Goal: Task Accomplishment & Management: Use online tool/utility

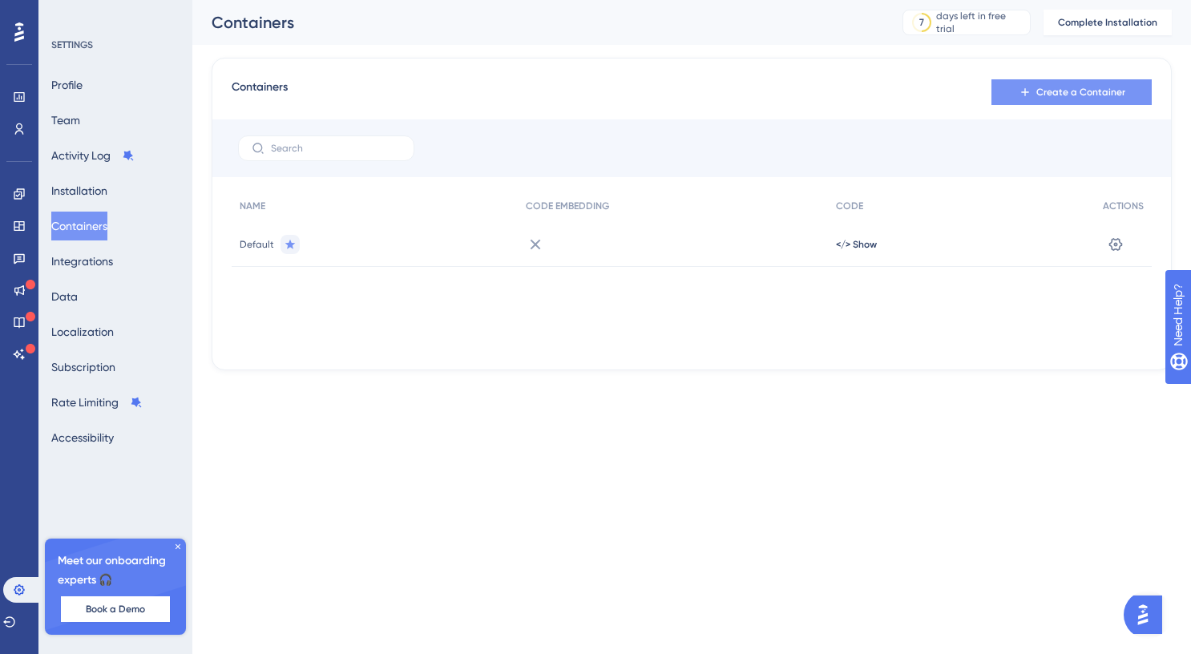
click at [1045, 87] on span "Create a Container" at bounding box center [1080, 92] width 89 height 13
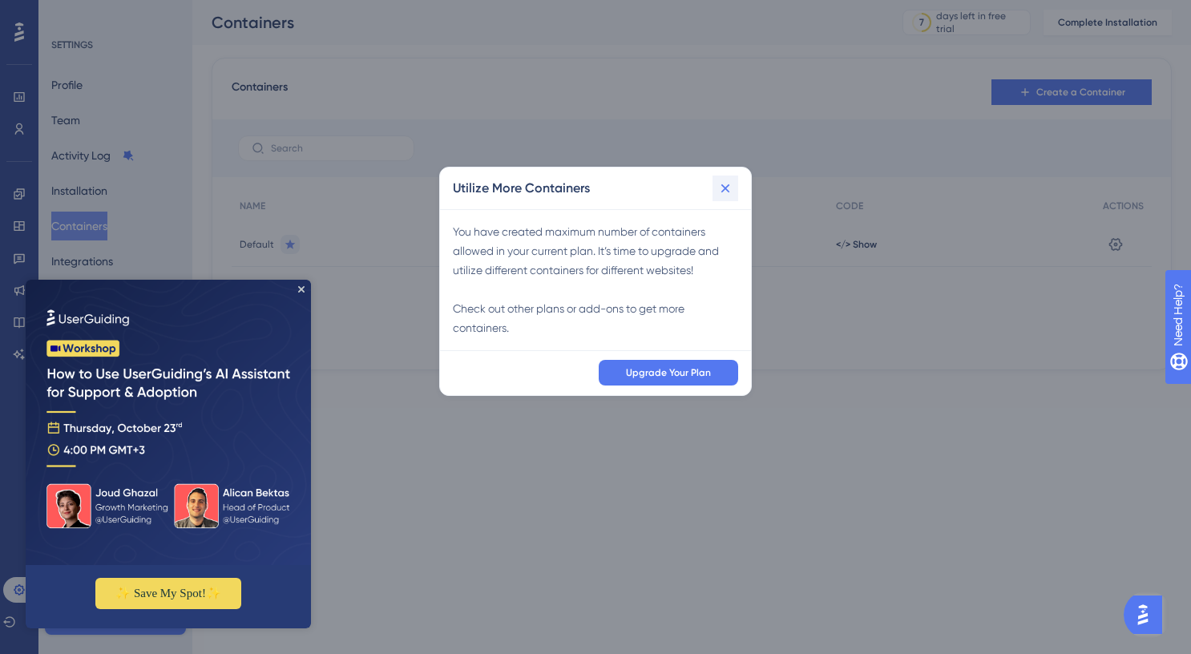
click at [726, 190] on icon at bounding box center [725, 188] width 16 height 16
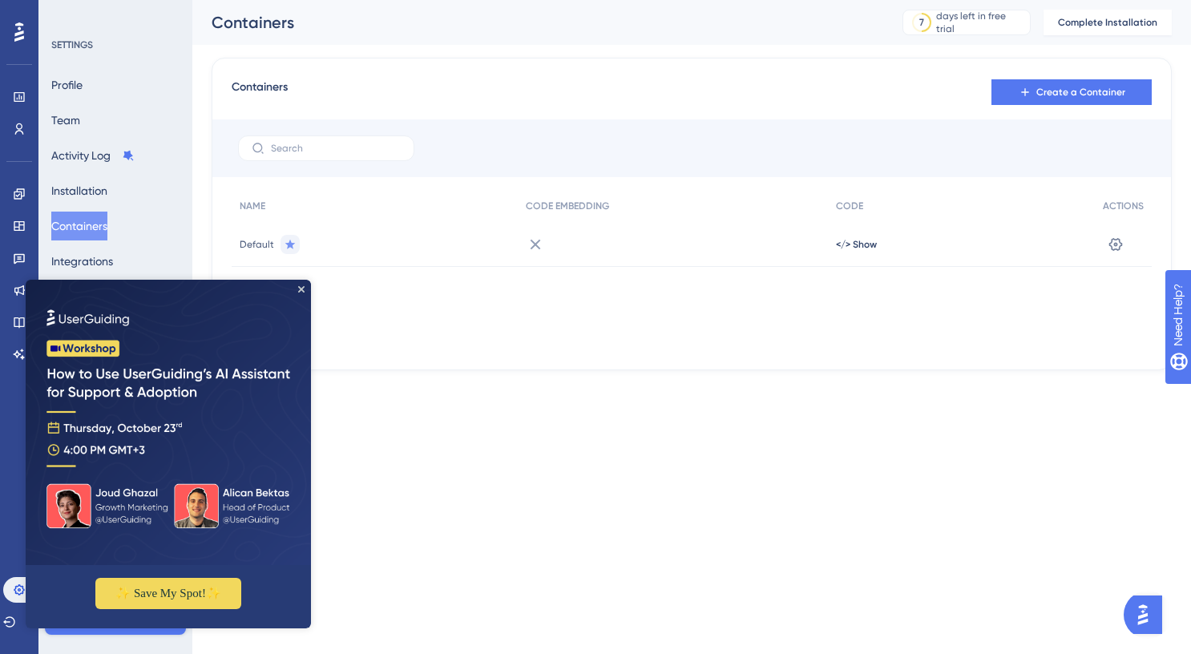
click at [303, 294] on img at bounding box center [168, 422] width 285 height 285
click at [320, 99] on div "Containers Create a Container" at bounding box center [692, 92] width 920 height 29
click at [310, 286] on img at bounding box center [168, 422] width 285 height 285
click at [299, 289] on icon "Close Preview" at bounding box center [301, 289] width 6 height 6
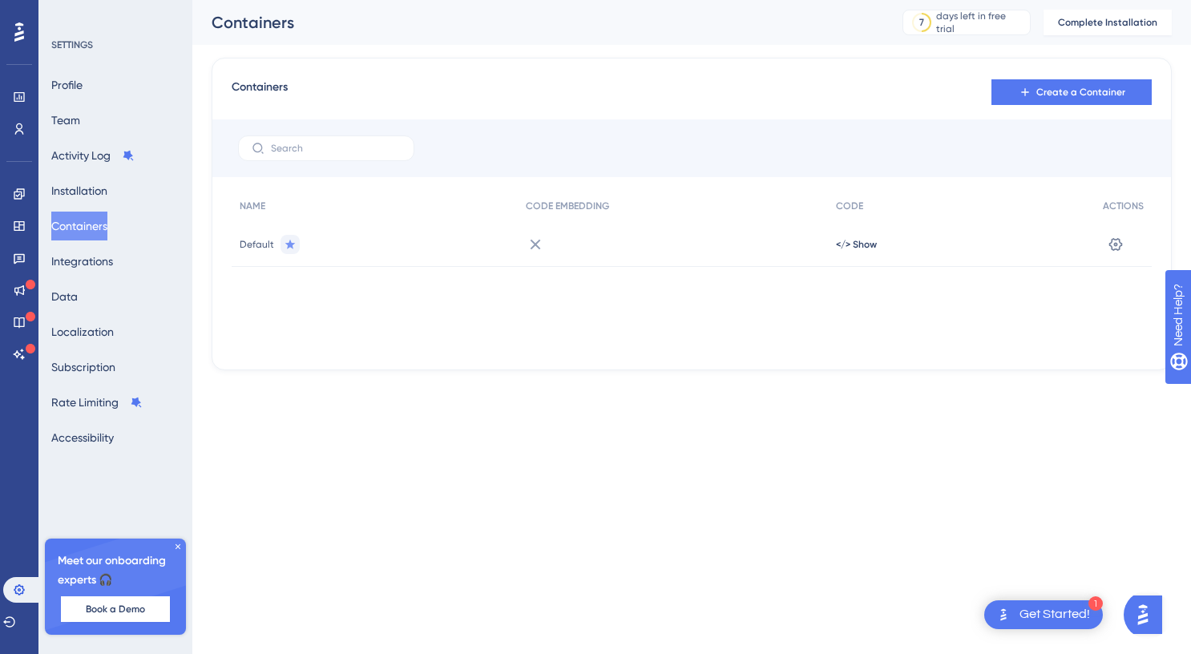
click at [248, 240] on span "Default" at bounding box center [257, 244] width 34 height 13
click at [845, 240] on span "</> Show" at bounding box center [856, 244] width 41 height 13
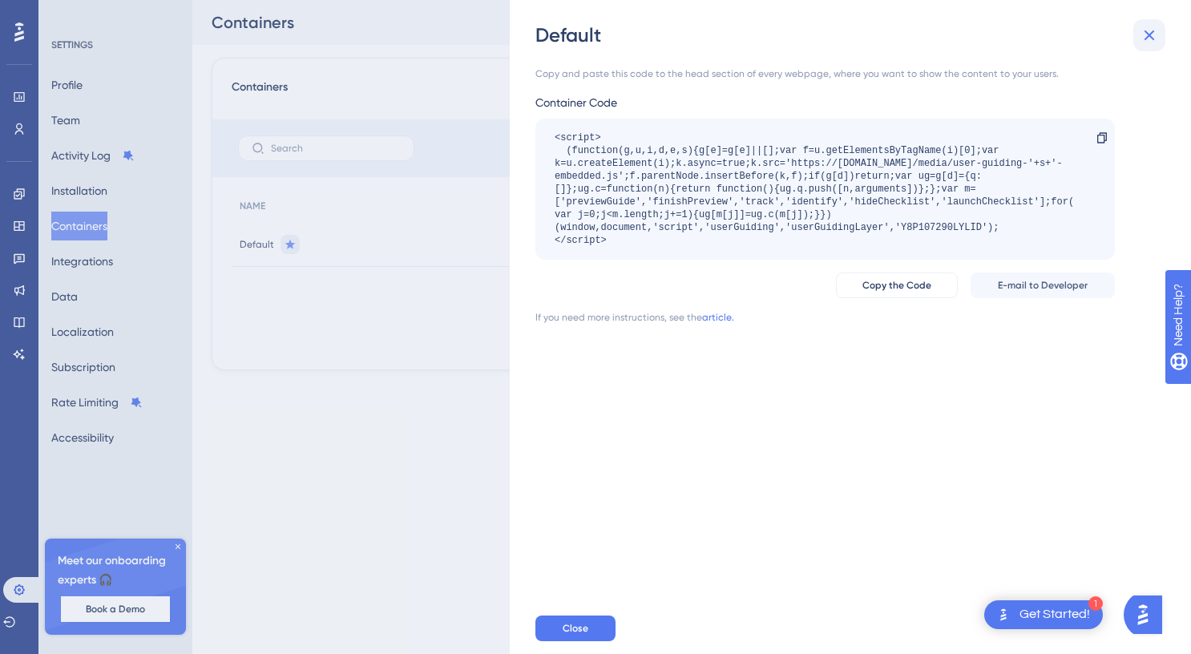
click at [1150, 30] on icon at bounding box center [1149, 35] width 19 height 19
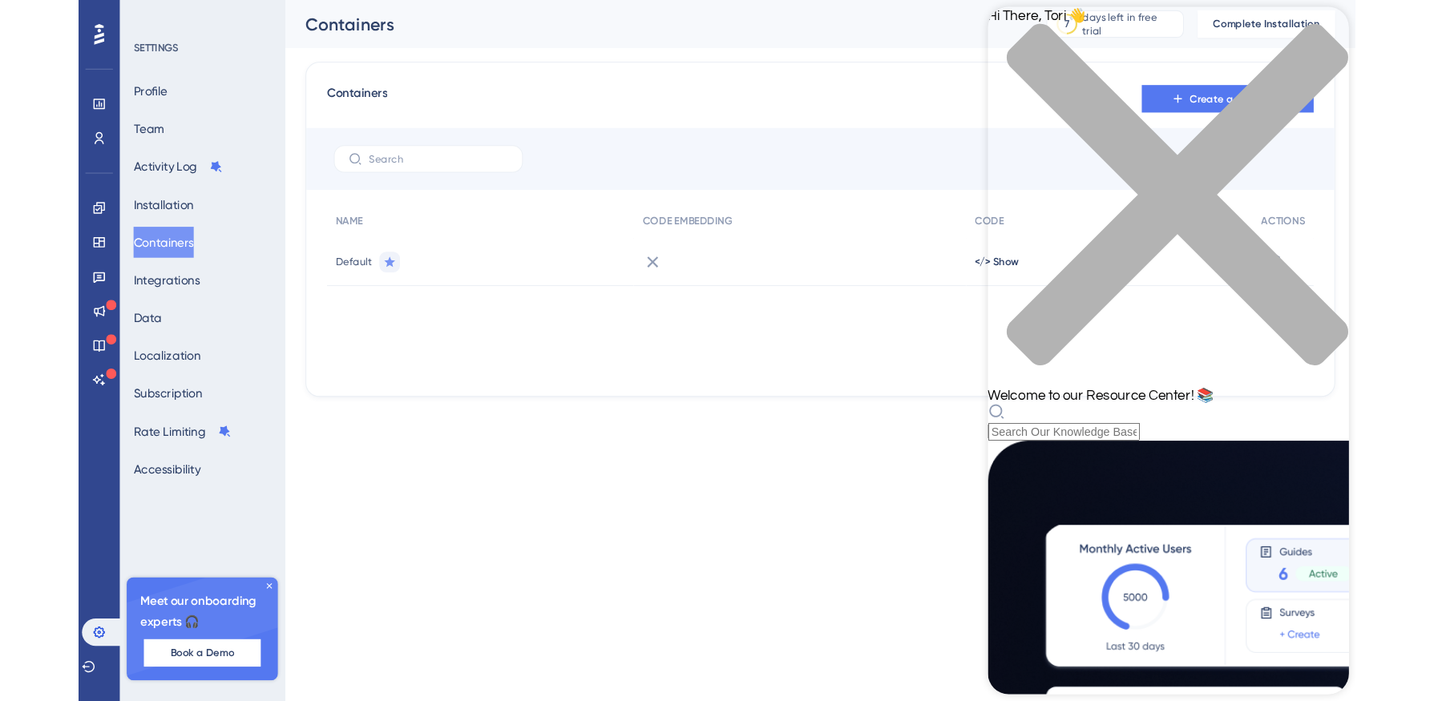
scroll to position [506, 0]
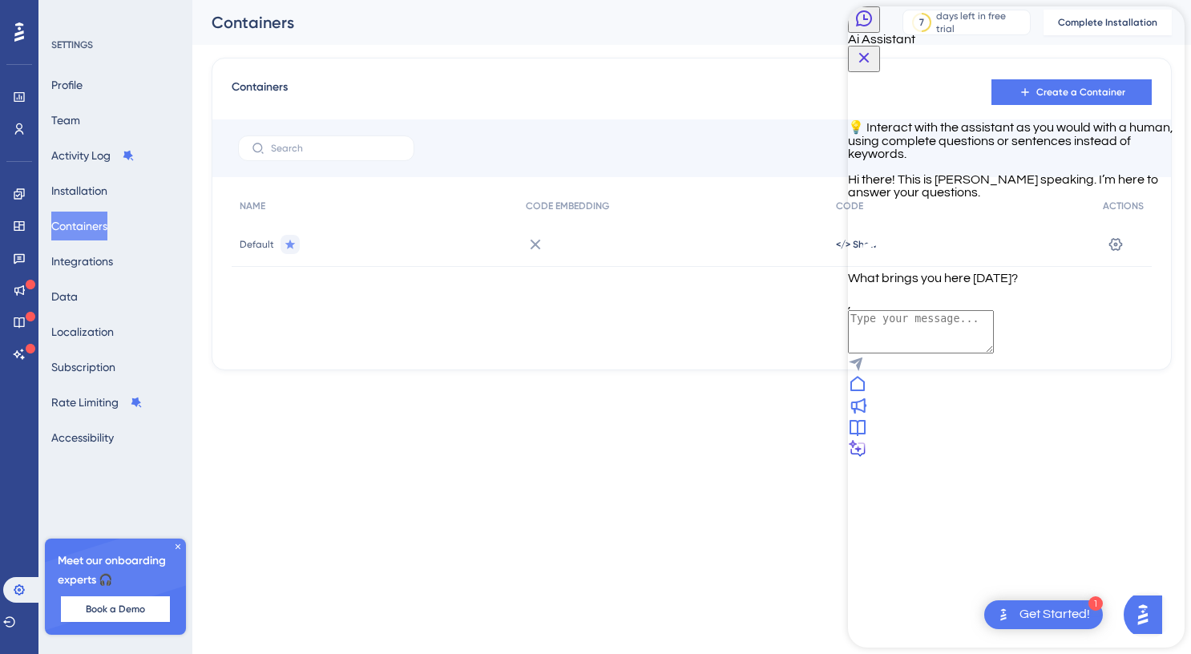
click at [867, 437] on icon at bounding box center [857, 427] width 19 height 19
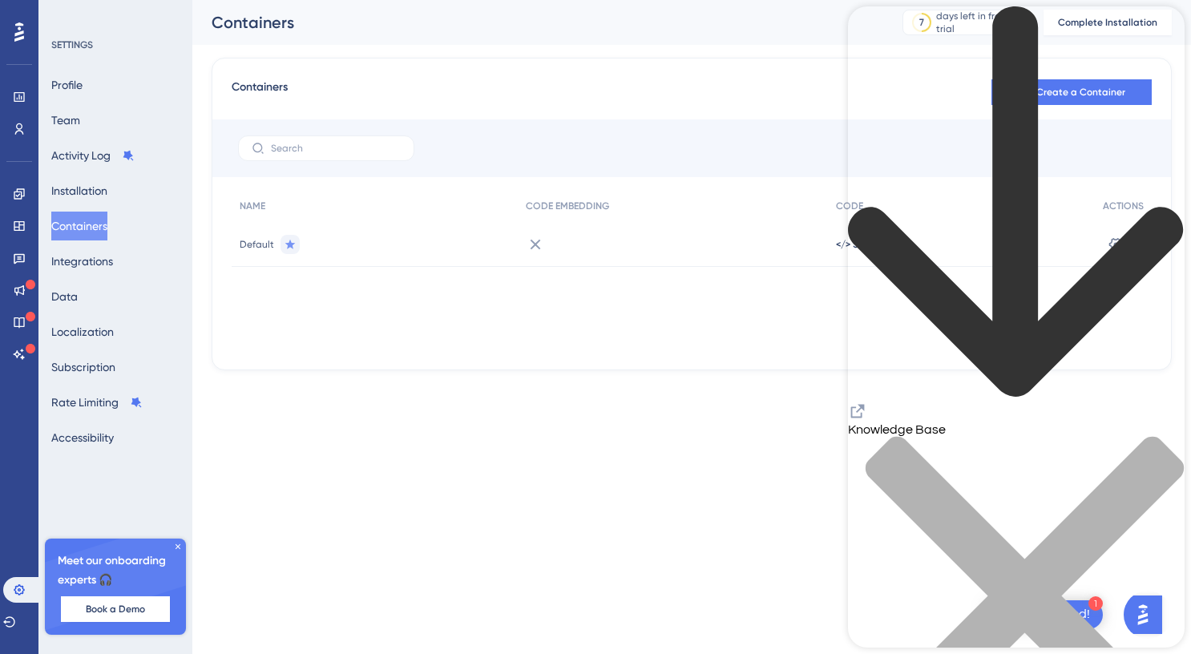
click at [1158, 437] on icon "close resource center" at bounding box center [1024, 596] width 318 height 318
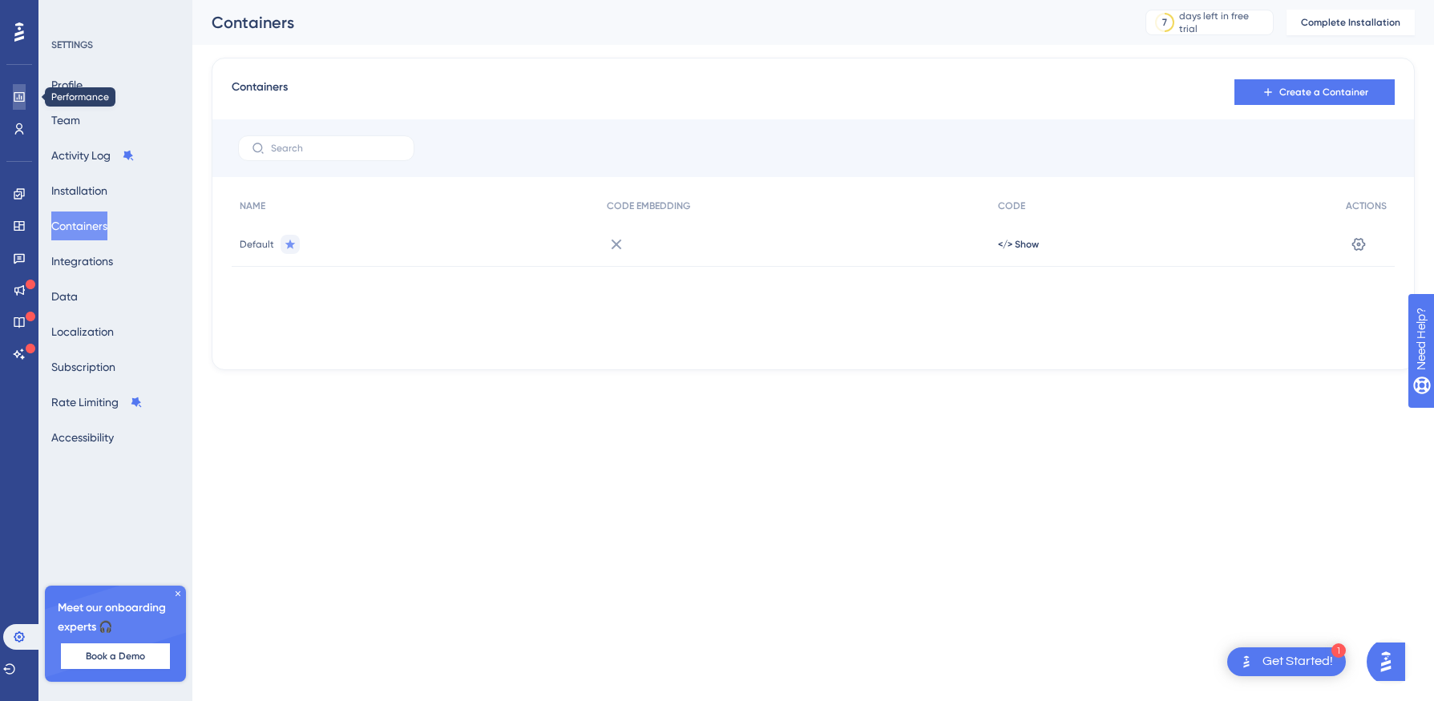
click at [25, 102] on icon at bounding box center [19, 97] width 13 height 13
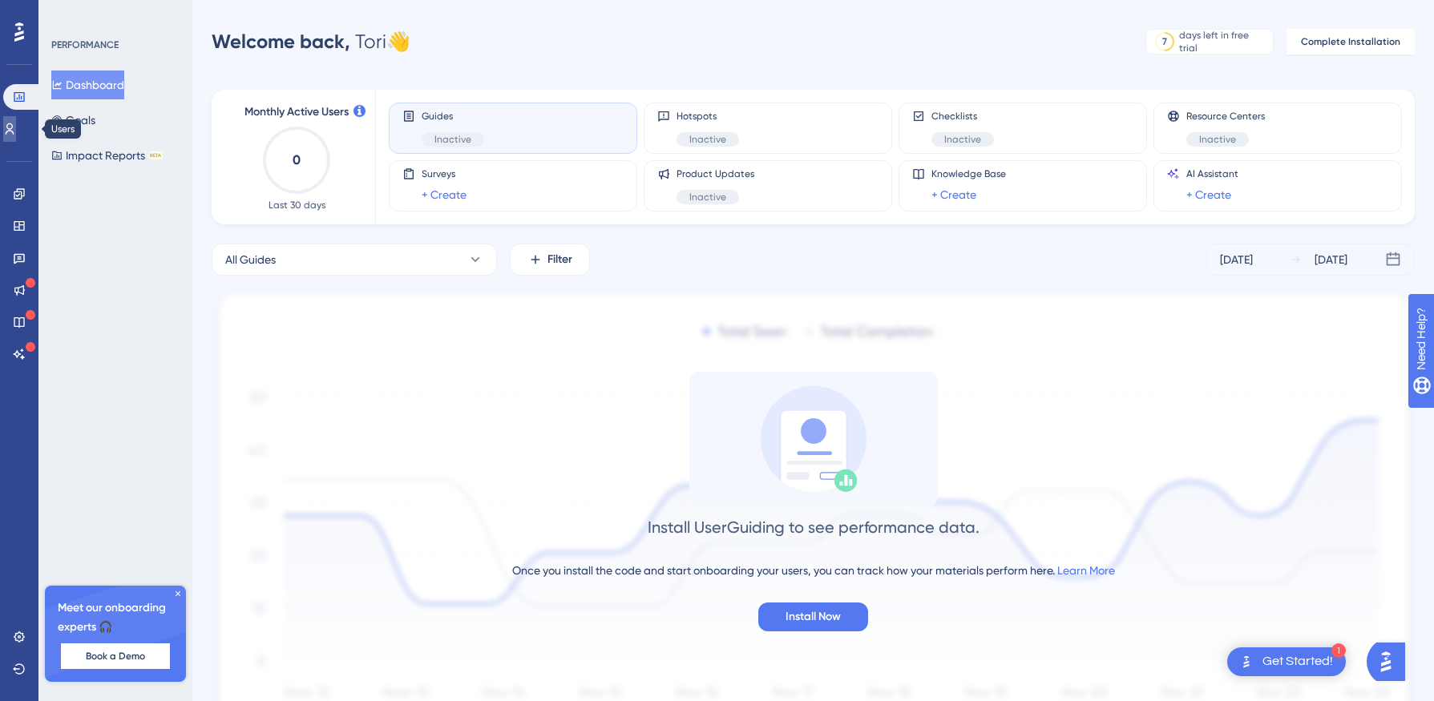
click at [16, 123] on icon at bounding box center [9, 129] width 13 height 13
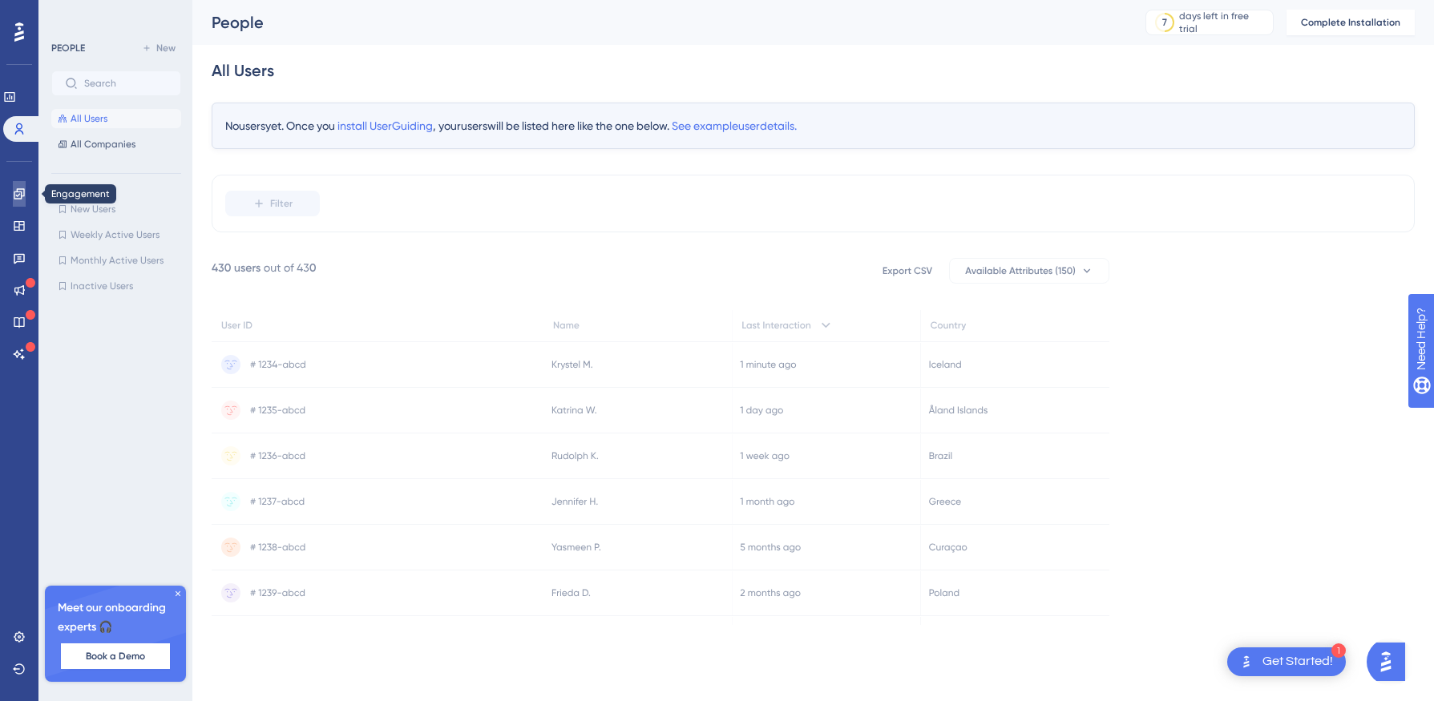
click at [26, 197] on link at bounding box center [19, 194] width 13 height 26
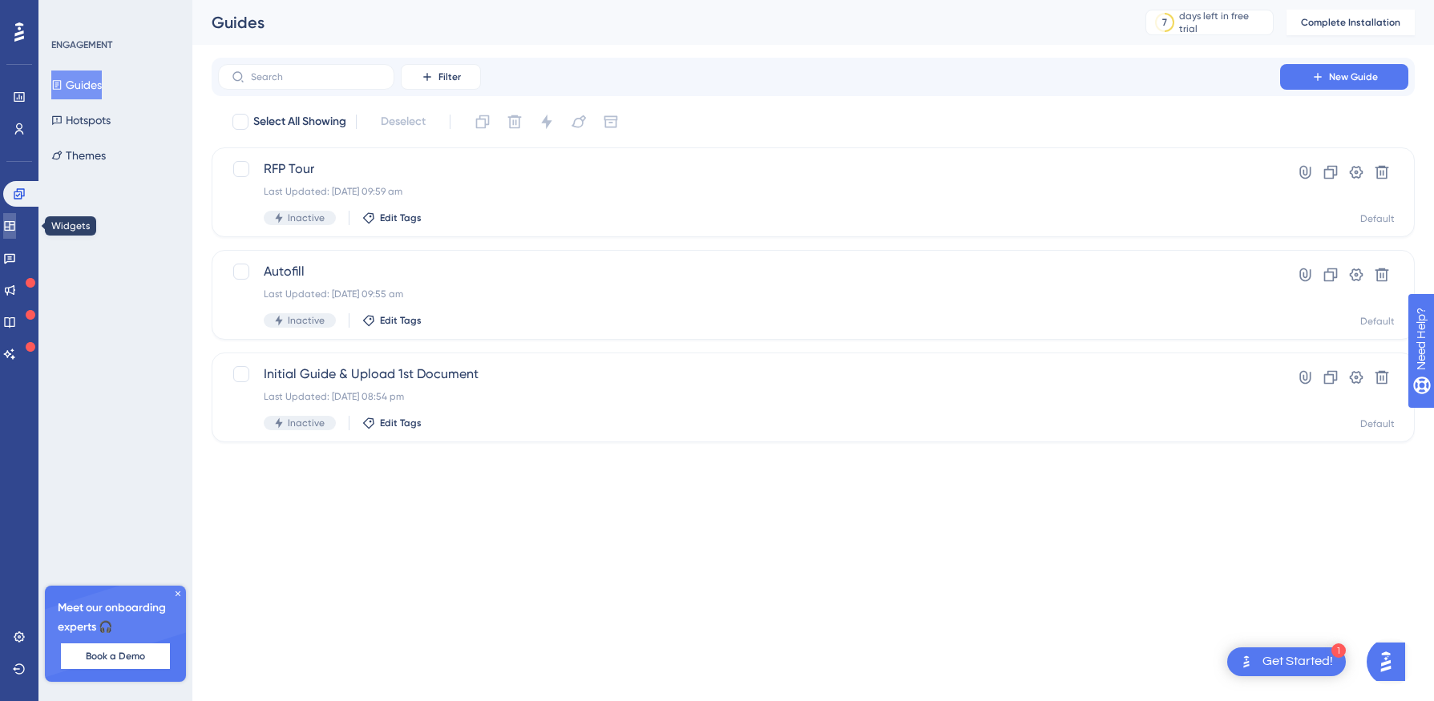
click at [16, 216] on link at bounding box center [9, 226] width 13 height 26
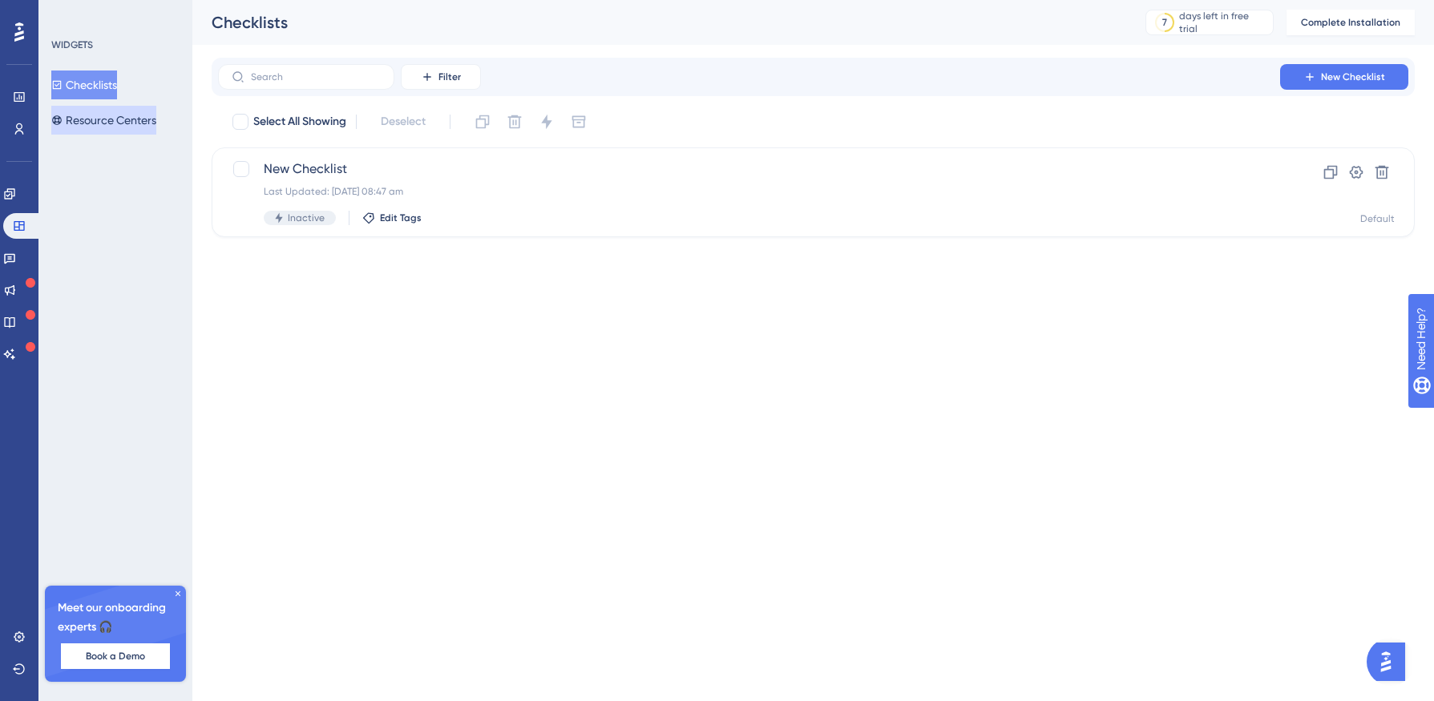
click at [100, 126] on button "Resource Centers" at bounding box center [103, 120] width 105 height 29
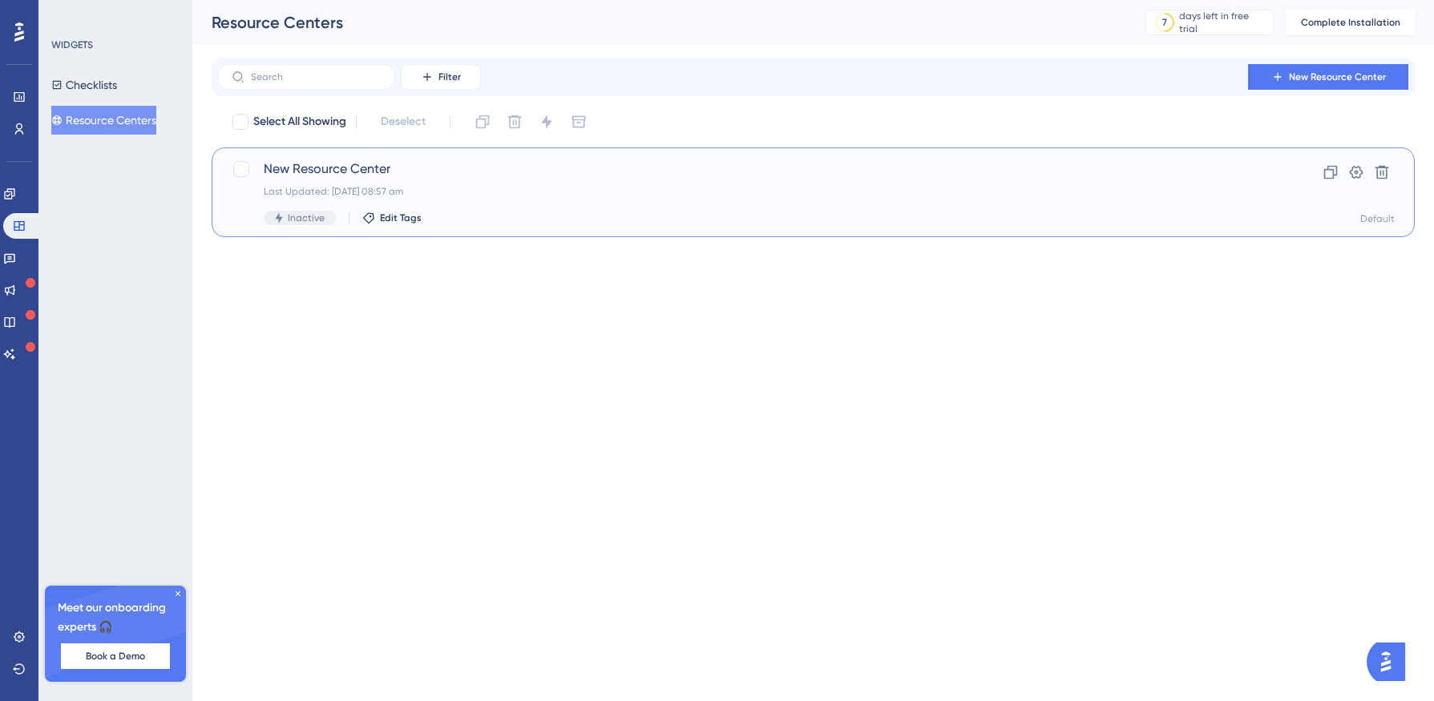
click at [636, 203] on div "New Resource Center Last Updated: [DATE] 08:57 am Inactive Edit Tags" at bounding box center [749, 192] width 970 height 66
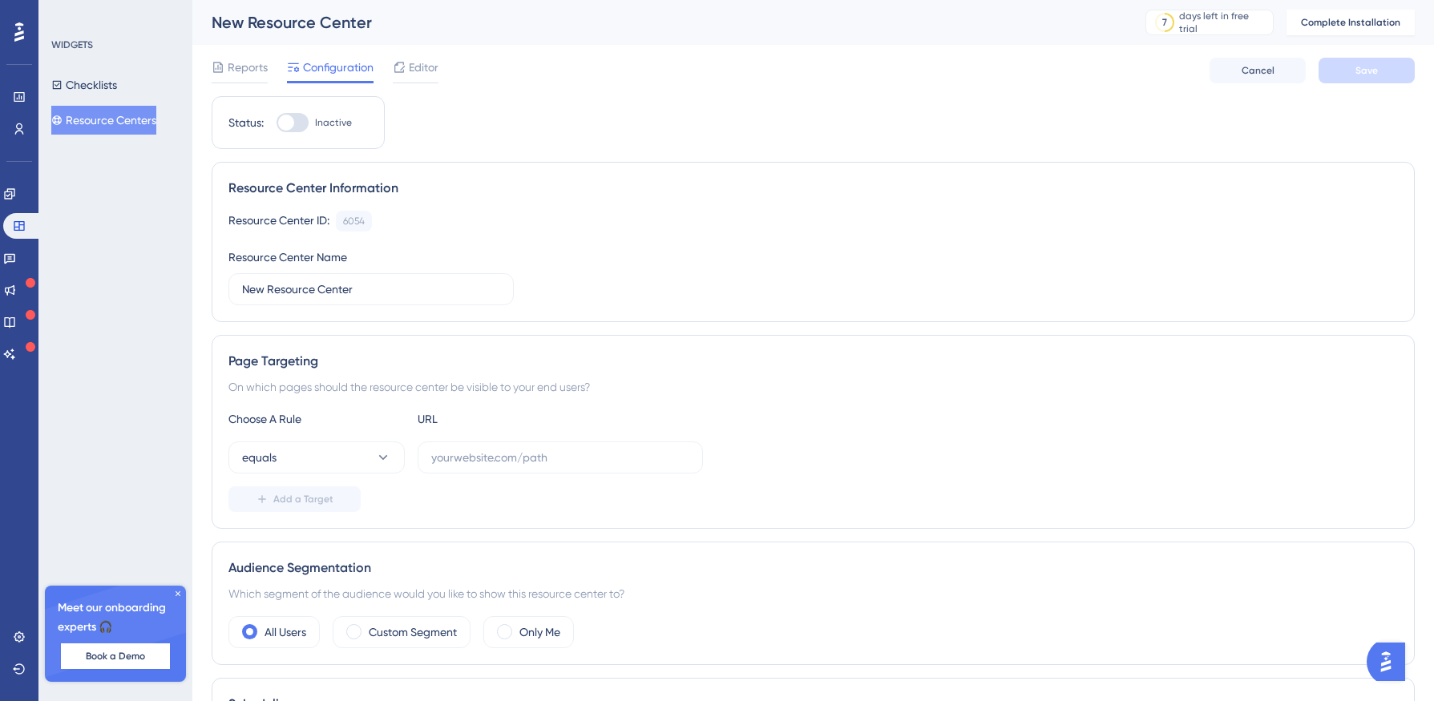
click at [188, 248] on div "WIDGETS Checklists Resource Centers Meet our onboarding experts 🎧 Book a Demo U…" at bounding box center [115, 350] width 154 height 701
drag, startPoint x: 389, startPoint y: 290, endPoint x: 113, endPoint y: 241, distance: 280.8
click at [192, 259] on div "Performance Users Engagement Widgets Feedback Product Updates Knowledge Base AI…" at bounding box center [812, 497] width 1241 height 995
type input "Help Center"
click at [466, 256] on div "Resource Center Name Help Center" at bounding box center [370, 277] width 285 height 58
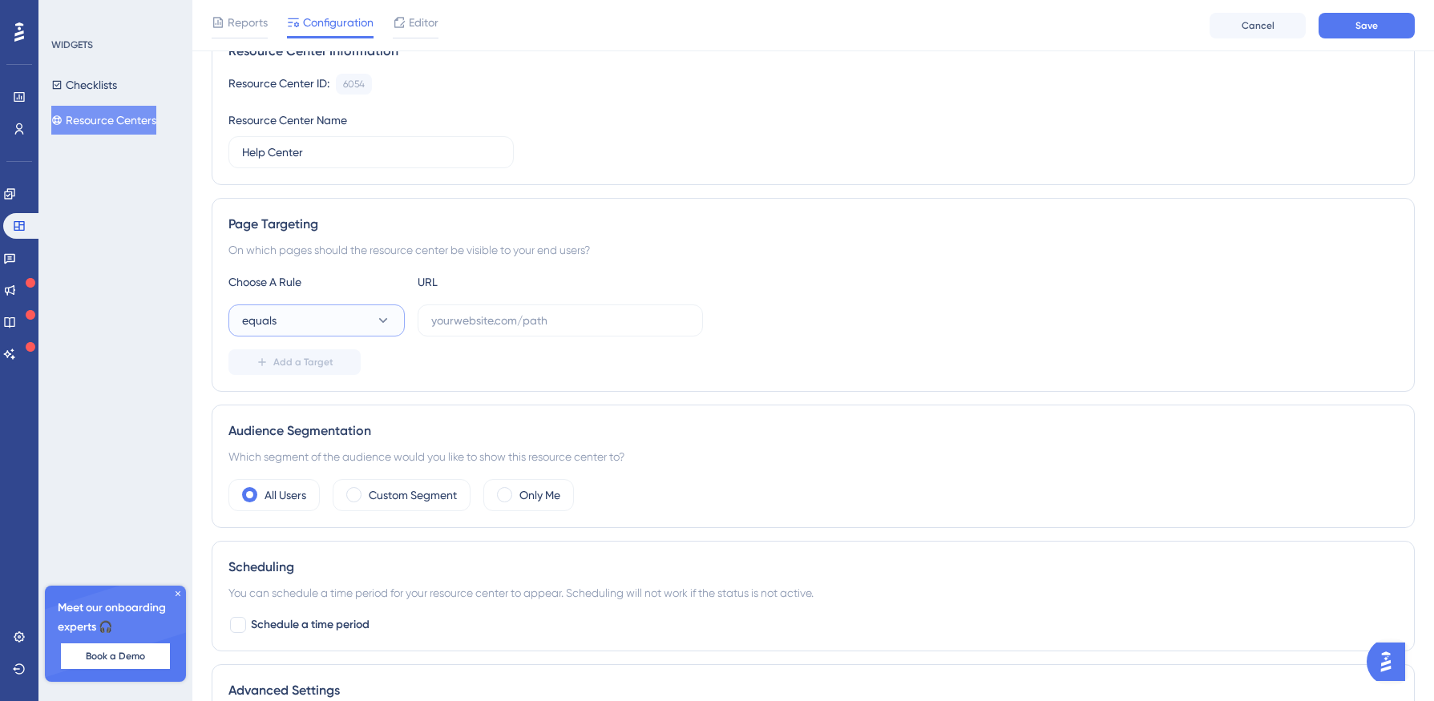
click at [368, 325] on button "equals" at bounding box center [316, 321] width 176 height 32
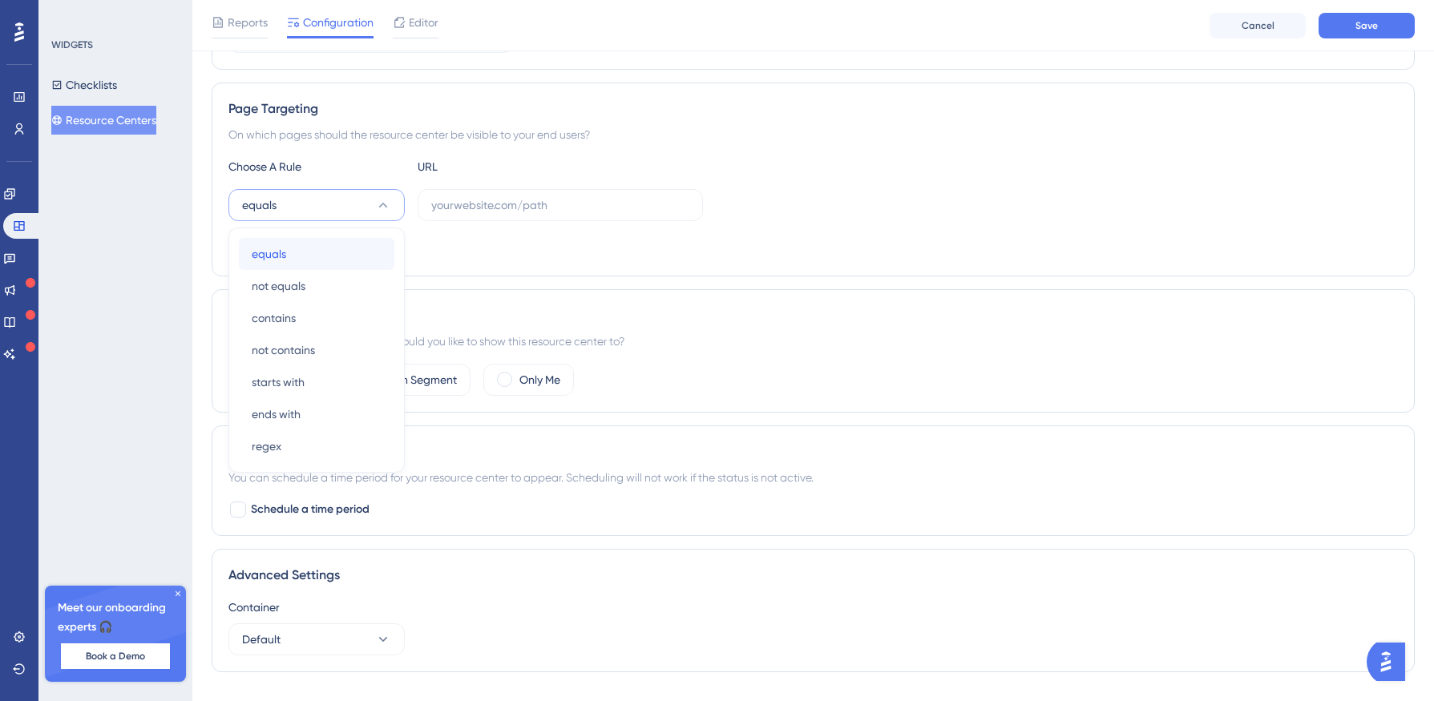
click at [365, 252] on div "equals equals" at bounding box center [317, 254] width 130 height 32
click at [490, 209] on input "text" at bounding box center [560, 205] width 258 height 18
type input "a"
paste input "[URL]"
type input "[URL]"
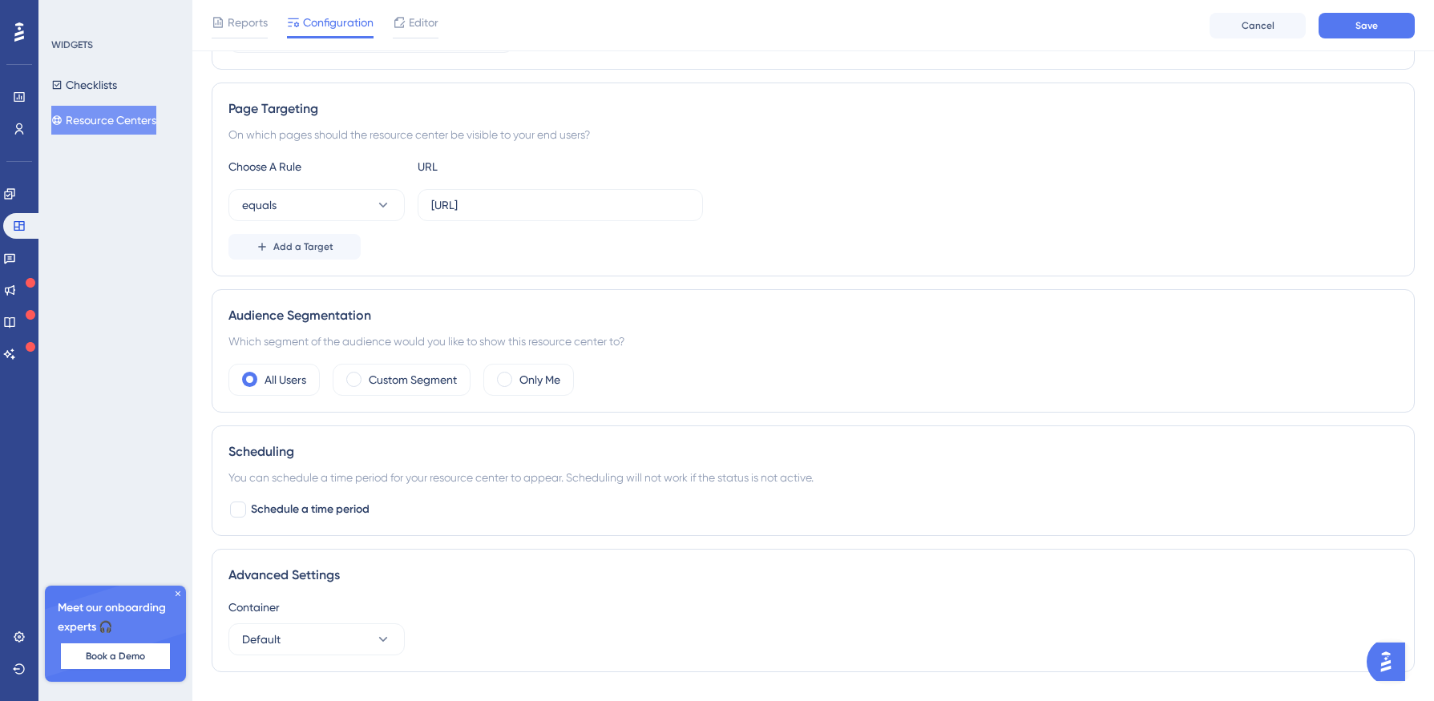
click at [598, 254] on div "Add a Target" at bounding box center [812, 247] width 1169 height 26
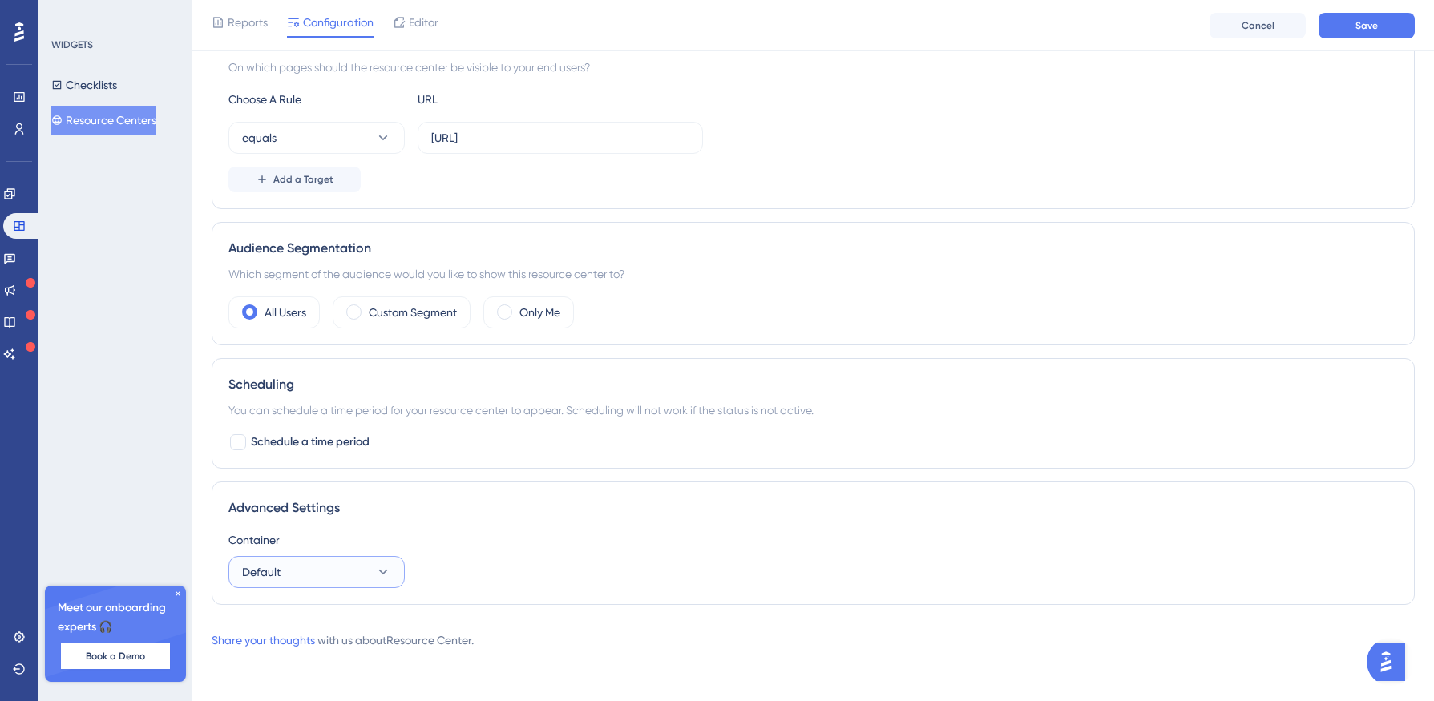
click at [298, 585] on button "Default" at bounding box center [316, 572] width 176 height 32
click at [317, 506] on div "Advanced Settings" at bounding box center [812, 507] width 1169 height 19
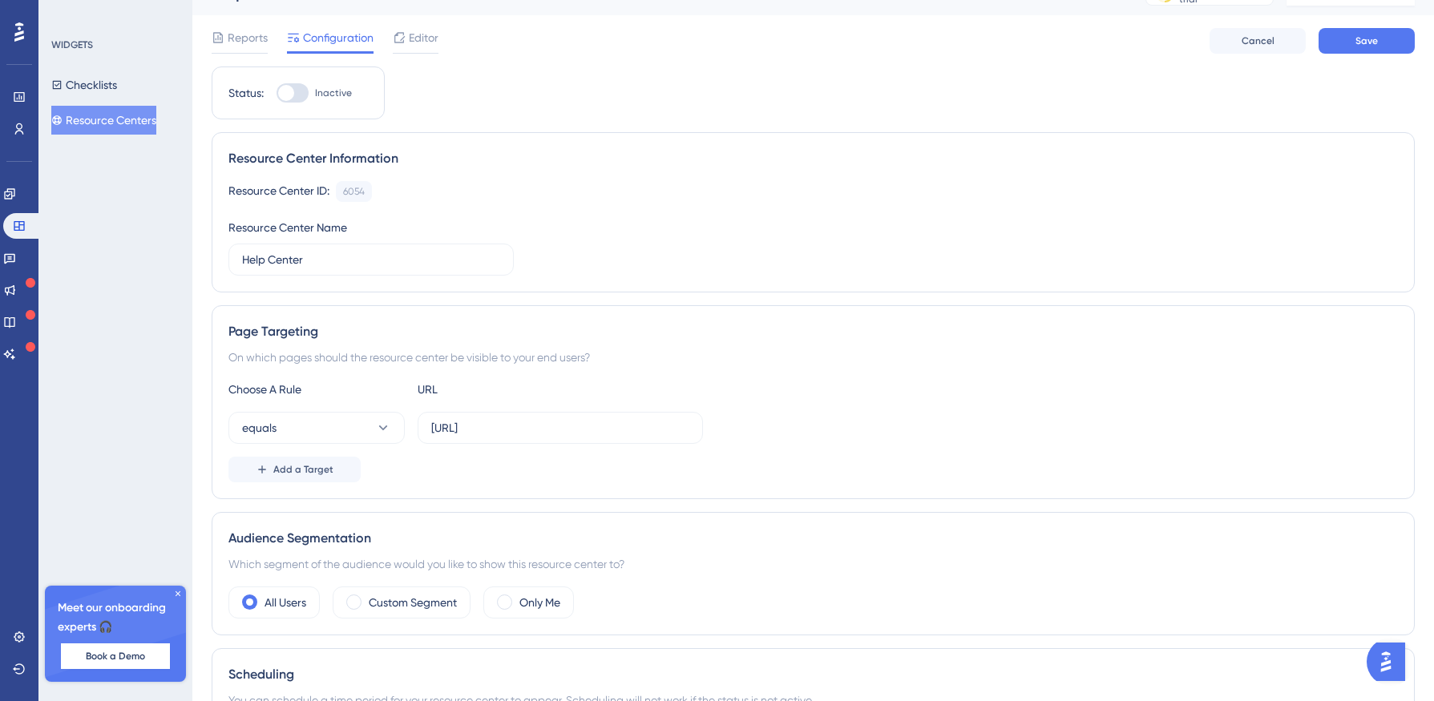
scroll to position [0, 0]
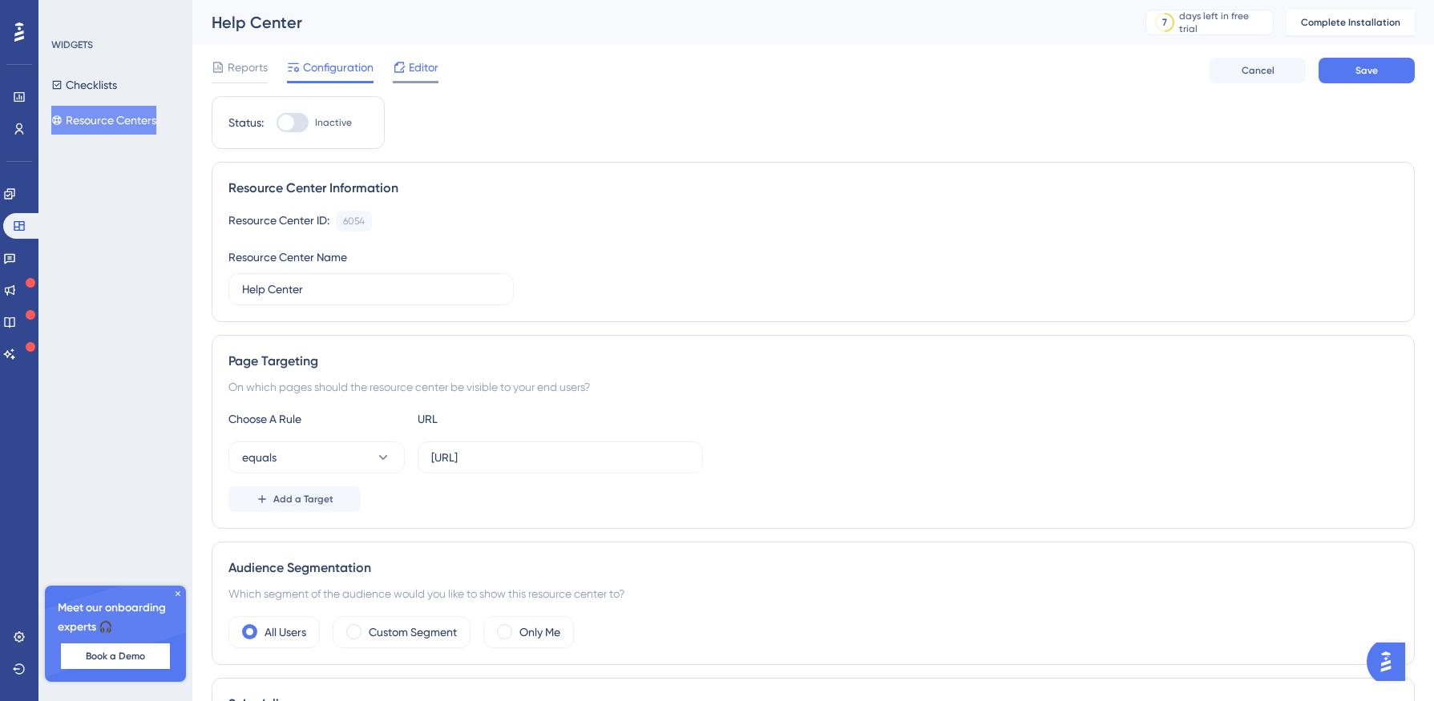
click at [401, 72] on icon at bounding box center [399, 67] width 10 height 10
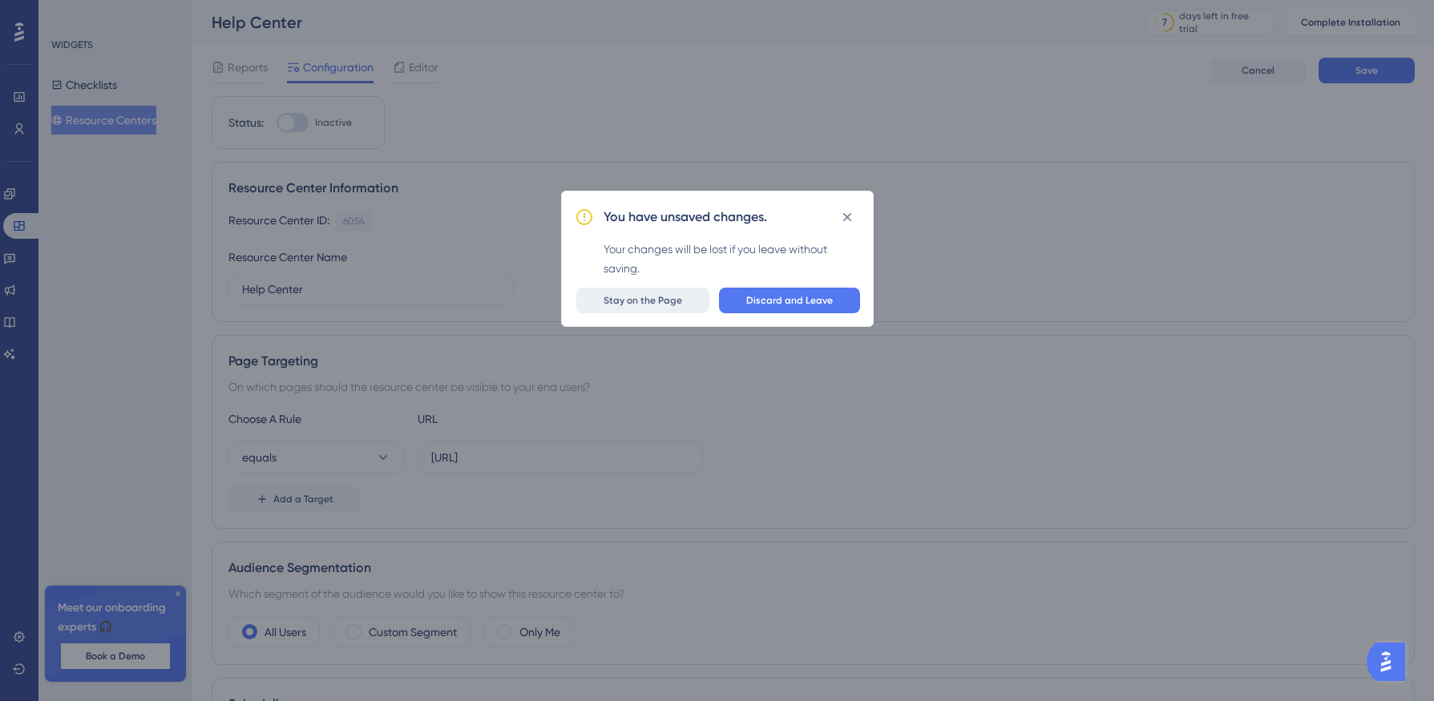
click at [648, 292] on button "Stay on the Page" at bounding box center [642, 301] width 133 height 26
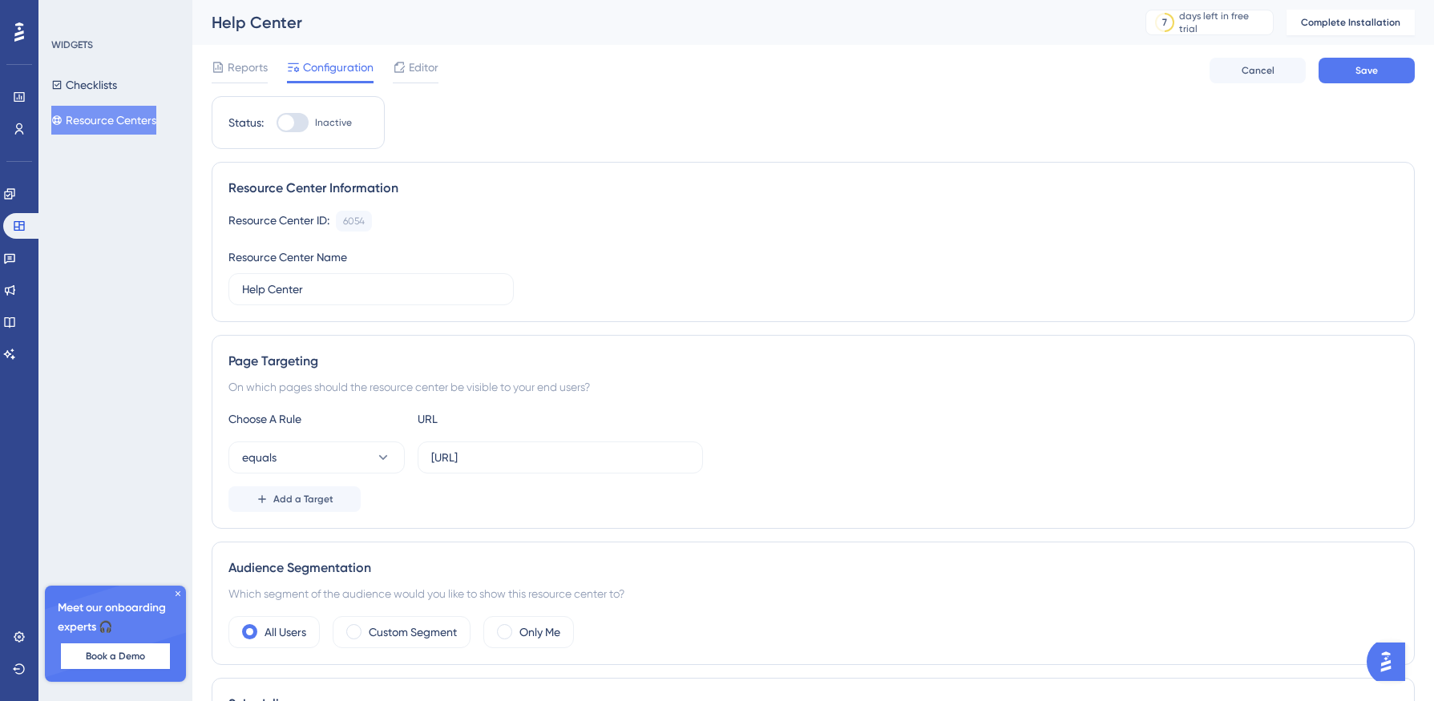
click at [1190, 88] on div "Reports Configuration Editor Cancel Save" at bounding box center [813, 70] width 1203 height 51
click at [1190, 75] on button "Save" at bounding box center [1366, 71] width 96 height 26
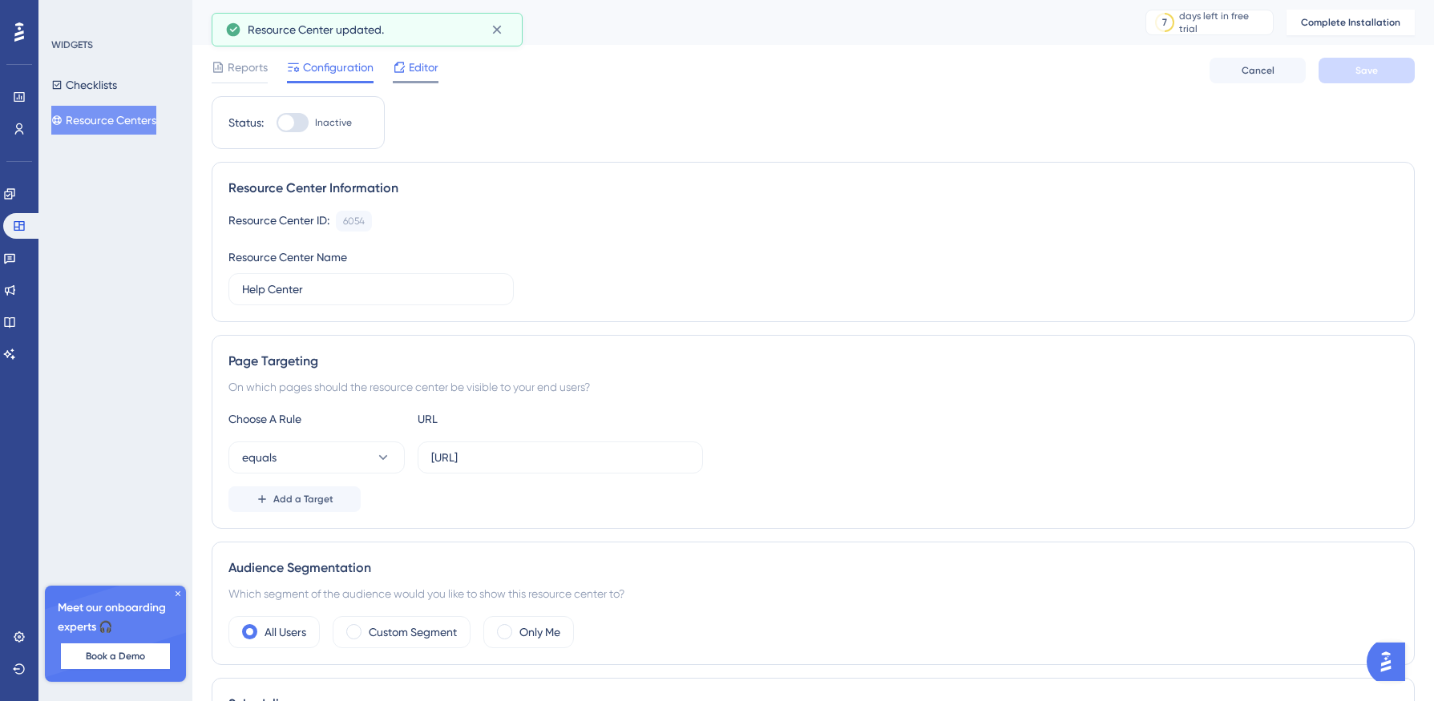
click at [425, 71] on span "Editor" at bounding box center [424, 67] width 30 height 19
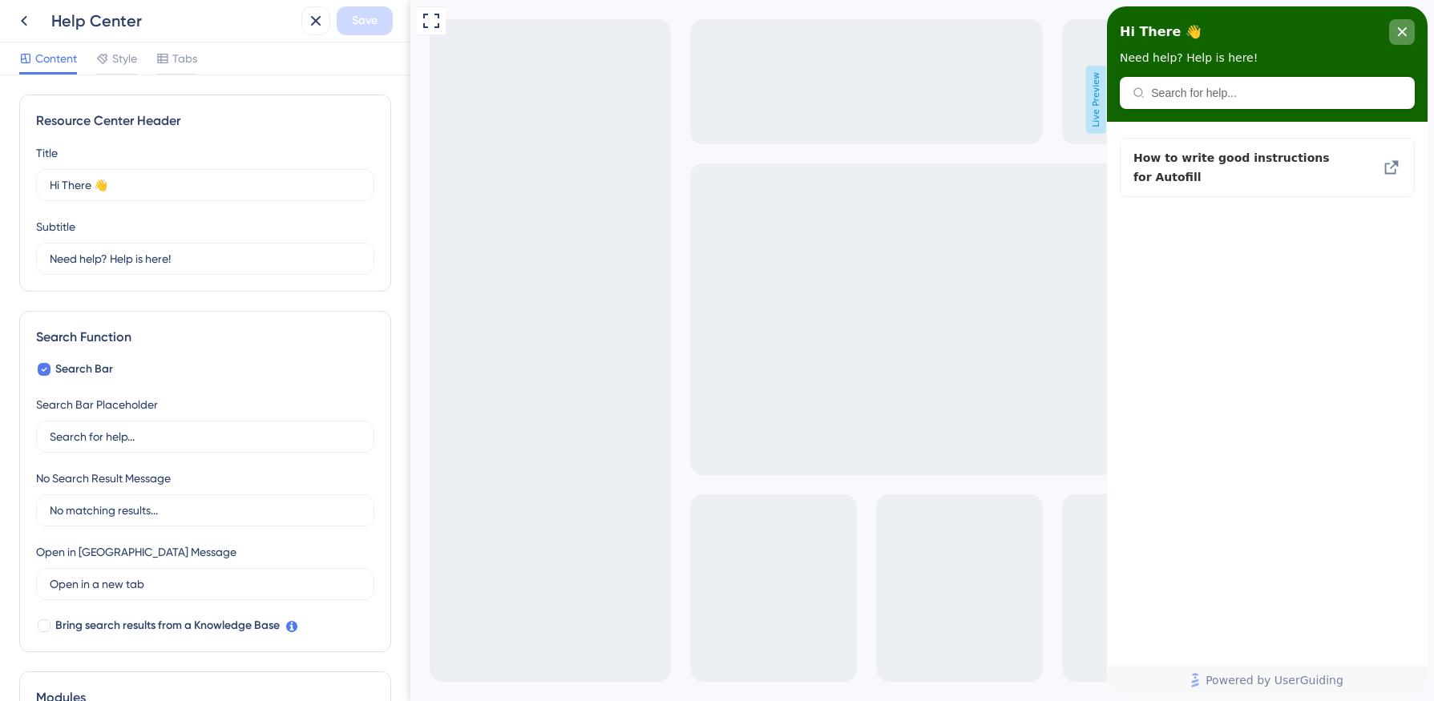
click at [1190, 30] on div "close resource center" at bounding box center [1402, 32] width 26 height 26
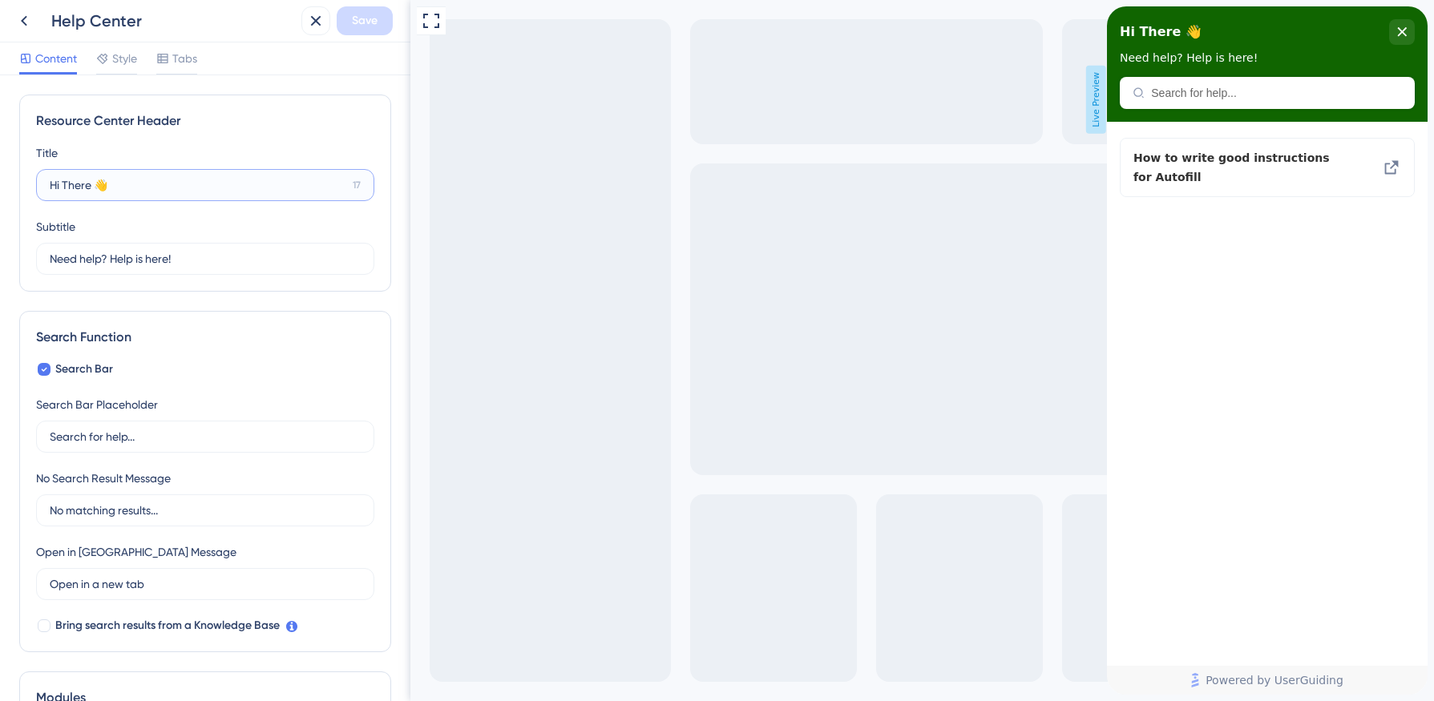
click at [171, 190] on input "Hi There 👋" at bounding box center [198, 185] width 297 height 18
click at [1180, 37] on span "Hi There 👋" at bounding box center [1161, 32] width 82 height 24
click at [1190, 35] on div "Hi There 👋" at bounding box center [1267, 32] width 295 height 26
click at [20, 18] on icon at bounding box center [23, 20] width 19 height 19
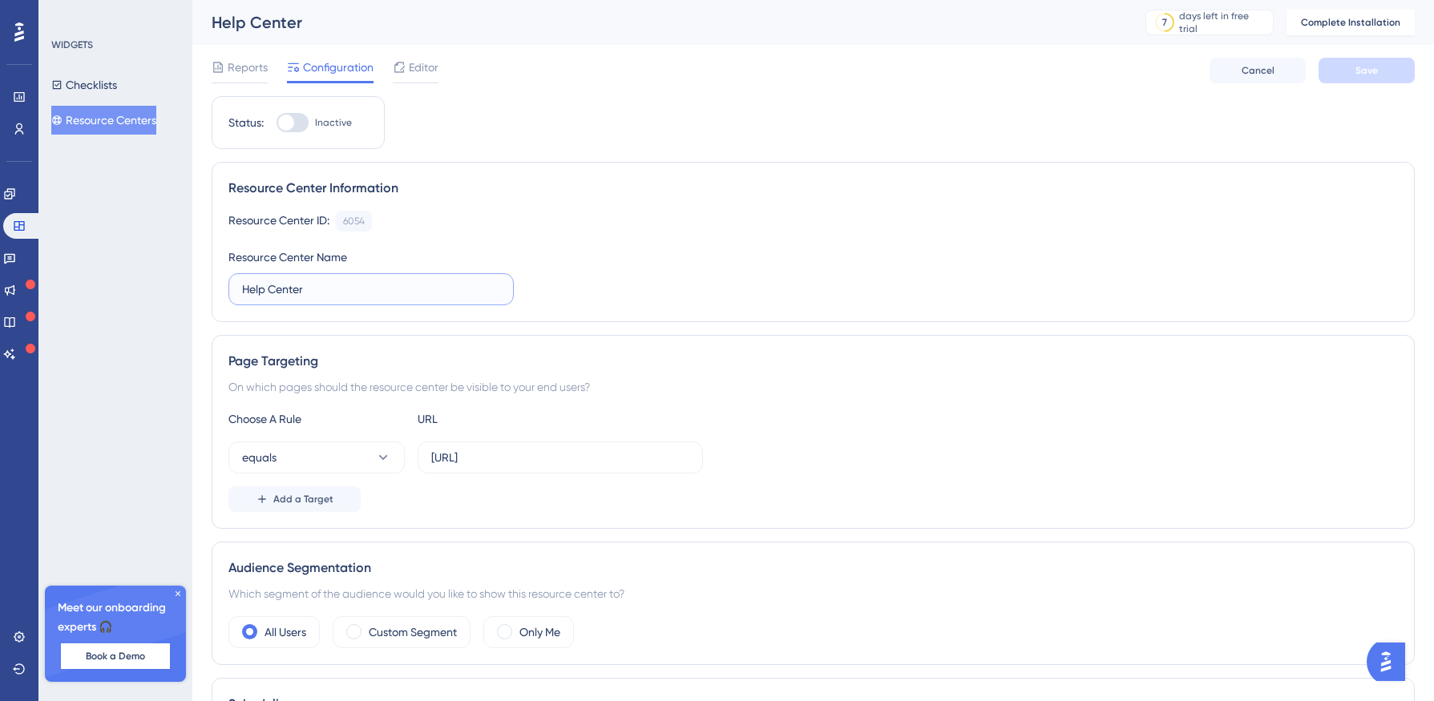
click at [317, 290] on input "Help Center" at bounding box center [371, 289] width 258 height 18
click at [413, 62] on span "Editor" at bounding box center [424, 67] width 30 height 19
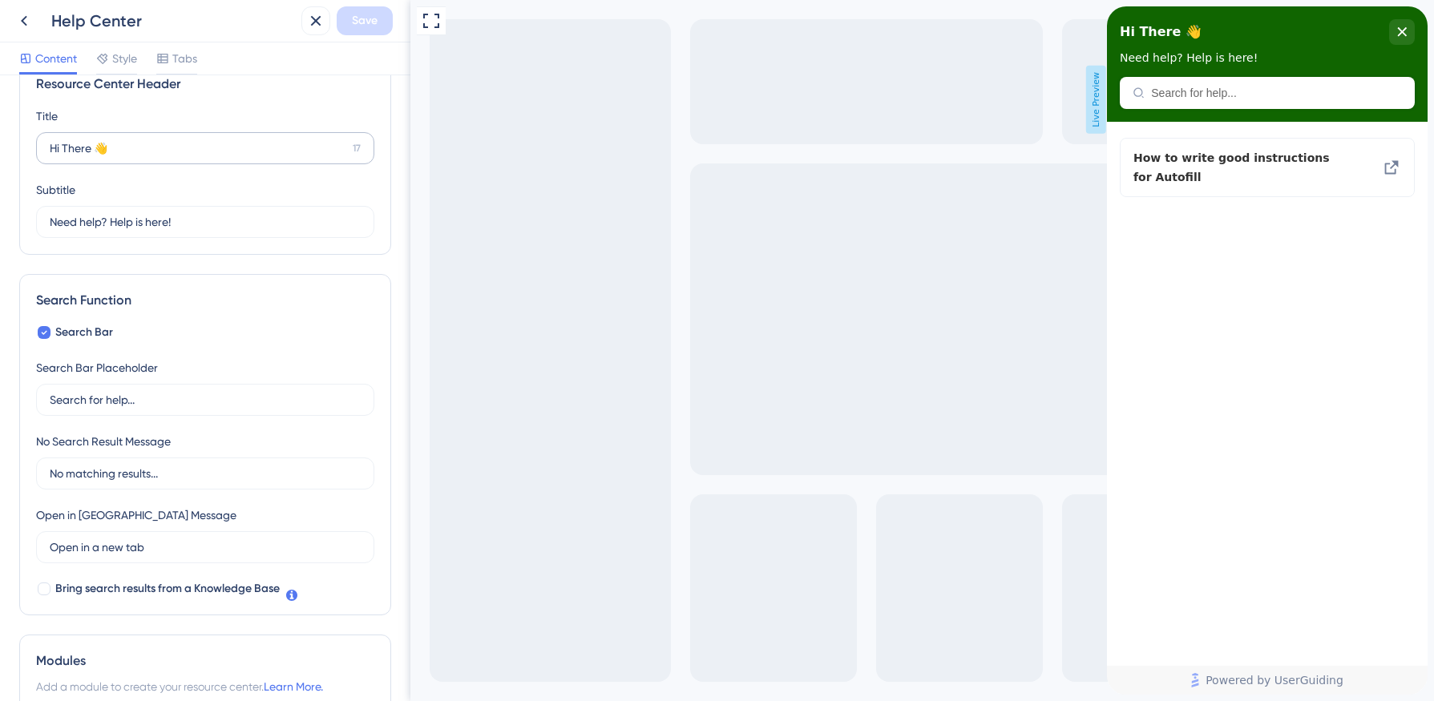
scroll to position [31, 0]
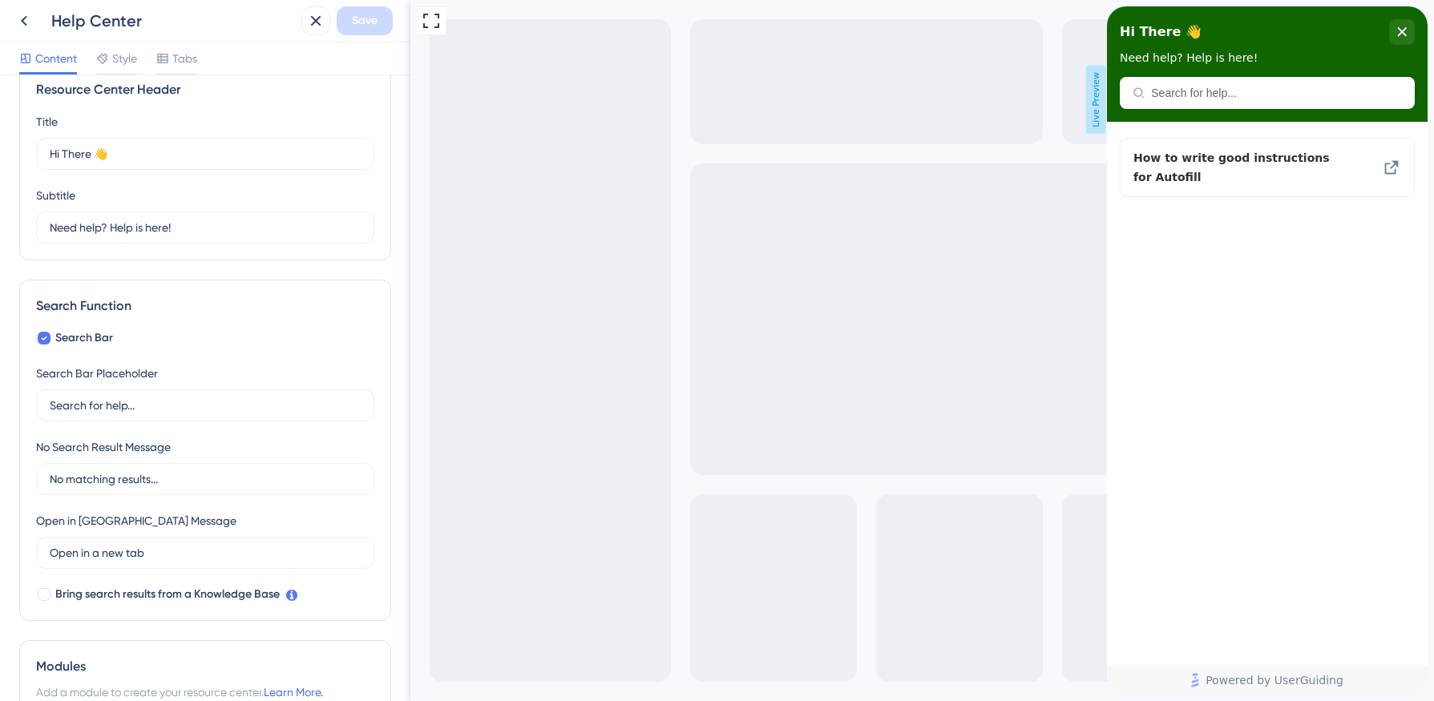
click at [196, 80] on div "Resource Center Header" at bounding box center [205, 89] width 338 height 19
click at [192, 57] on span "Tabs" at bounding box center [184, 58] width 25 height 19
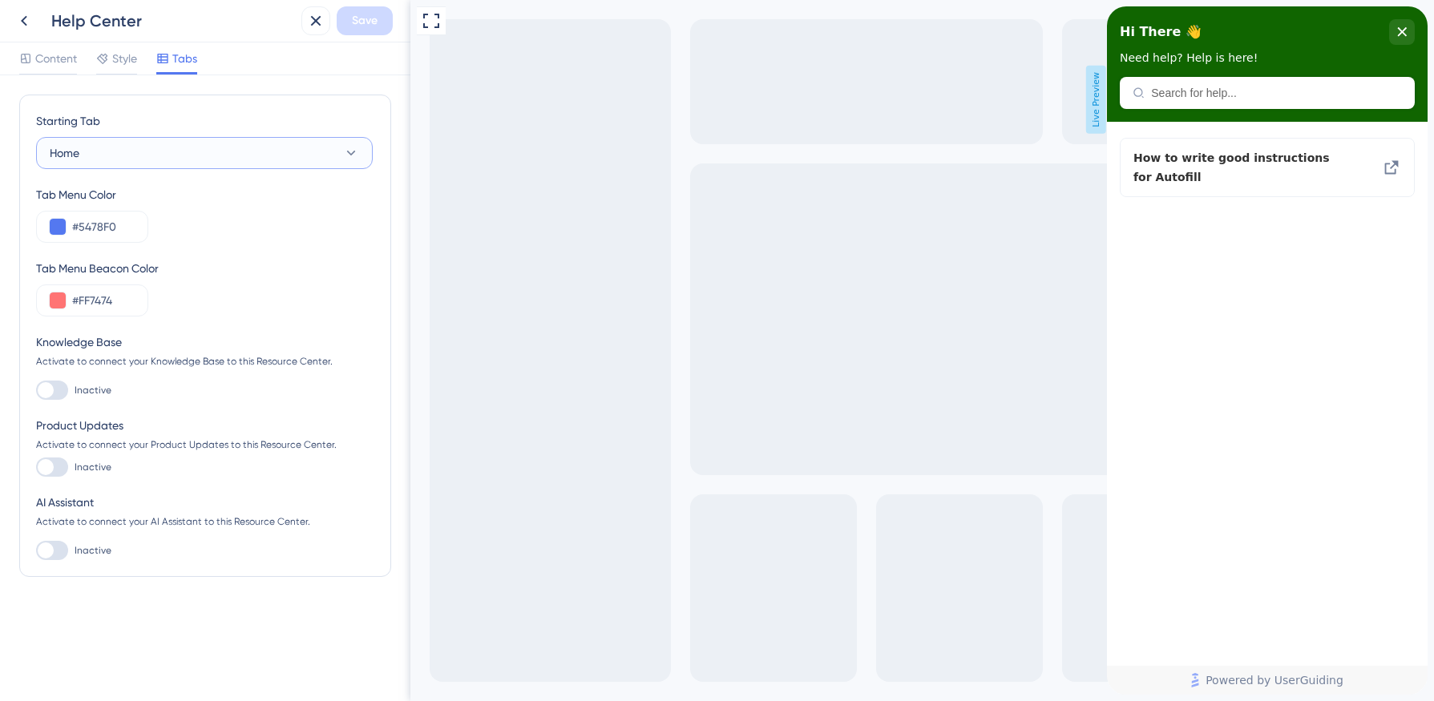
click at [150, 158] on button "Home" at bounding box center [204, 153] width 337 height 32
click at [140, 150] on button "Home" at bounding box center [204, 153] width 337 height 32
click at [51, 390] on div at bounding box center [46, 390] width 16 height 16
click at [36, 390] on input "Inactive" at bounding box center [35, 390] width 1 height 1
checkbox input "false"
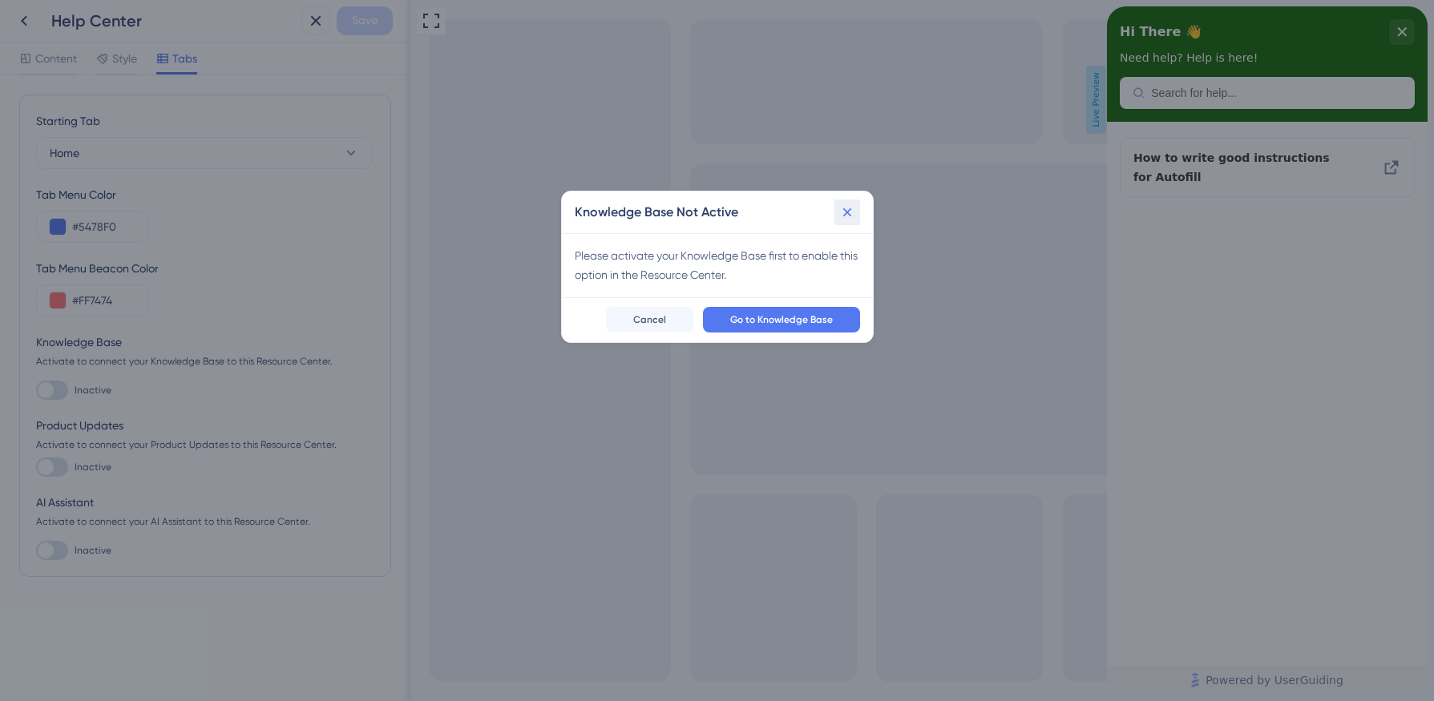
click at [845, 212] on icon at bounding box center [846, 212] width 9 height 9
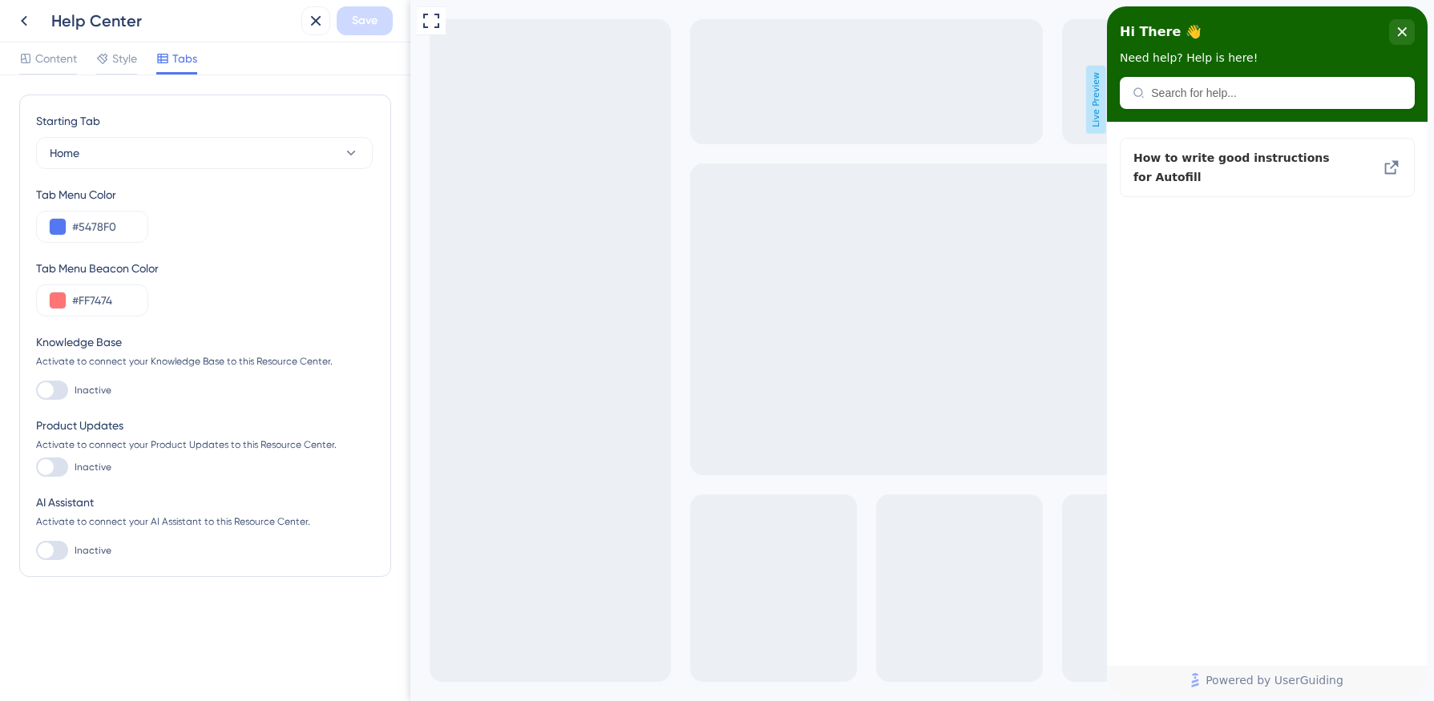
click at [45, 471] on div at bounding box center [46, 467] width 16 height 16
click at [36, 468] on input "Inactive" at bounding box center [35, 467] width 1 height 1
checkbox input "false"
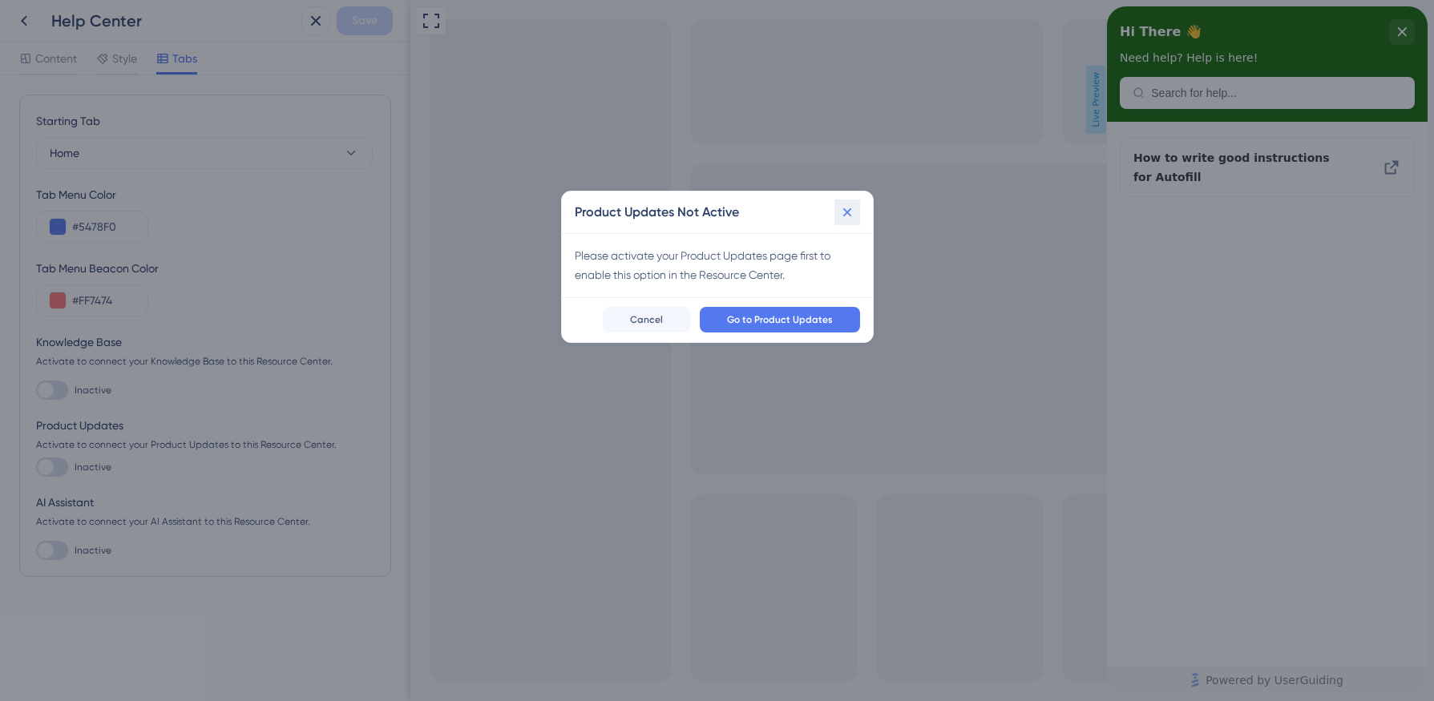
click at [845, 210] on icon at bounding box center [846, 212] width 9 height 9
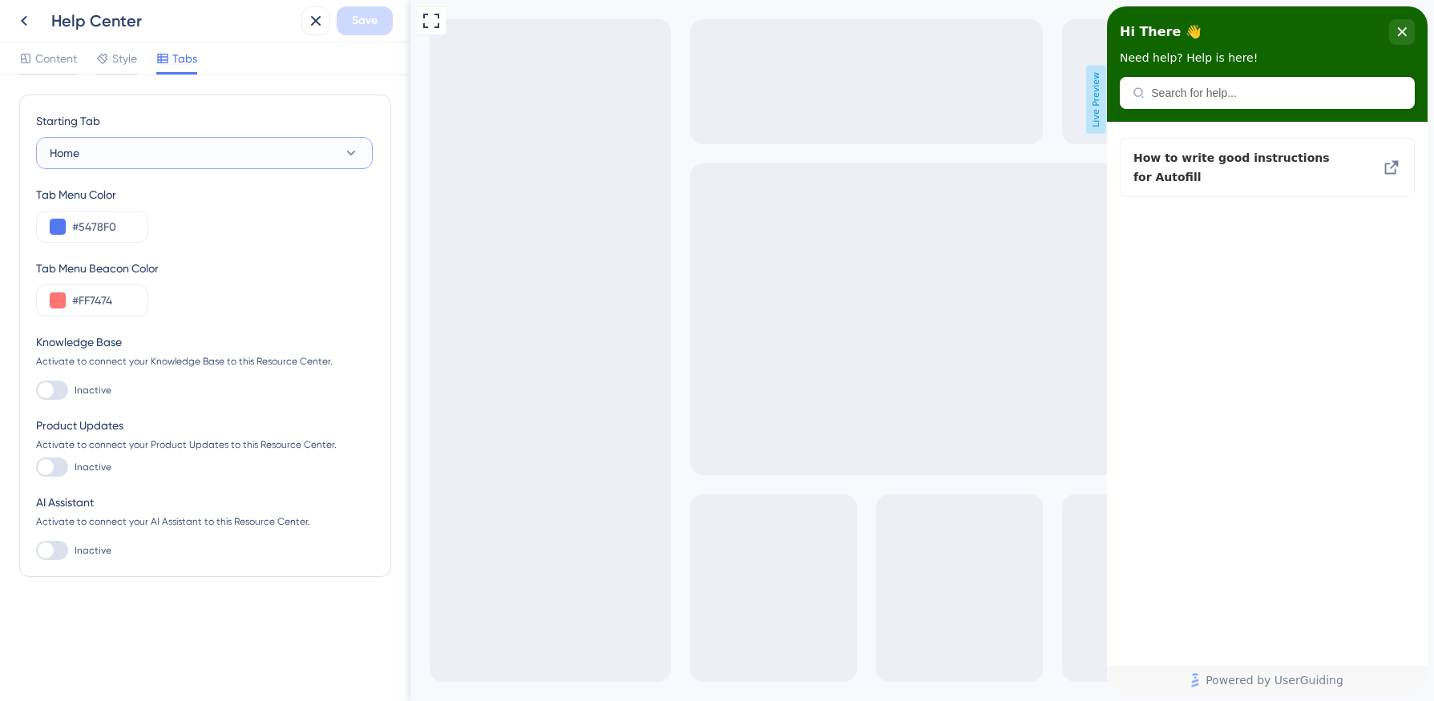
click at [102, 155] on button "Home" at bounding box center [204, 153] width 337 height 32
click at [107, 55] on icon at bounding box center [102, 58] width 13 height 13
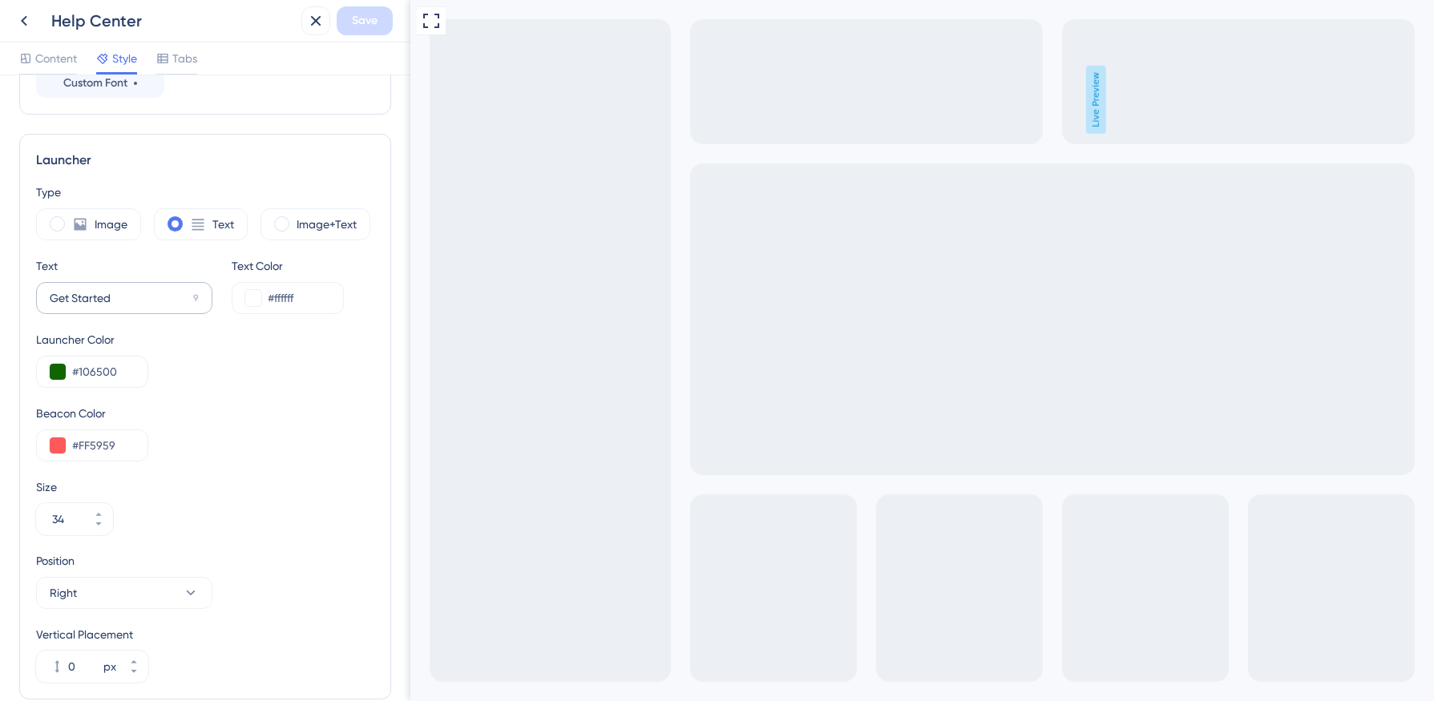
scroll to position [366, 0]
click at [136, 296] on input "Get Started" at bounding box center [118, 301] width 137 height 18
drag, startPoint x: 157, startPoint y: 308, endPoint x: 8, endPoint y: 272, distance: 153.2
click at [8, 272] on div "Resource Center Homepage Header Style Solid Gradient Header Color #106500 Heade…" at bounding box center [205, 388] width 410 height 626
type input "J"
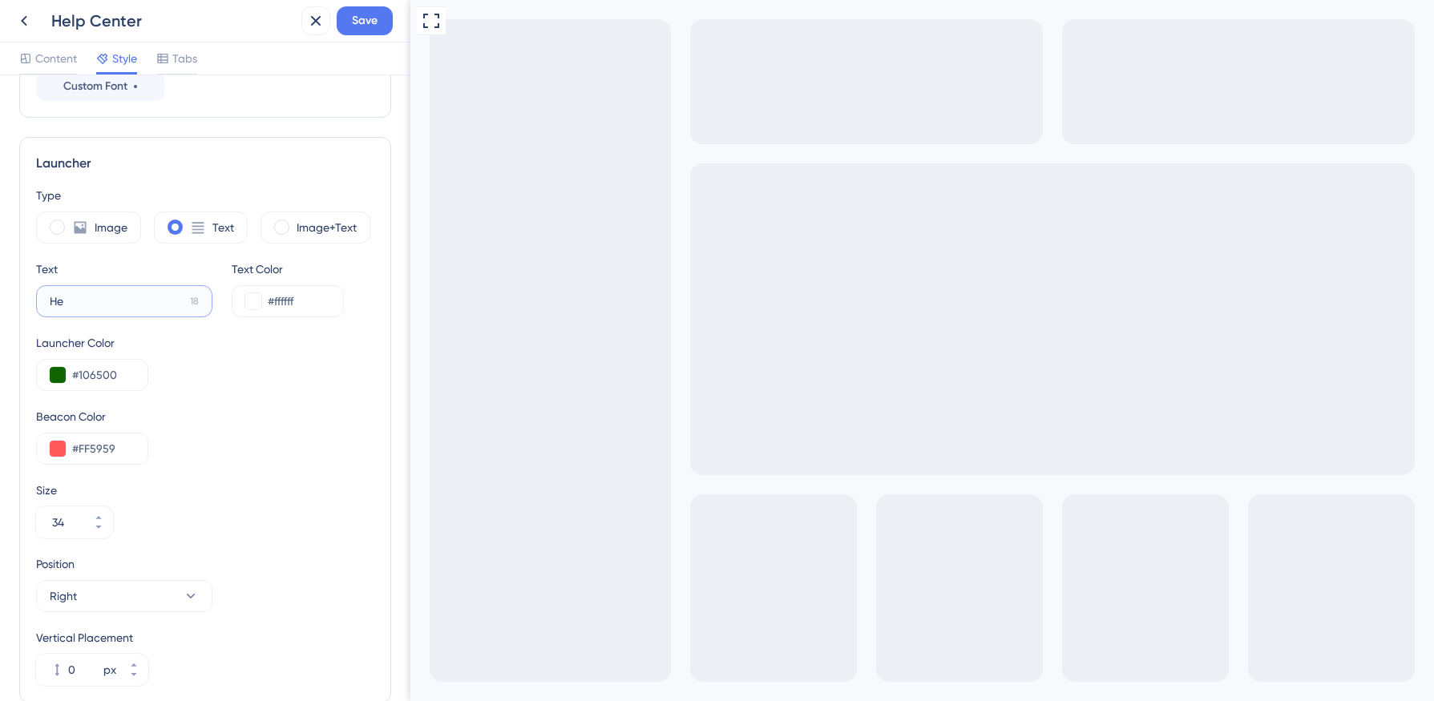
type input "H"
type input "Get Help"
click at [47, 301] on label "Get Help 12" at bounding box center [124, 301] width 176 height 32
click at [50, 301] on input "Get Help" at bounding box center [117, 301] width 135 height 18
click at [48, 303] on label "Get Help 12" at bounding box center [124, 301] width 176 height 32
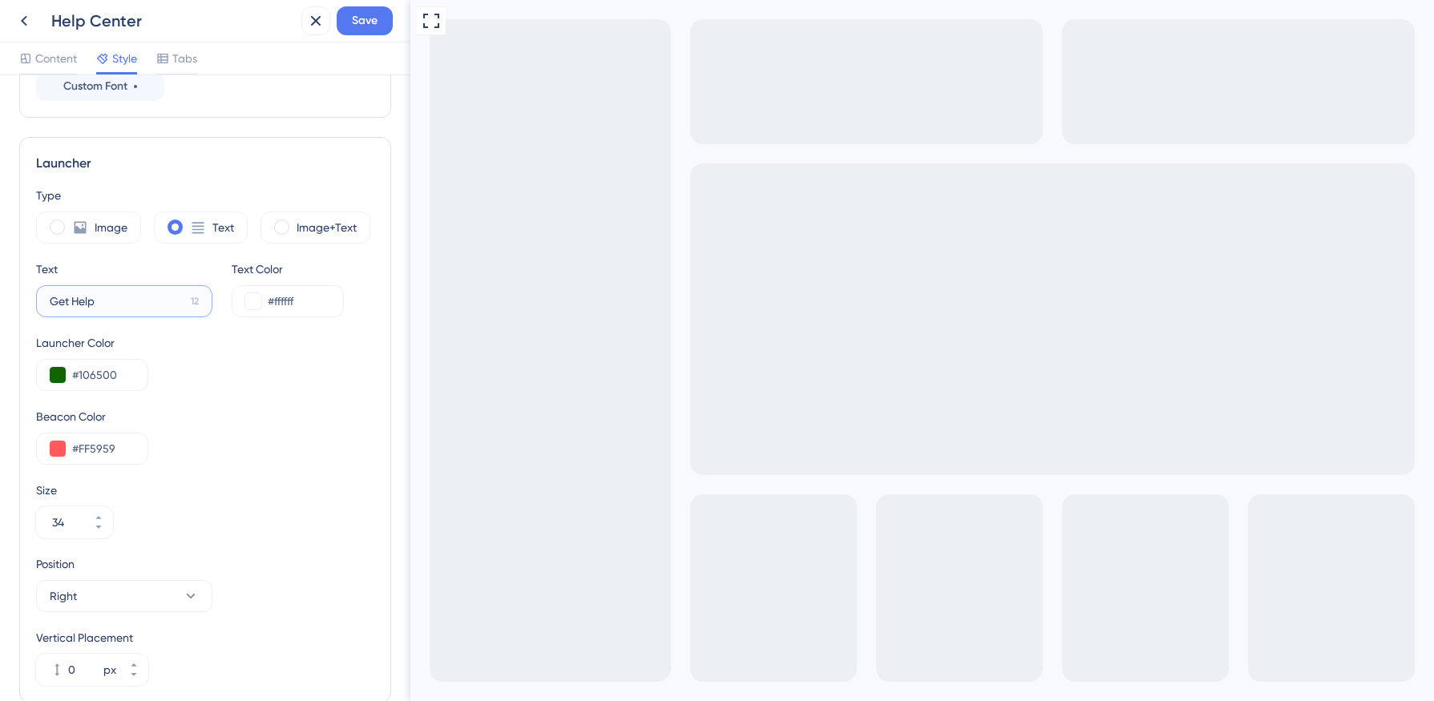
click at [50, 303] on input "Get Help" at bounding box center [117, 301] width 135 height 18
click at [67, 225] on div "Image" at bounding box center [88, 228] width 105 height 32
click at [175, 303] on icon at bounding box center [170, 301] width 18 height 18
click at [312, 226] on label "Image+Text" at bounding box center [327, 227] width 60 height 19
type input "34"
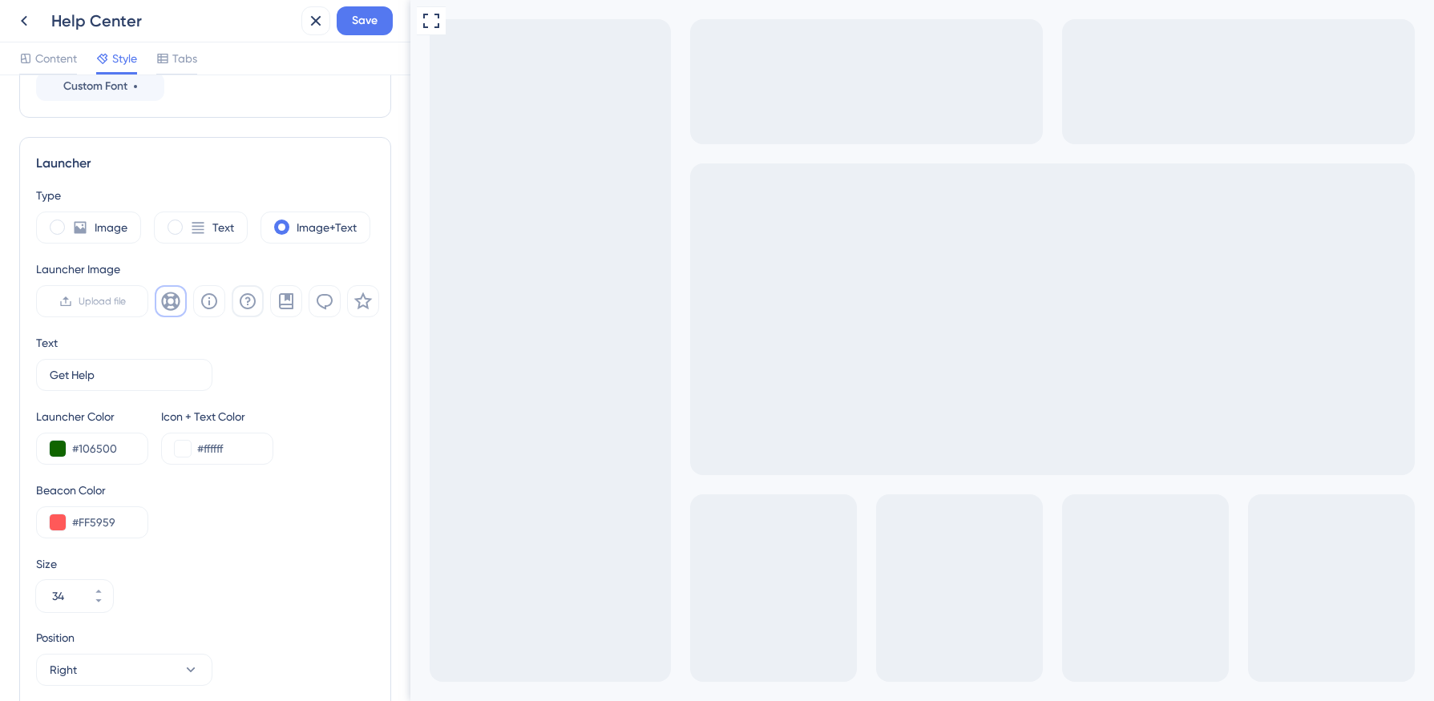
click at [252, 305] on icon at bounding box center [248, 301] width 16 height 16
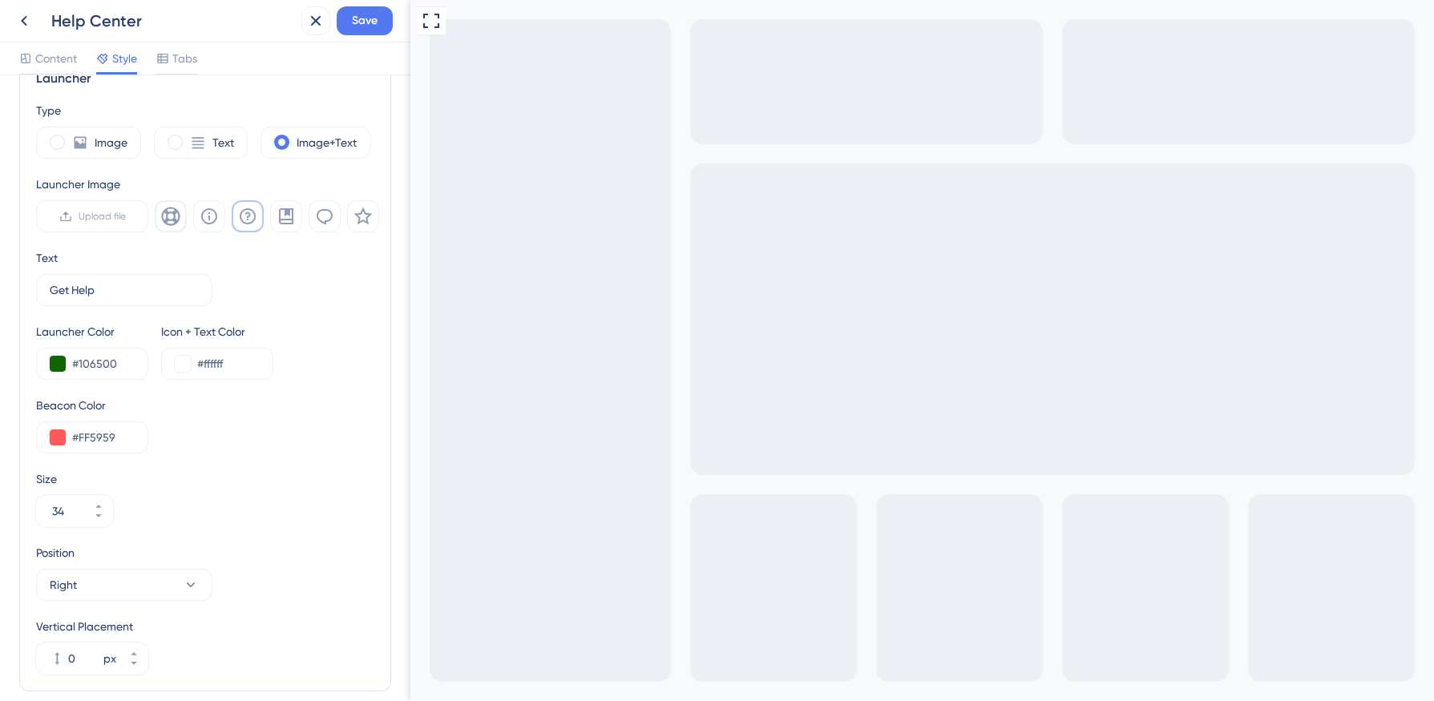
scroll to position [457, 0]
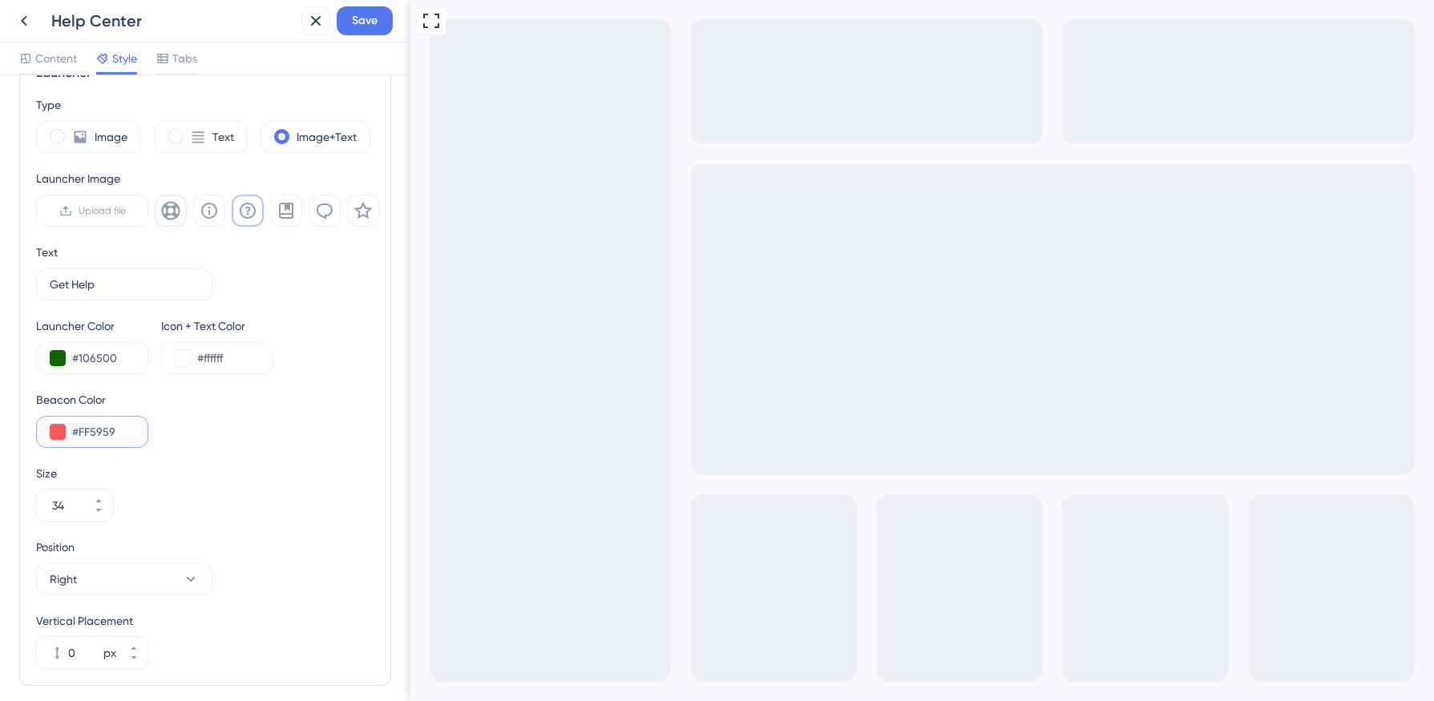
click at [87, 433] on input "#FF5959" at bounding box center [103, 431] width 63 height 19
click at [53, 434] on button at bounding box center [58, 432] width 16 height 16
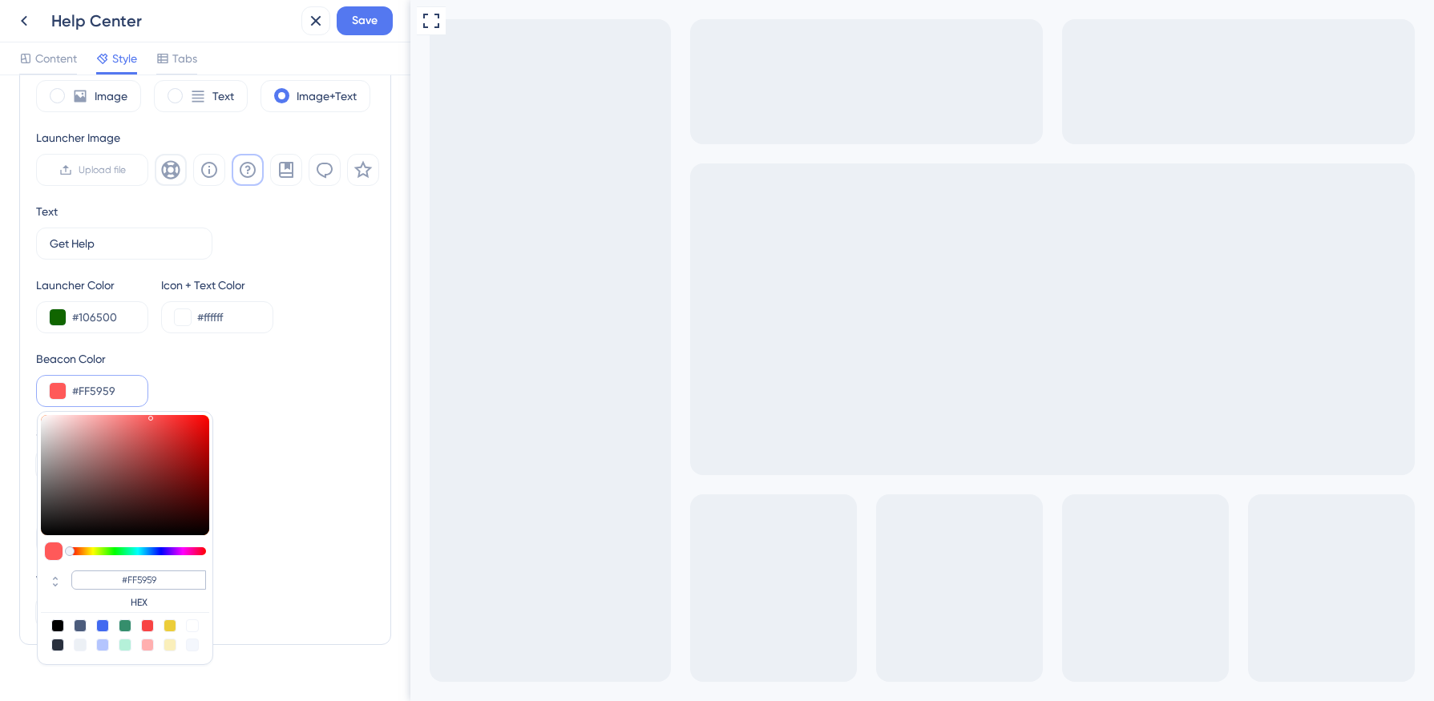
scroll to position [525, 0]
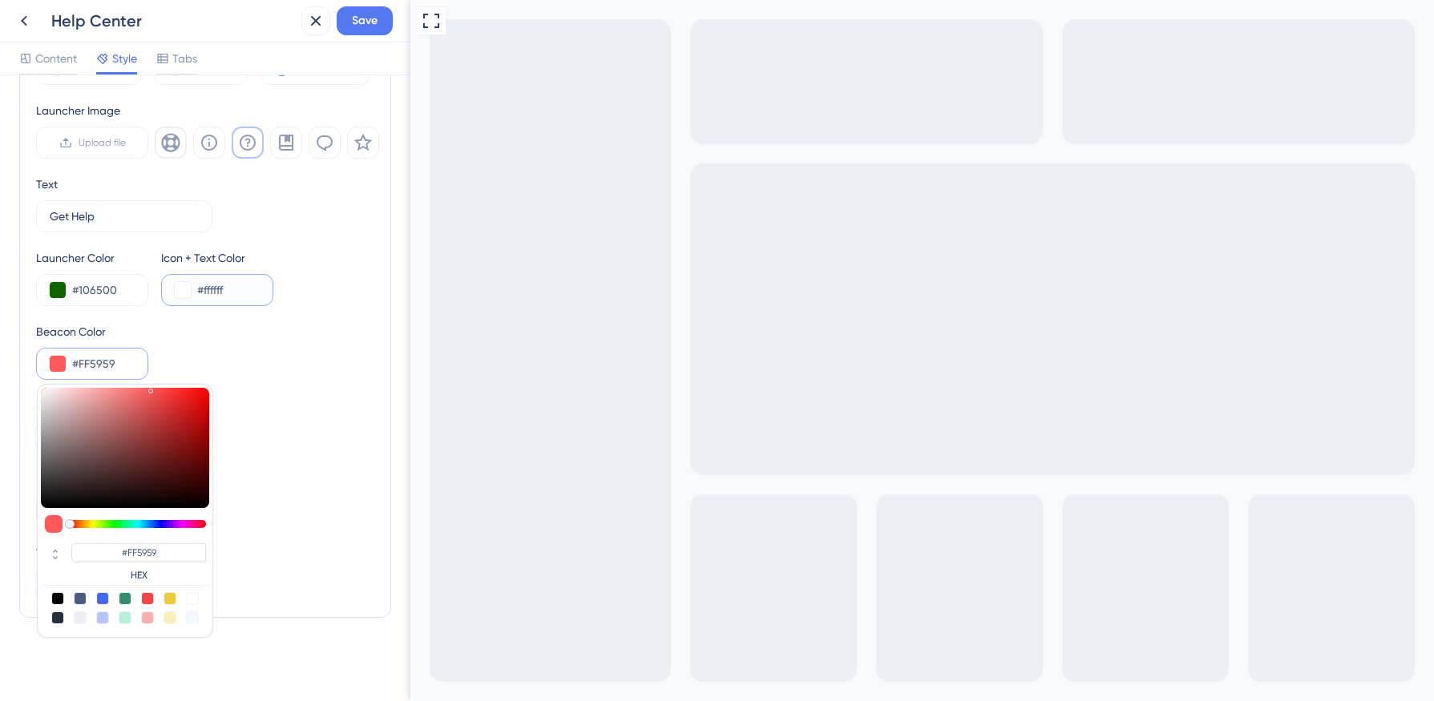
click at [210, 290] on input "#ffffff" at bounding box center [228, 289] width 63 height 19
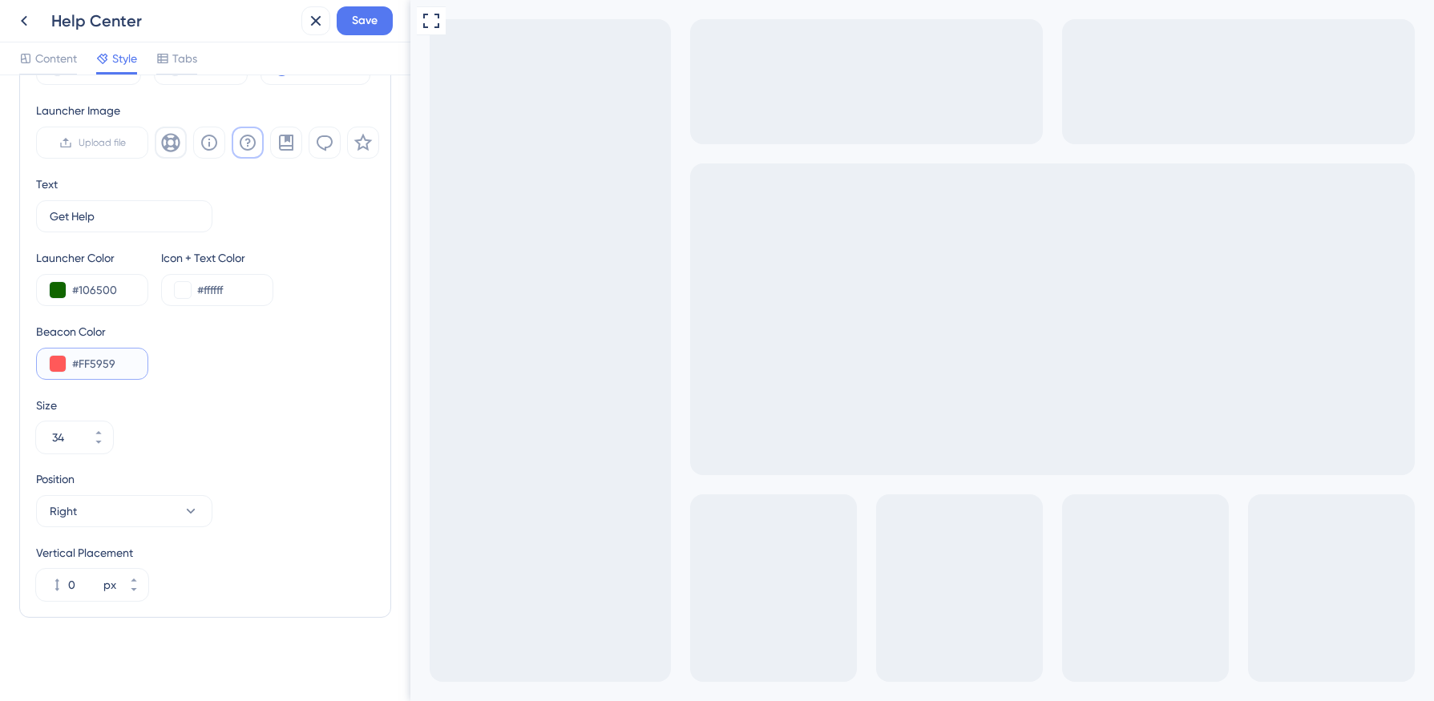
click at [114, 365] on input "#FF5959" at bounding box center [103, 363] width 63 height 19
drag, startPoint x: 127, startPoint y: 365, endPoint x: 41, endPoint y: 359, distance: 86.8
click at [41, 359] on div "#FF5959" at bounding box center [92, 364] width 112 height 32
paste input "65ED41"
type input "#65ED41"
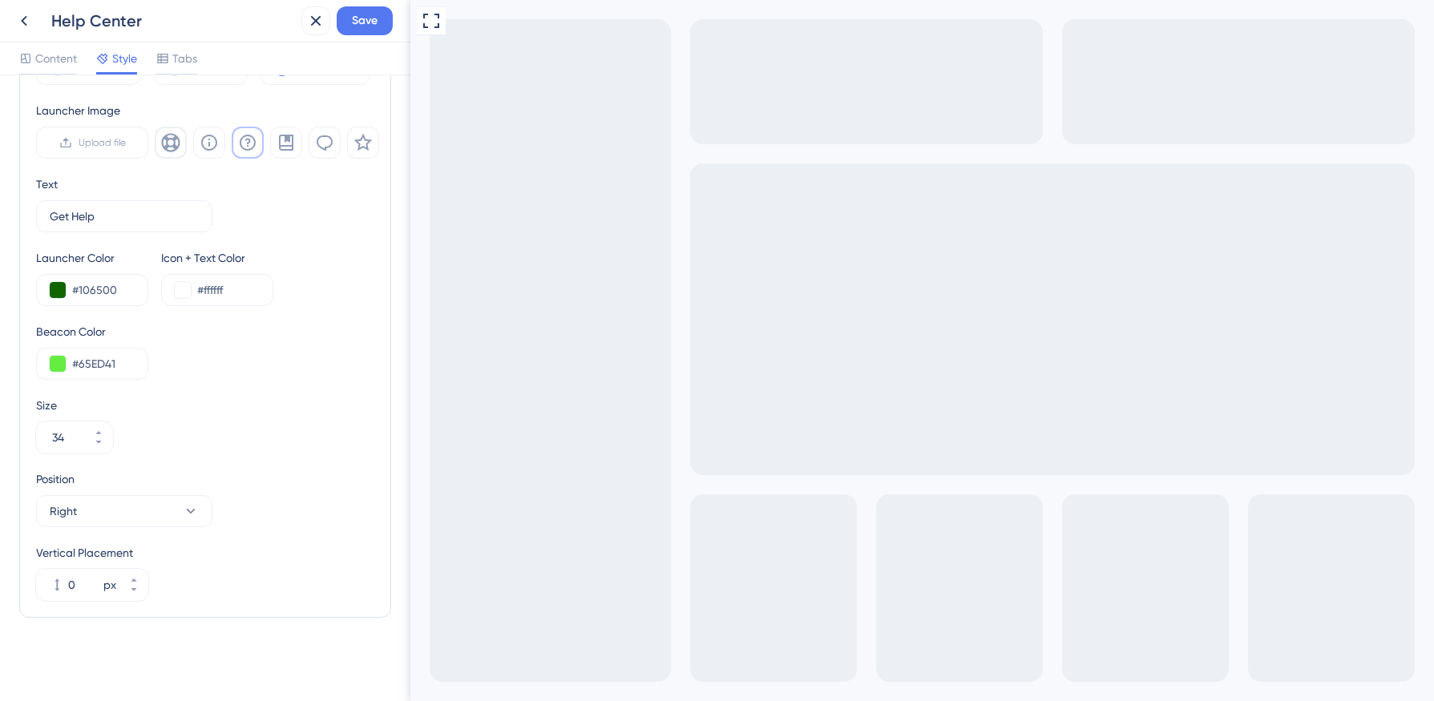
click at [216, 381] on div "Type Image Text Image+Text Launcher Image Upload file Text Get Help 12 Launcher…" at bounding box center [205, 314] width 338 height 574
click at [123, 510] on button "Right" at bounding box center [124, 511] width 176 height 32
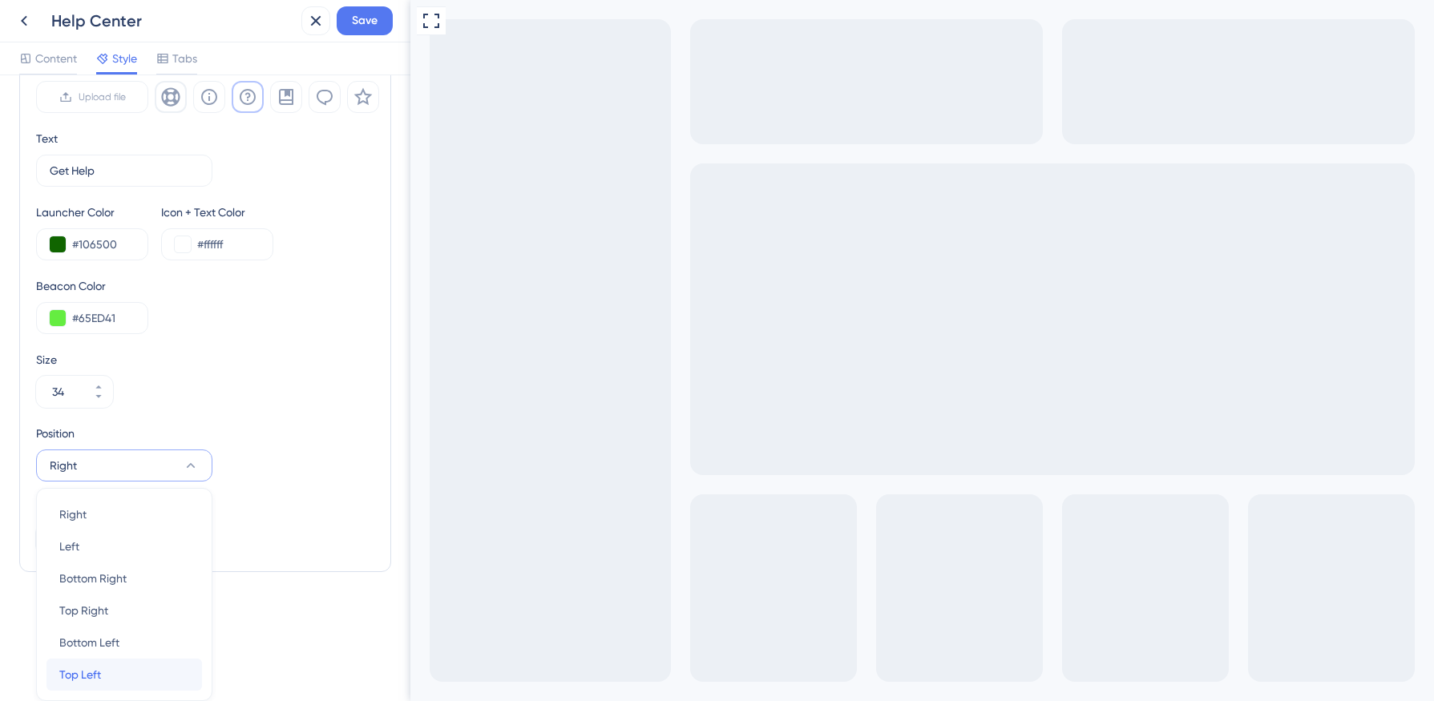
click at [83, 653] on span "Top Left" at bounding box center [80, 674] width 42 height 19
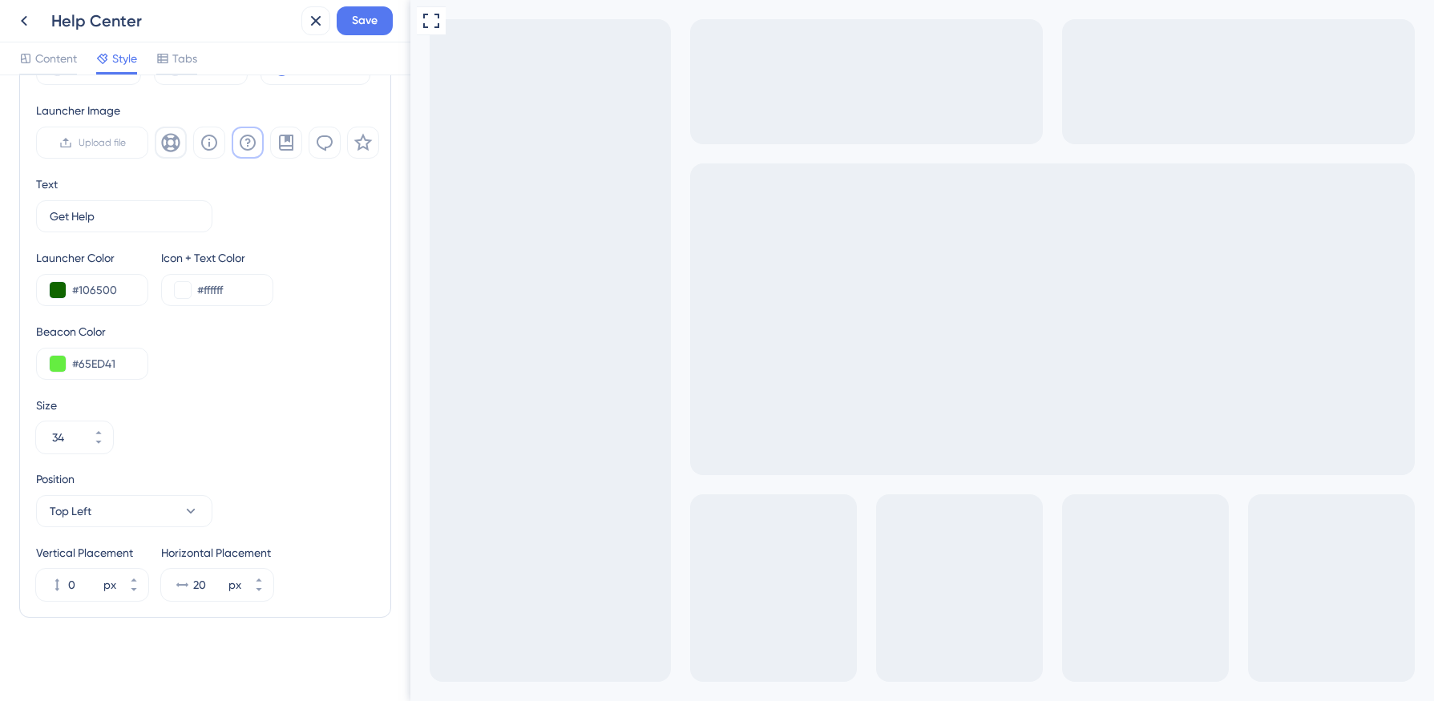
scroll to position [525, 0]
click at [103, 508] on button "Top Left" at bounding box center [124, 511] width 176 height 32
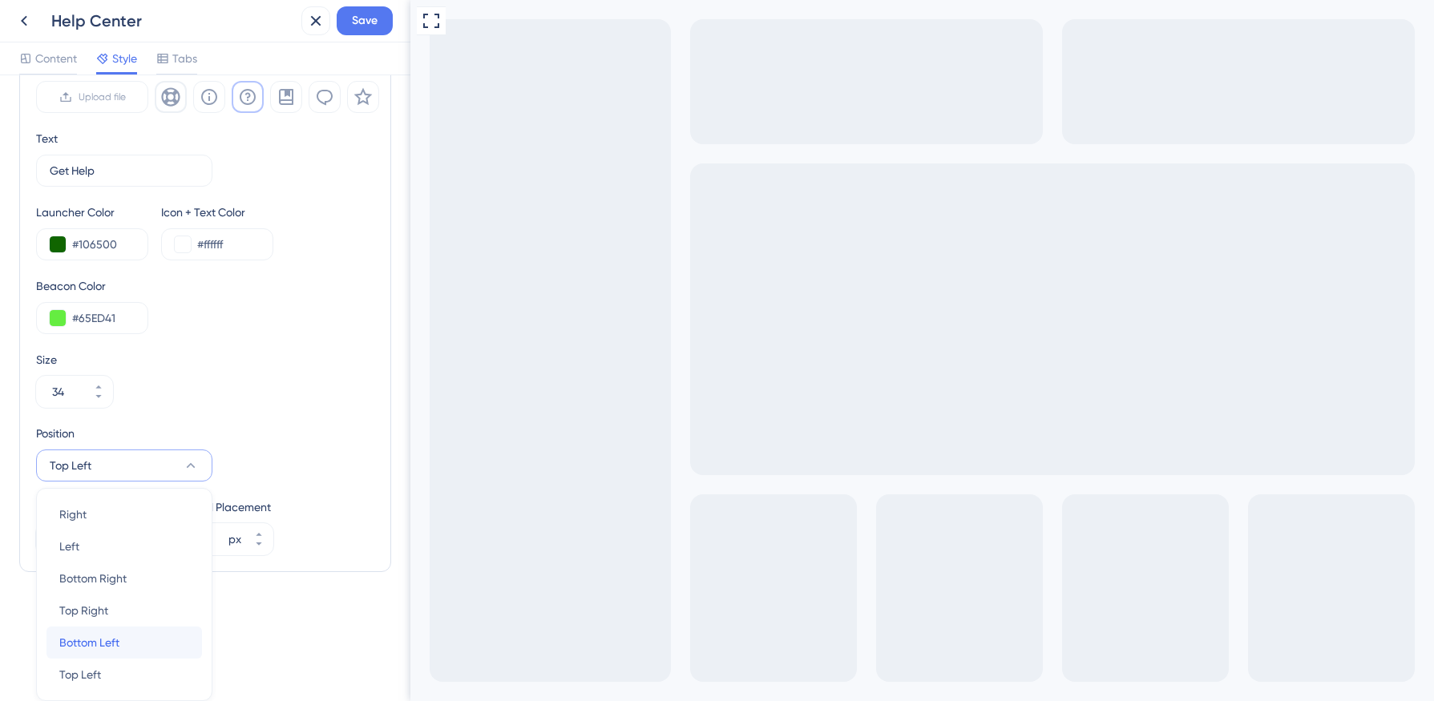
click at [90, 639] on span "Bottom Left" at bounding box center [89, 642] width 60 height 19
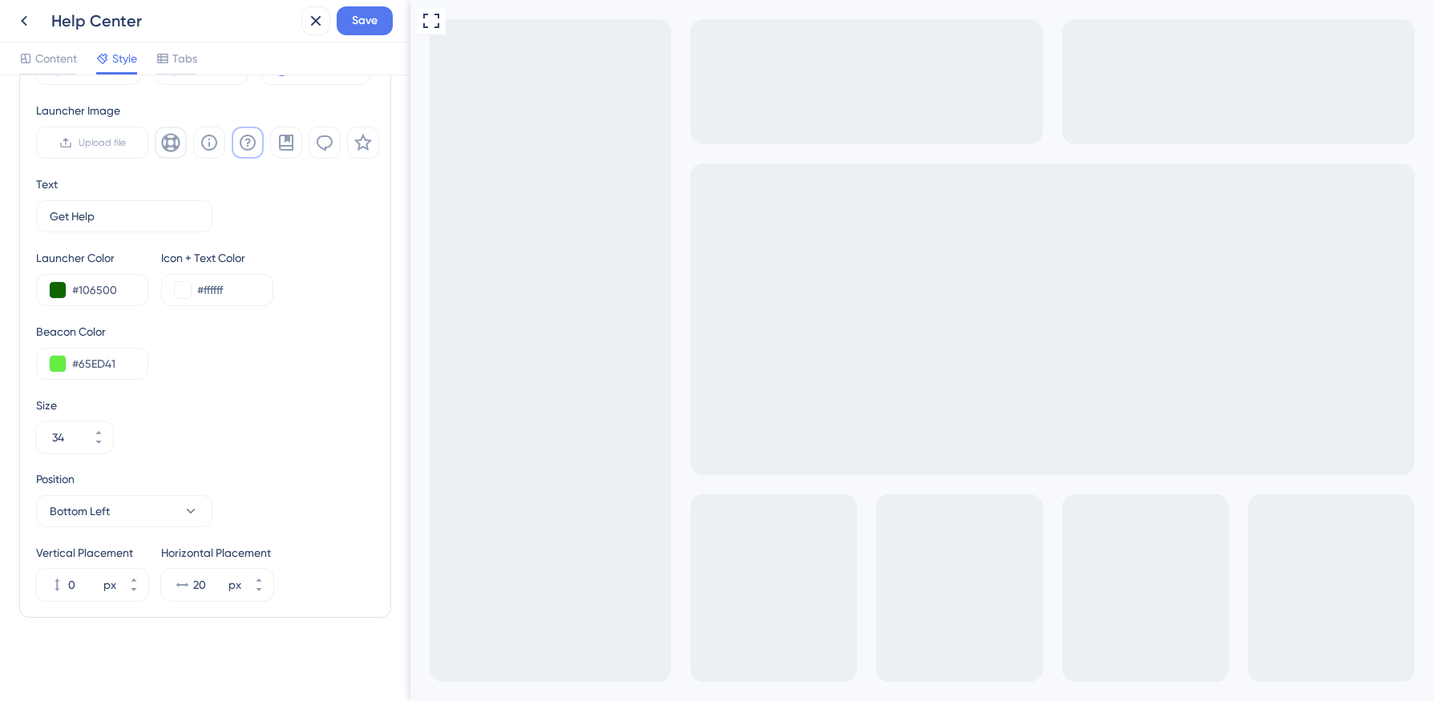
click at [297, 485] on div "Position Bottom Left" at bounding box center [205, 499] width 338 height 58
click at [360, 22] on span "Save" at bounding box center [365, 20] width 26 height 19
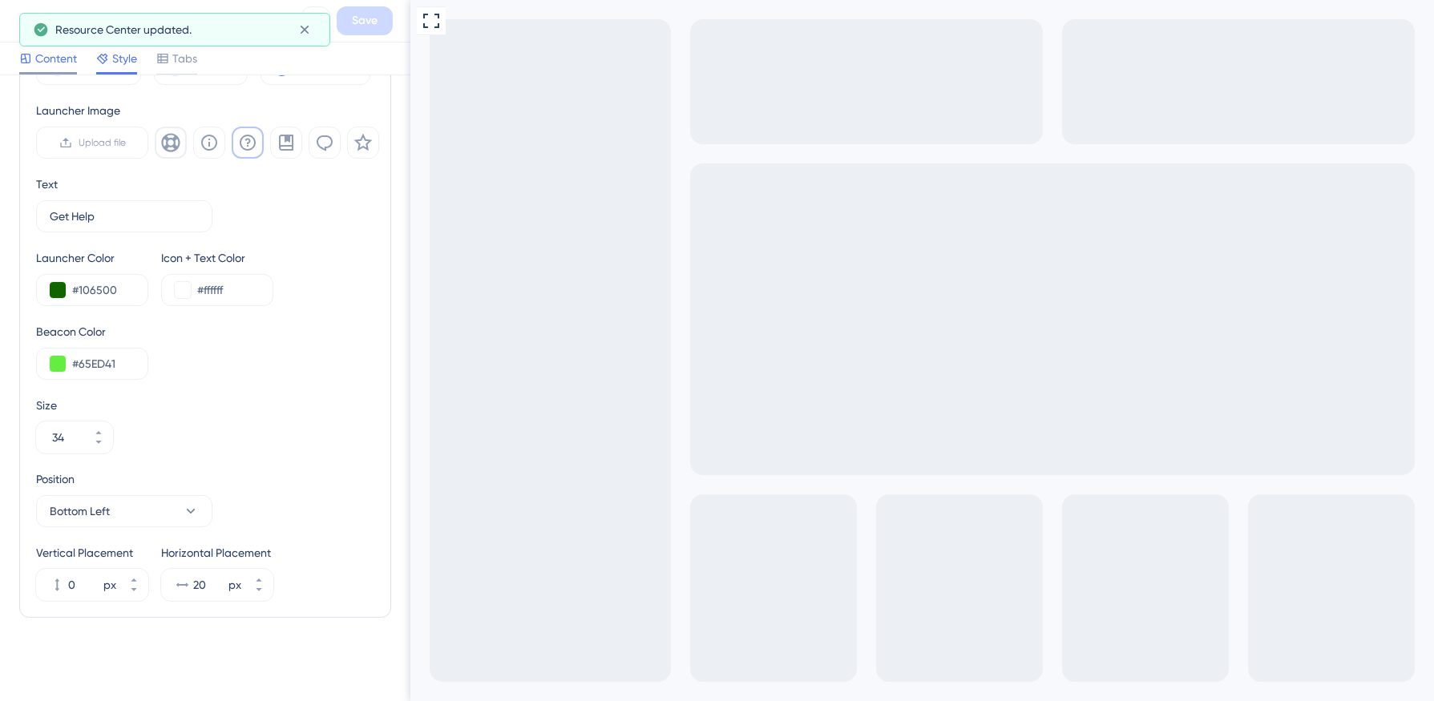
click at [39, 60] on span "Content" at bounding box center [56, 58] width 42 height 19
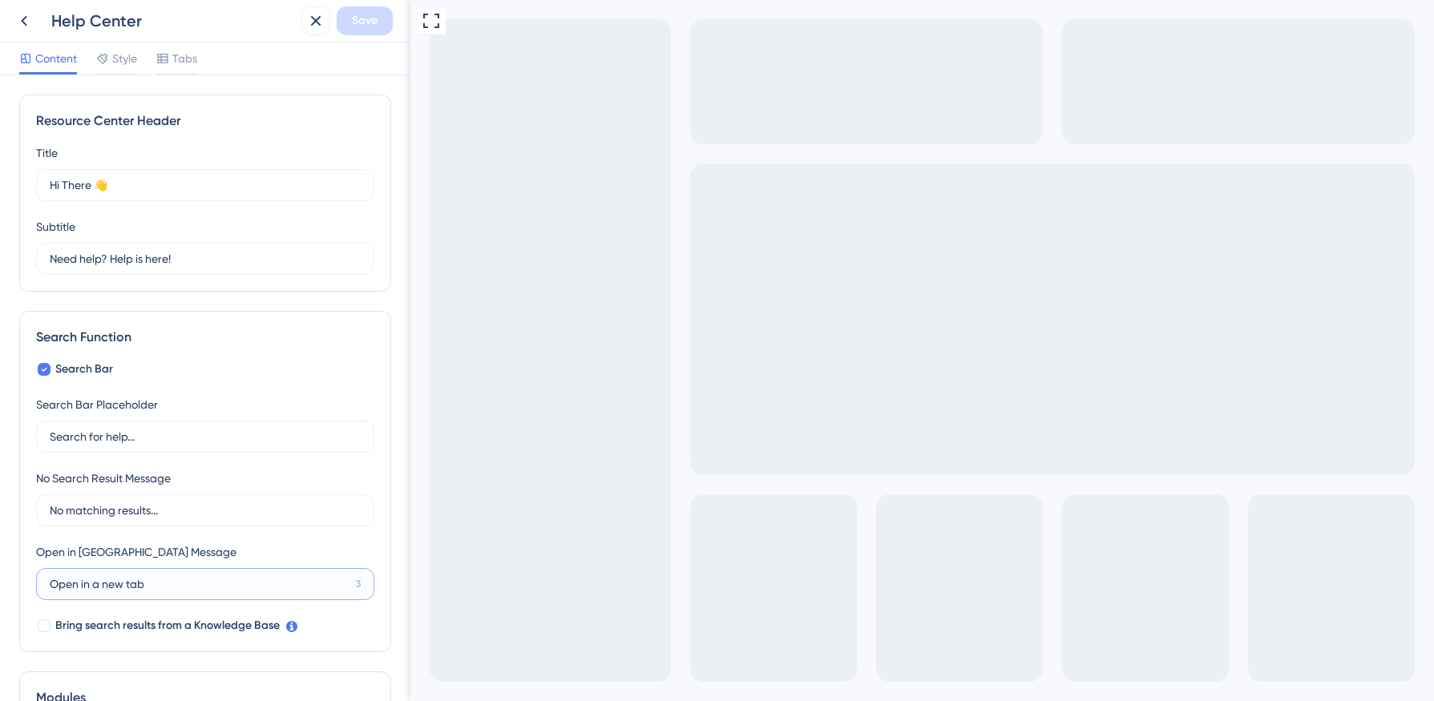
click at [130, 585] on input "Open in a new tab" at bounding box center [200, 584] width 300 height 18
click at [320, 578] on input "Open in a new tab" at bounding box center [200, 584] width 300 height 18
click at [200, 583] on input "Open in a new tab" at bounding box center [200, 584] width 300 height 18
click at [287, 499] on label "No matching results..." at bounding box center [205, 510] width 338 height 32
click at [287, 502] on input "No matching results..." at bounding box center [205, 511] width 311 height 18
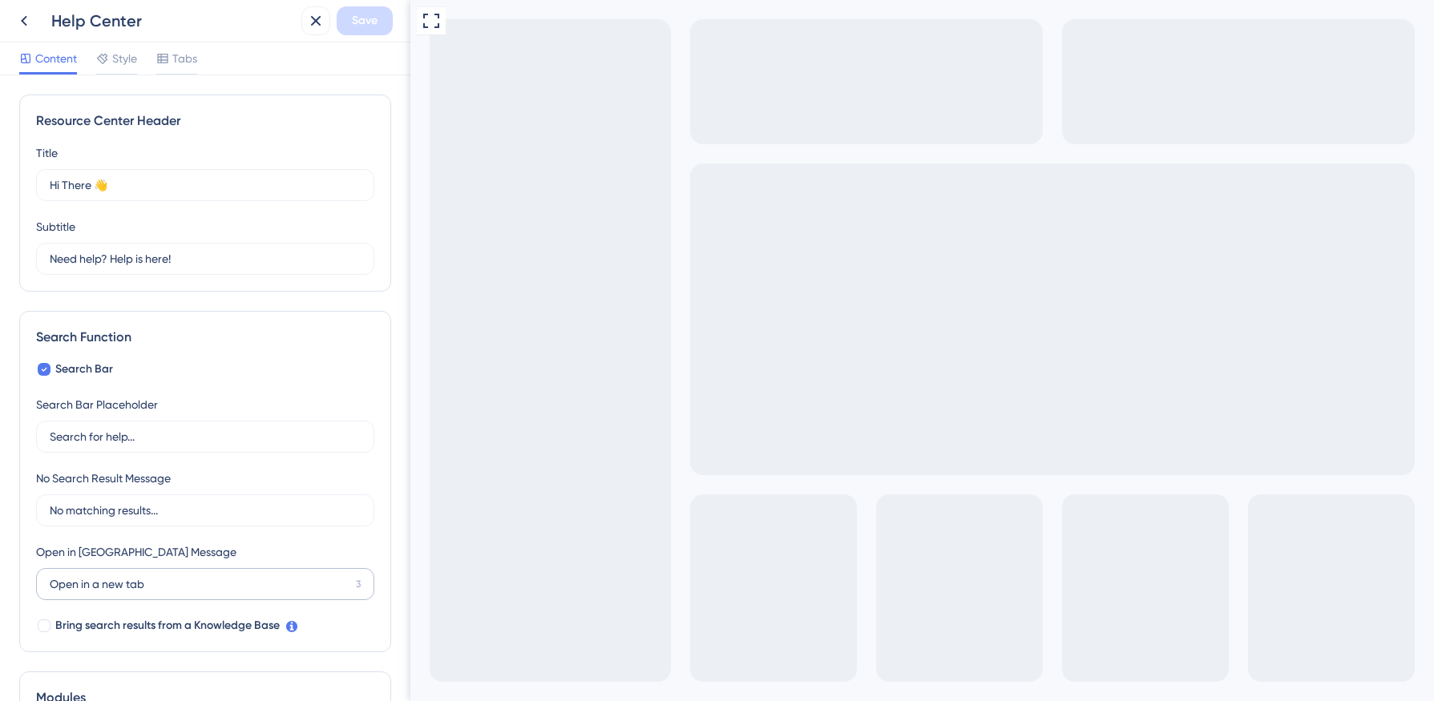
click at [232, 574] on label "Open in a new tab 3" at bounding box center [205, 584] width 338 height 32
click at [232, 575] on input "Open in a new tab" at bounding box center [200, 584] width 300 height 18
type input "help"
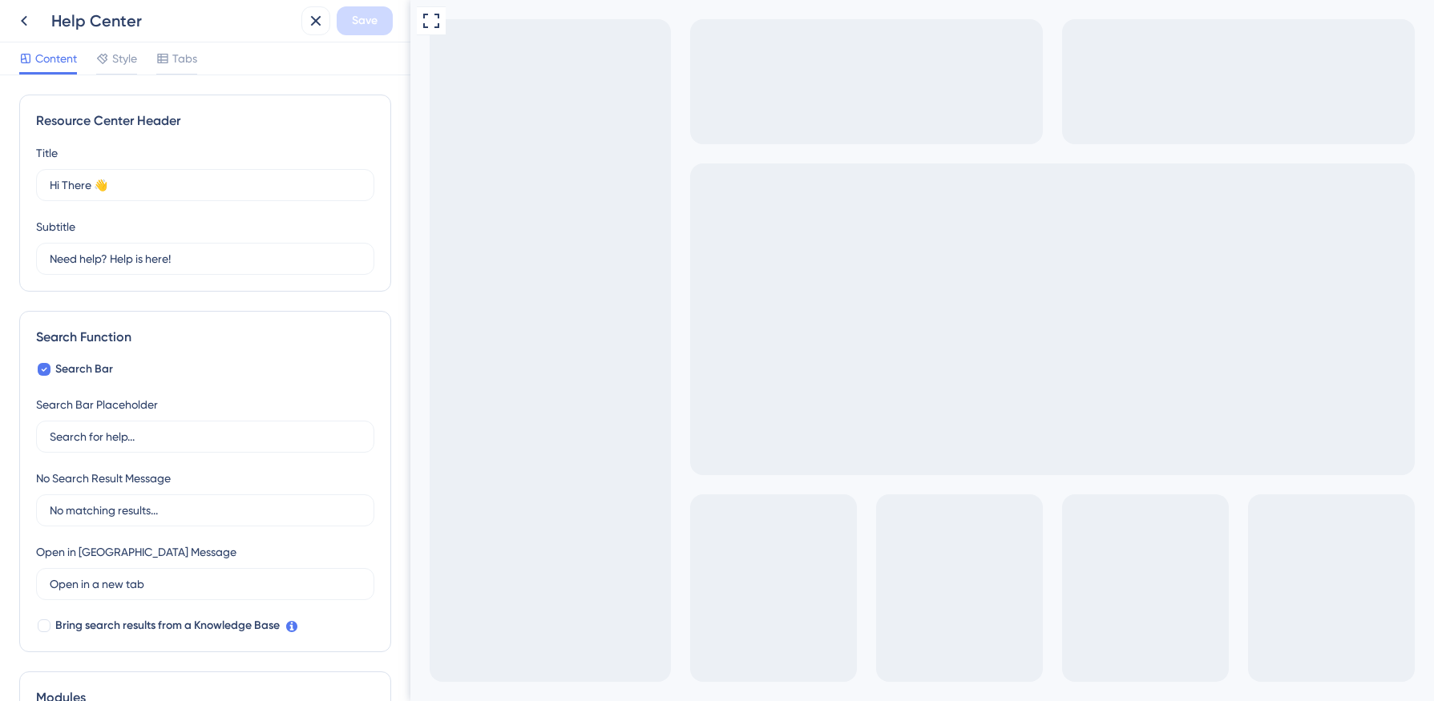
drag, startPoint x: 594, startPoint y: 764, endPoint x: 414, endPoint y: 752, distance: 180.8
click at [72, 511] on input "No matching results..." at bounding box center [205, 511] width 311 height 18
click at [119, 587] on input "Open in a new tab" at bounding box center [200, 584] width 300 height 18
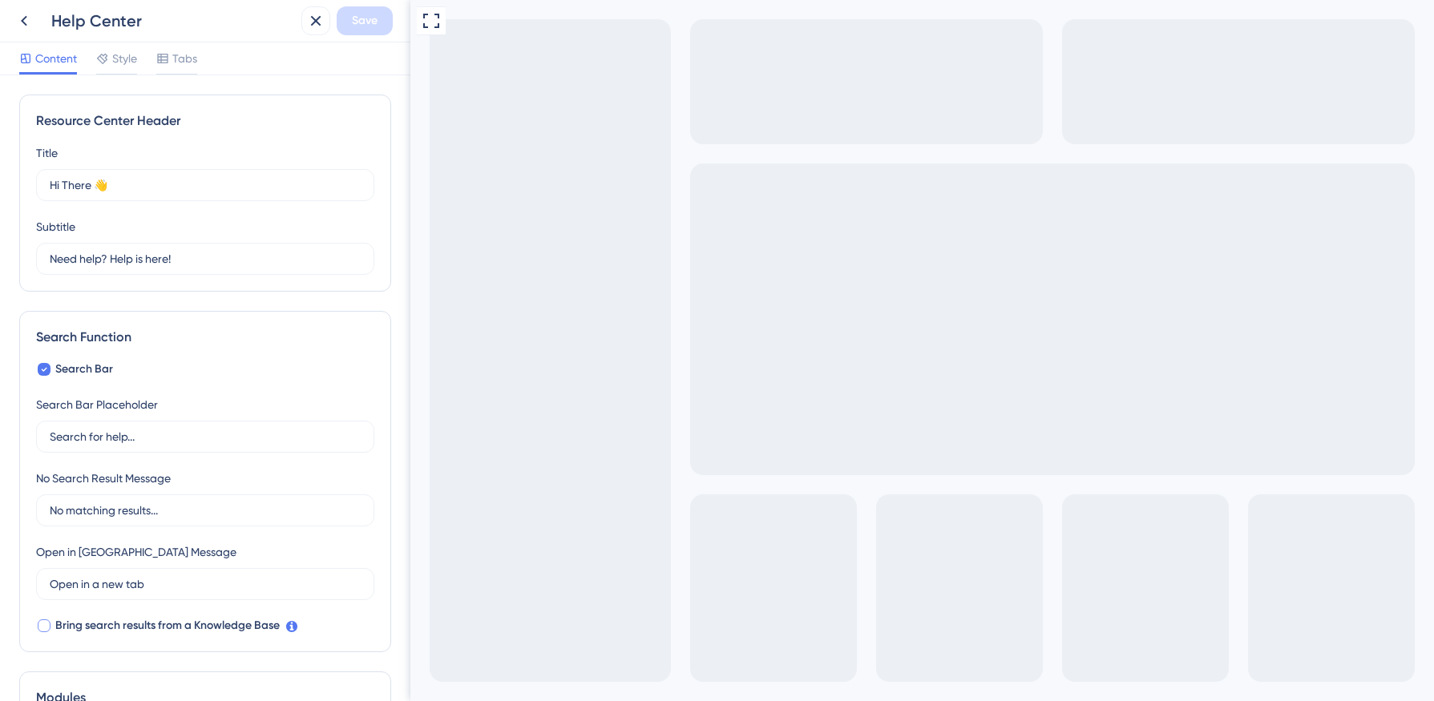
click at [264, 626] on span "Bring search results from a Knowledge Base" at bounding box center [167, 625] width 224 height 19
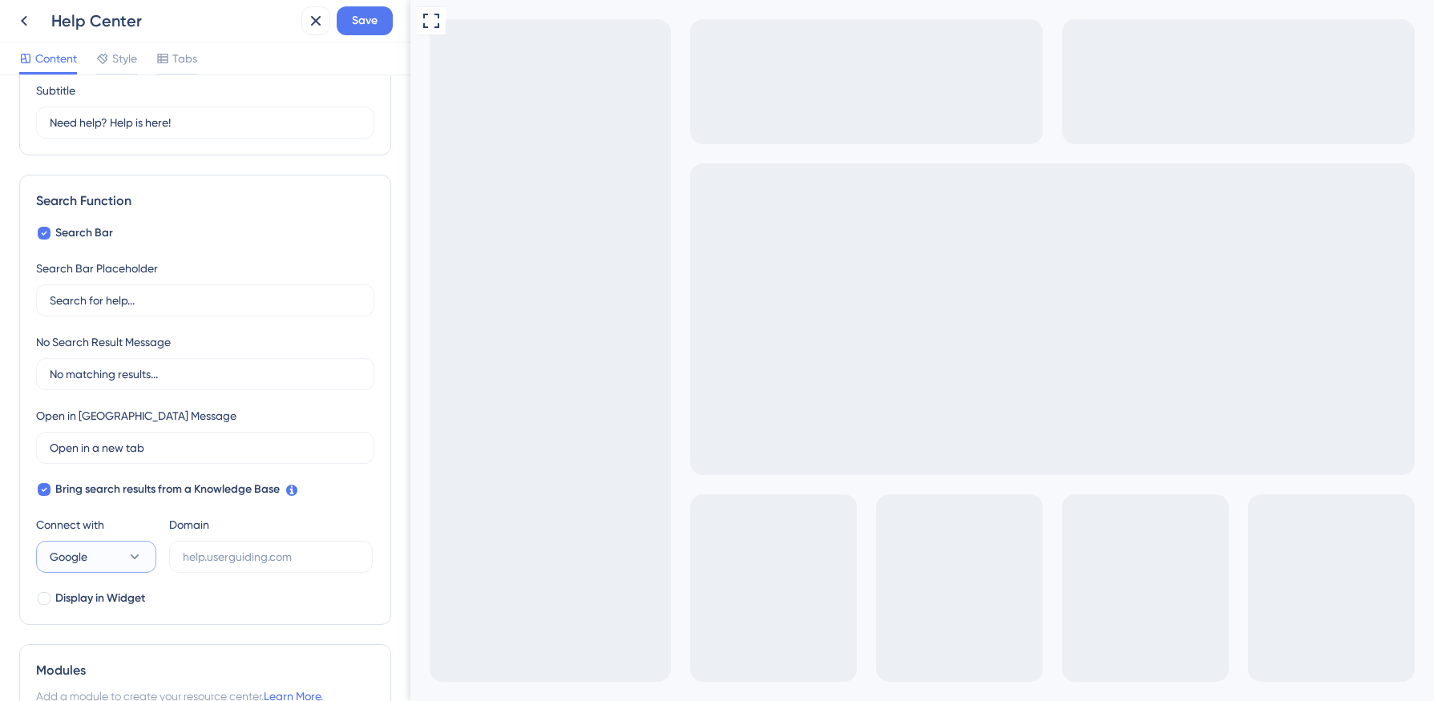
click at [143, 556] on button "Google" at bounding box center [96, 557] width 120 height 32
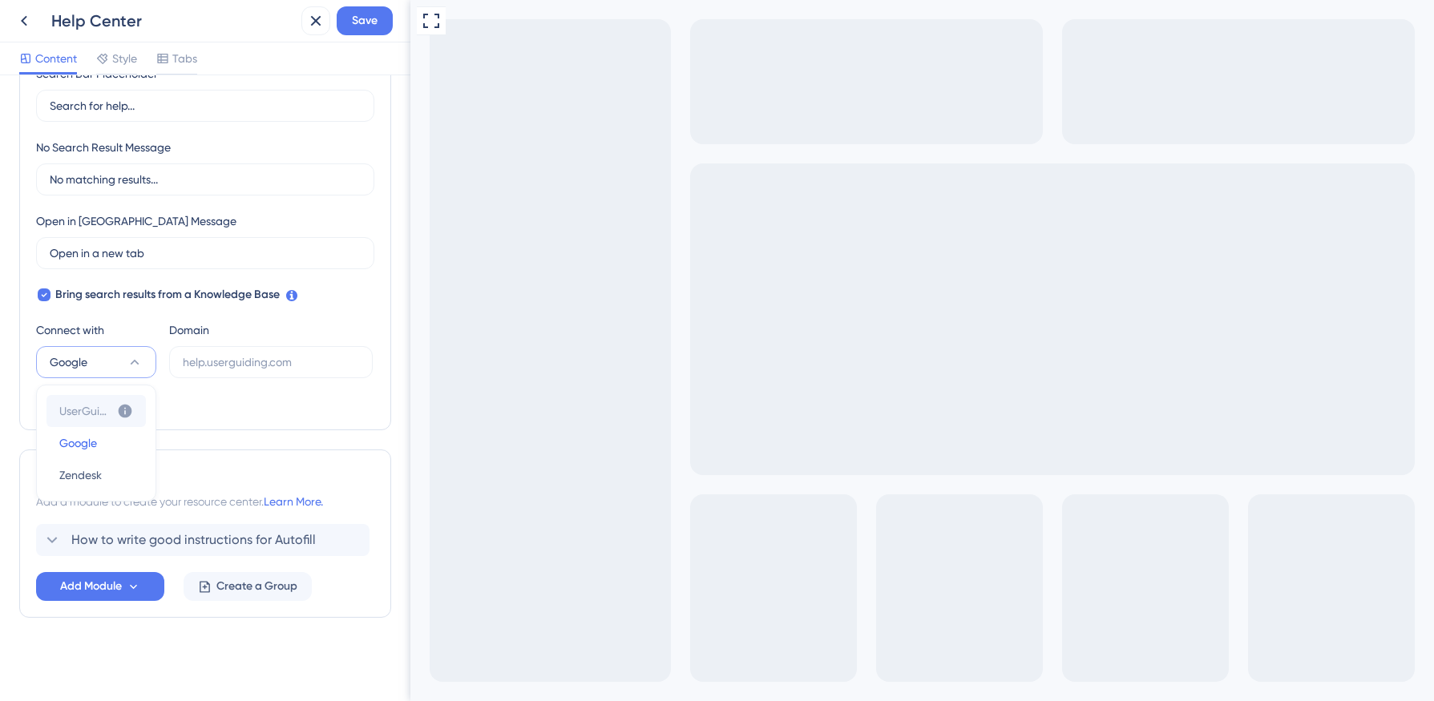
click at [127, 409] on icon at bounding box center [126, 412] width 14 height 14
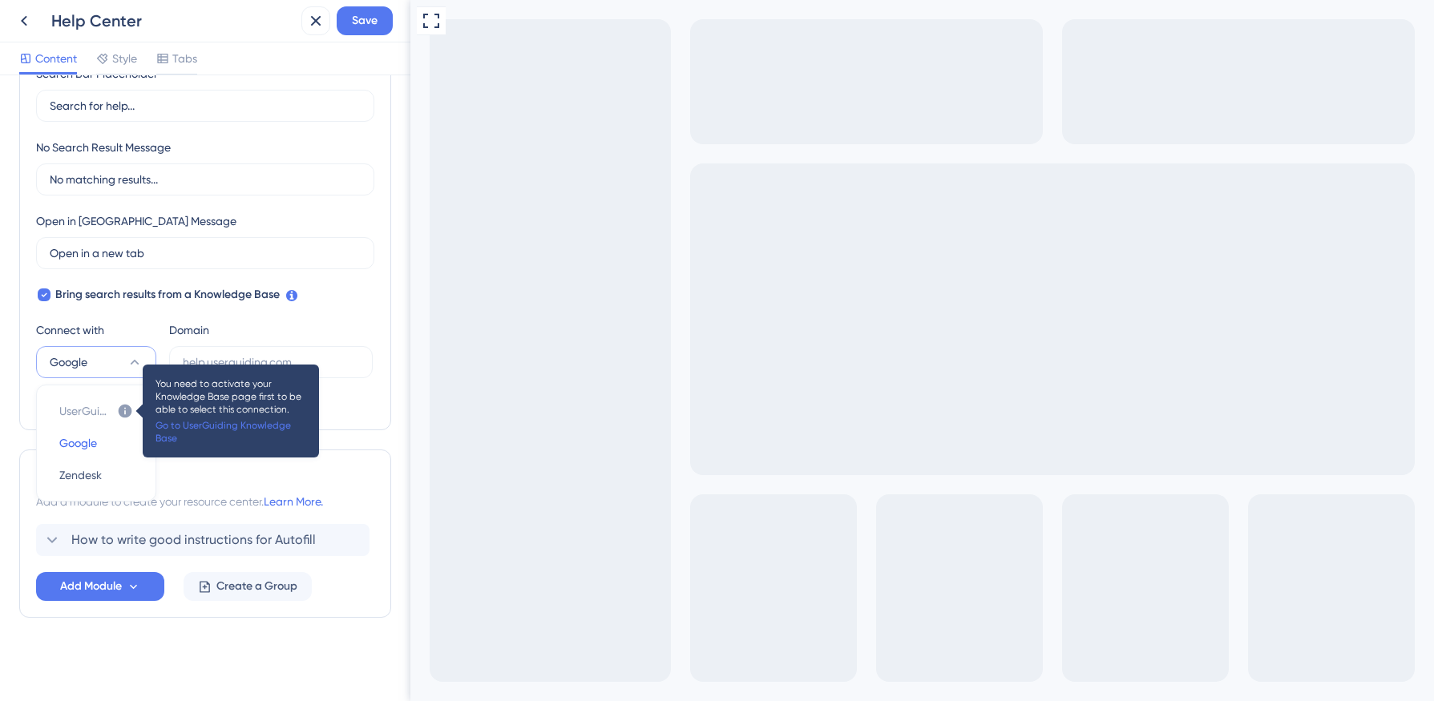
click at [163, 333] on div "Connect with Google UserGuiding UserGuiding You need to activate your Knowledge…" at bounding box center [205, 350] width 338 height 58
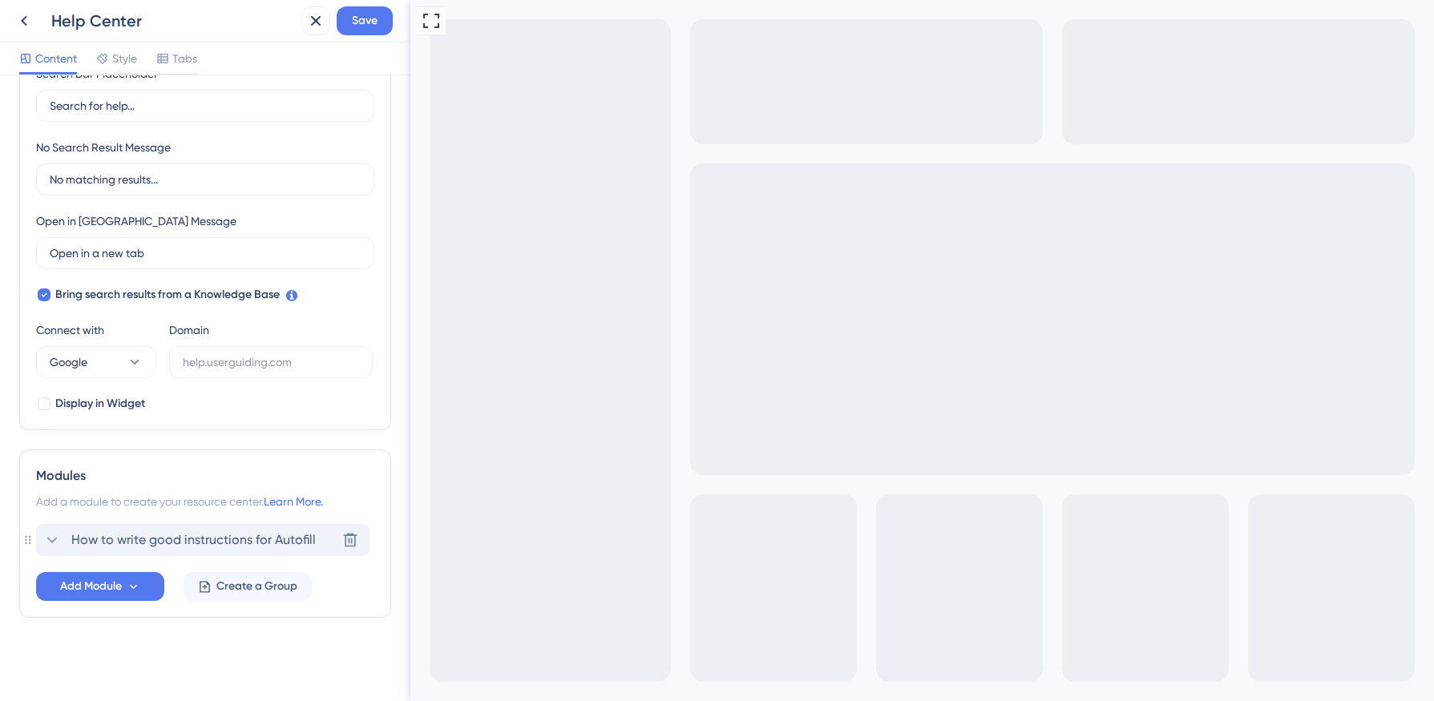
click at [51, 540] on icon at bounding box center [51, 540] width 19 height 19
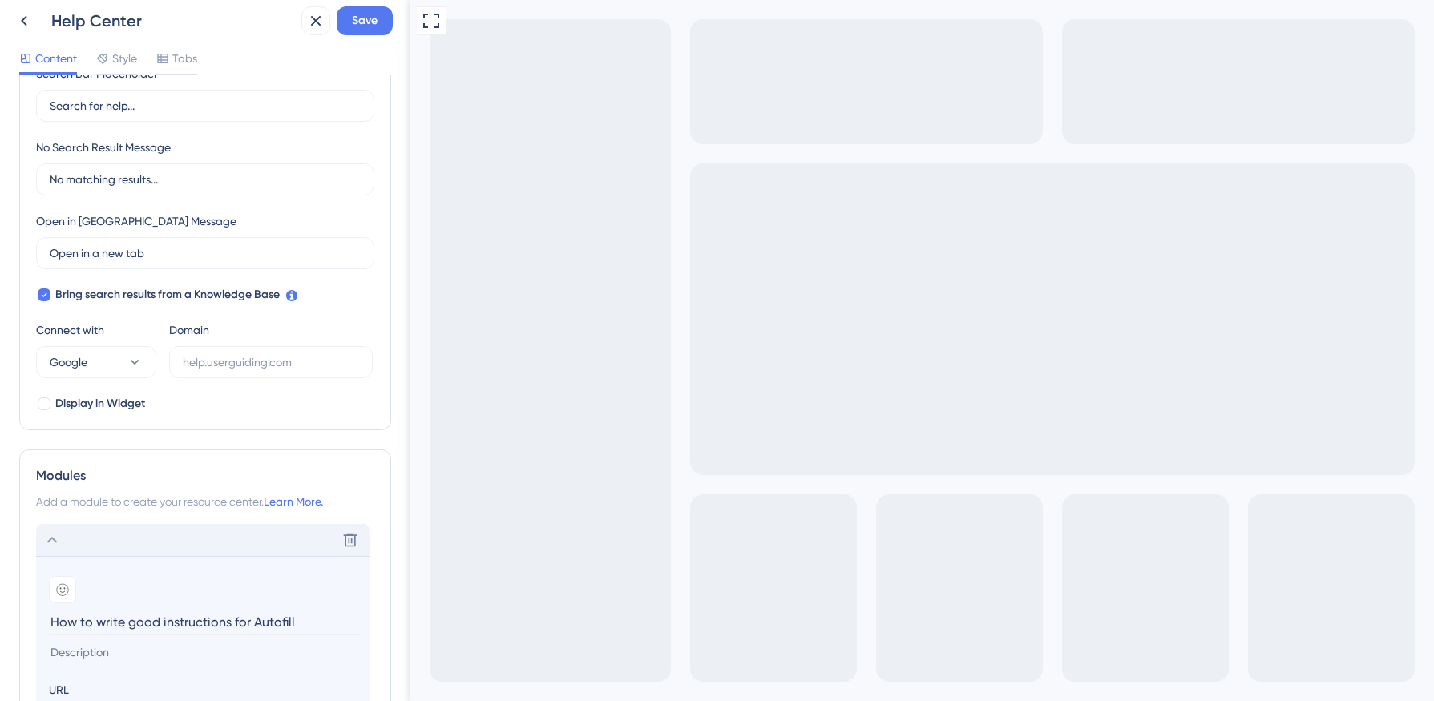
click at [51, 540] on icon at bounding box center [51, 540] width 19 height 19
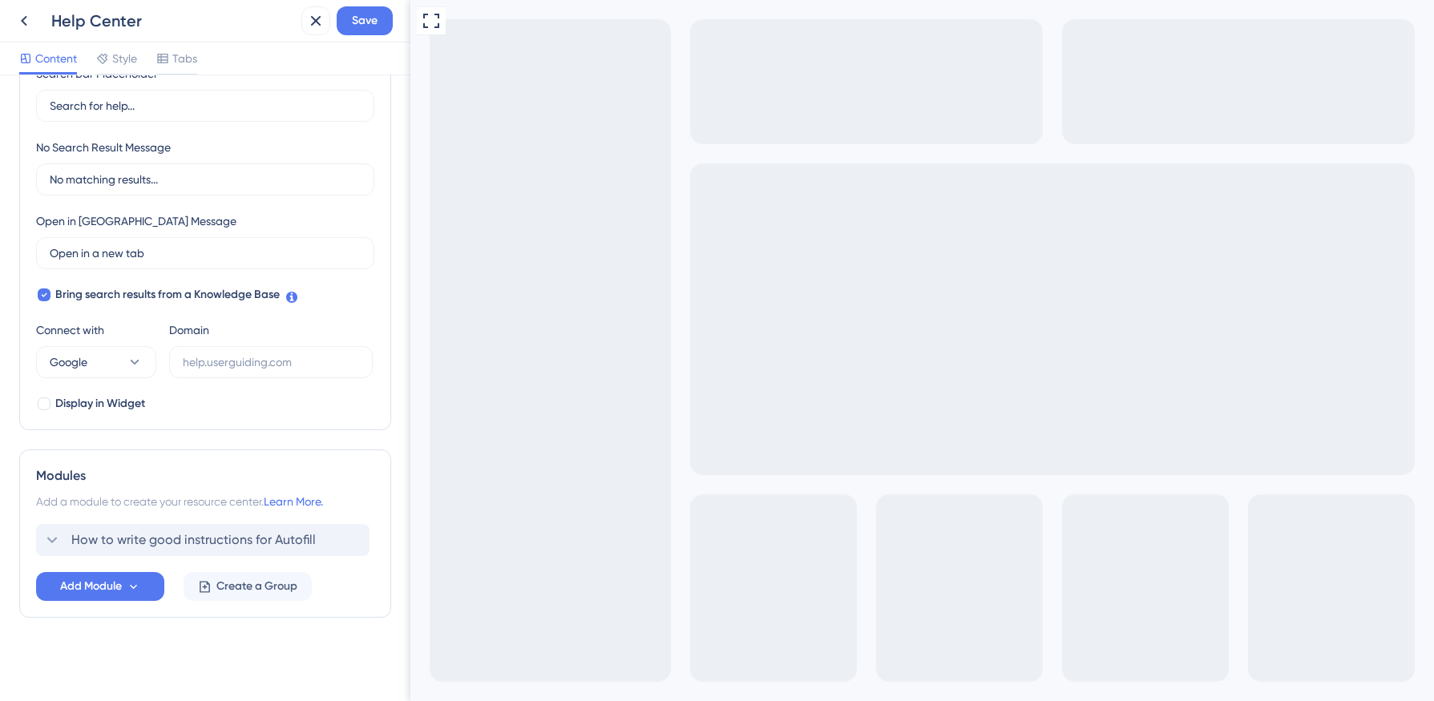
scroll to position [321, 0]
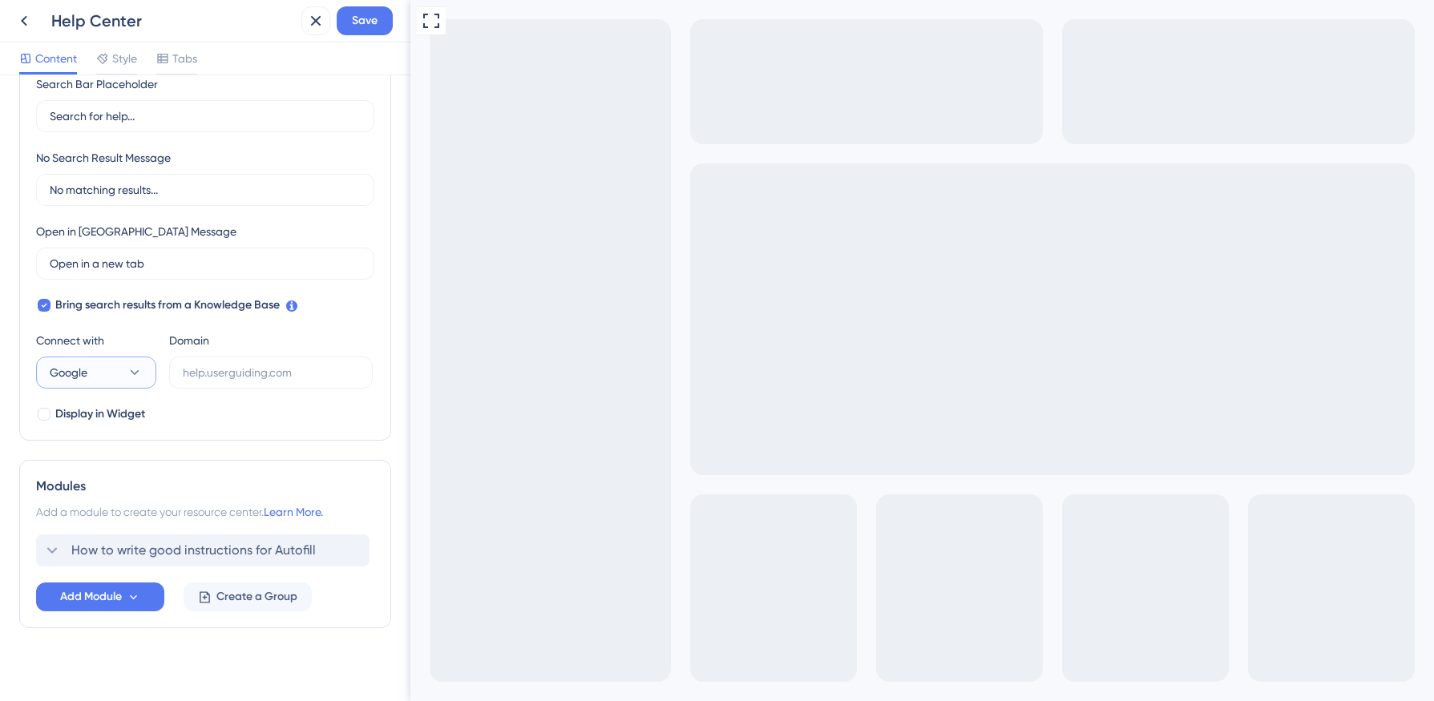
click at [139, 382] on button "Google" at bounding box center [96, 373] width 120 height 32
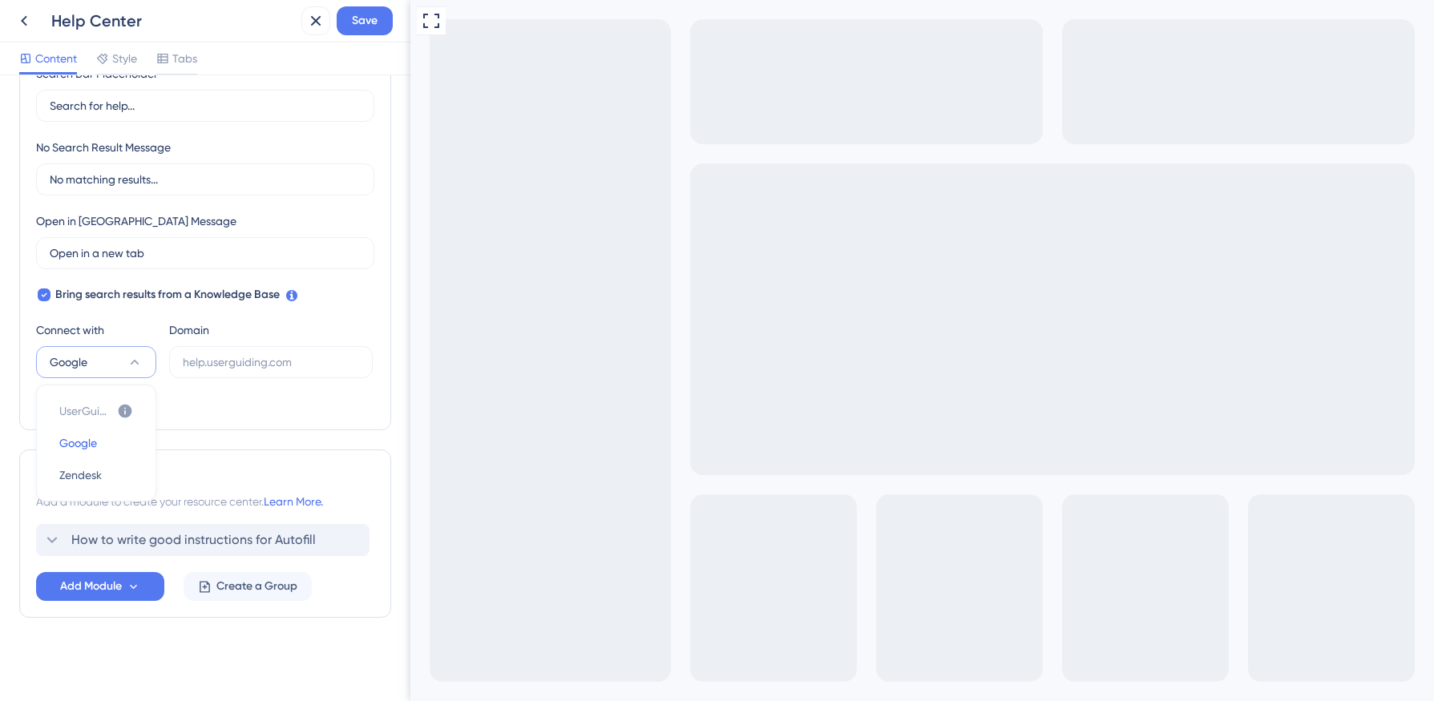
click at [140, 331] on div "Connect with" at bounding box center [96, 330] width 120 height 19
click at [46, 407] on div at bounding box center [44, 403] width 13 height 13
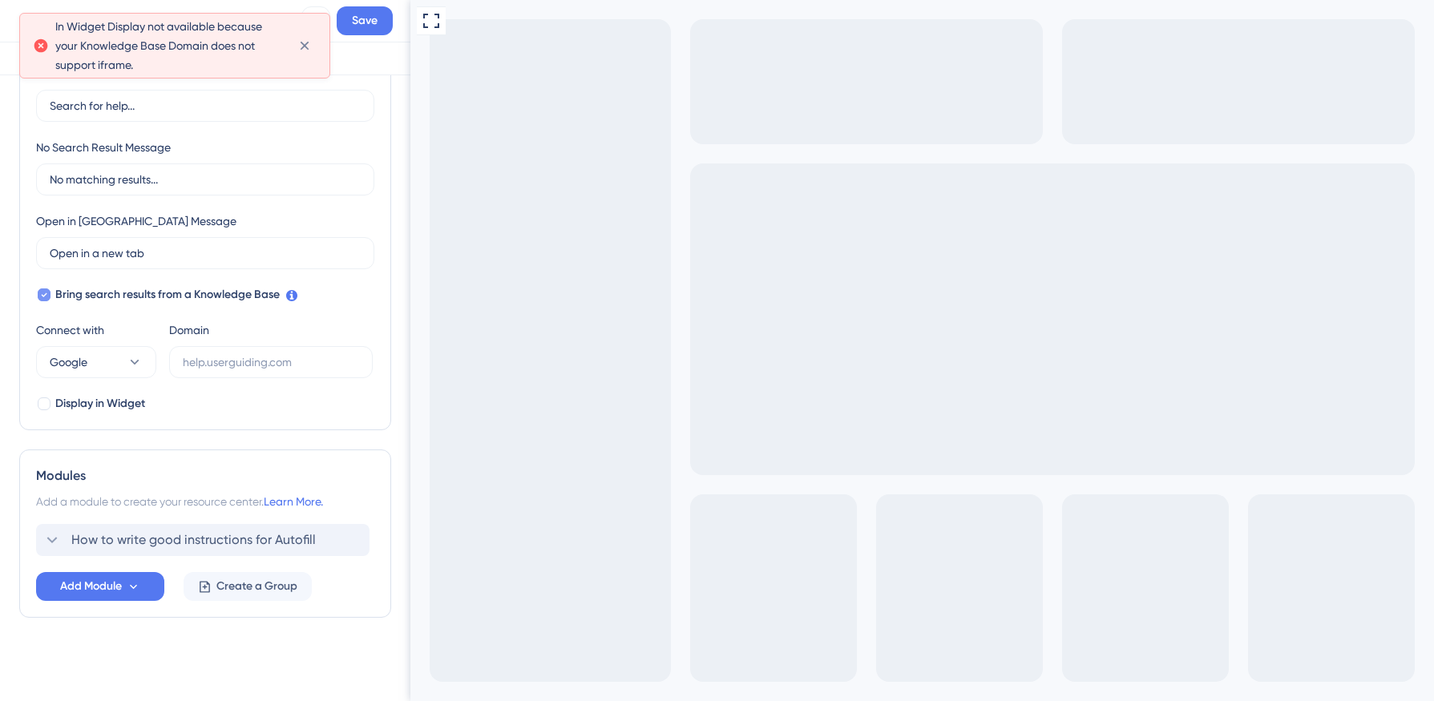
click at [38, 294] on div at bounding box center [44, 294] width 13 height 13
checkbox input "false"
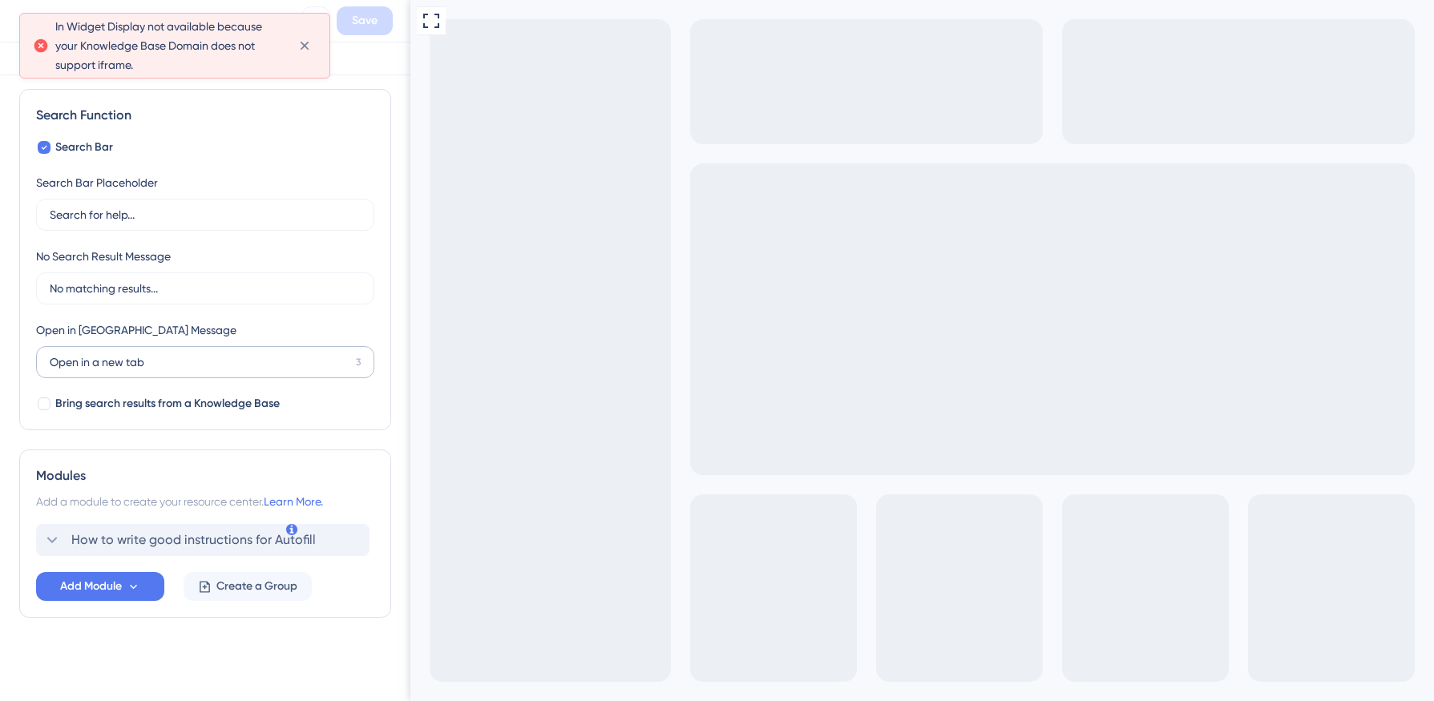
scroll to position [0, 0]
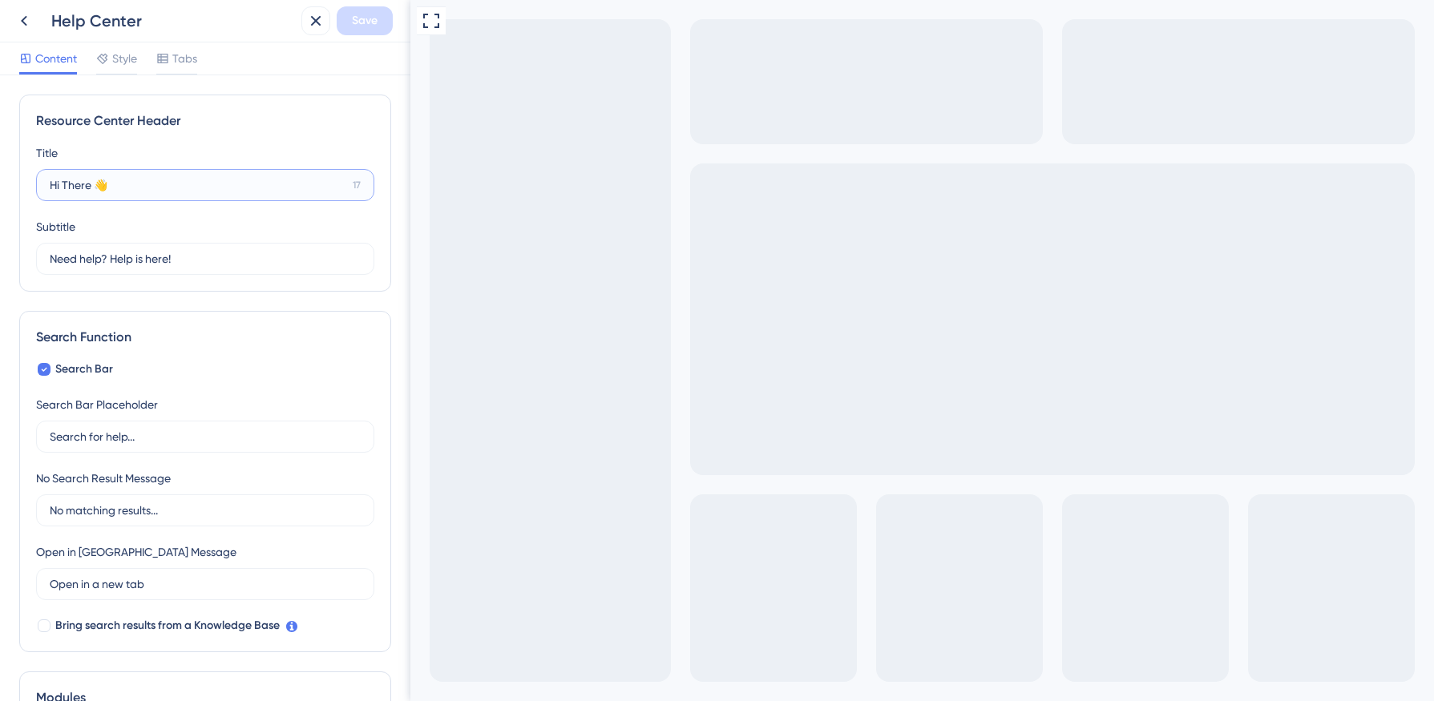
click at [115, 193] on input "Hi There 👋" at bounding box center [198, 185] width 297 height 18
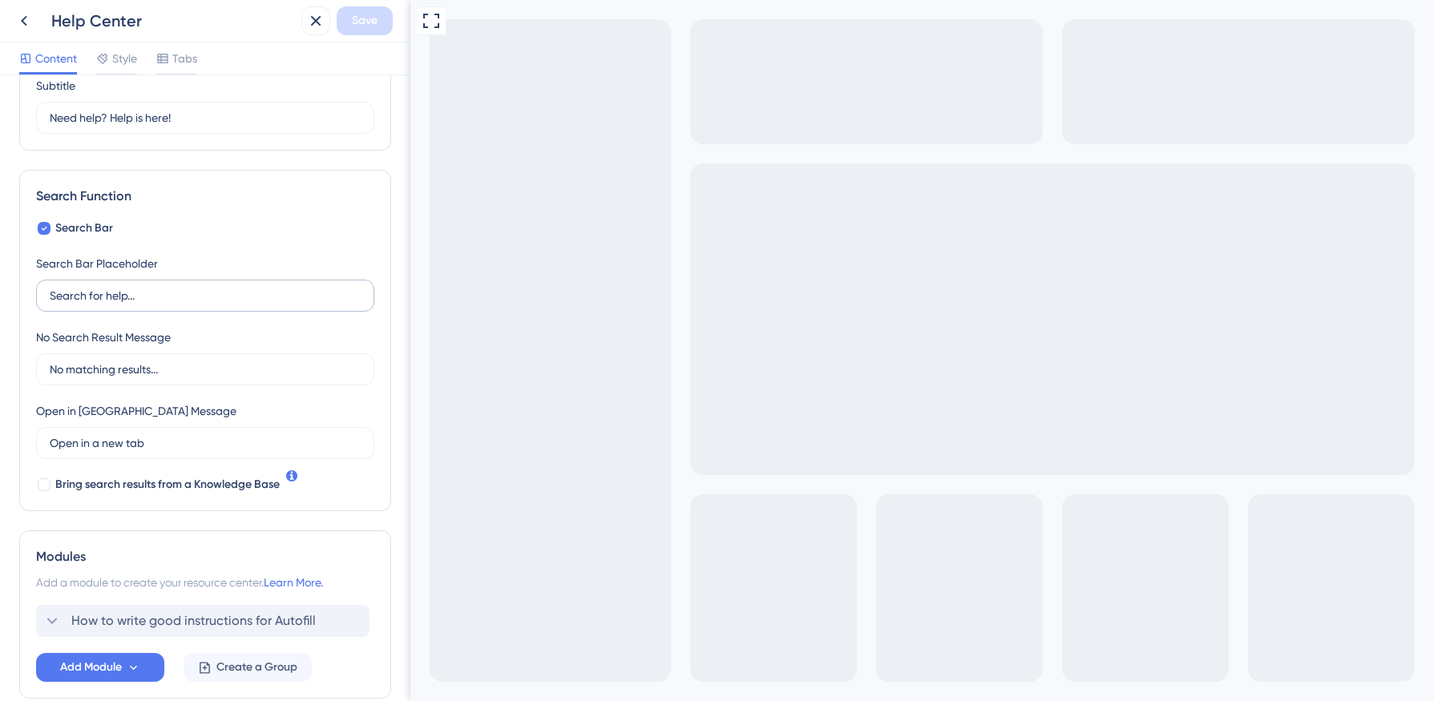
scroll to position [222, 0]
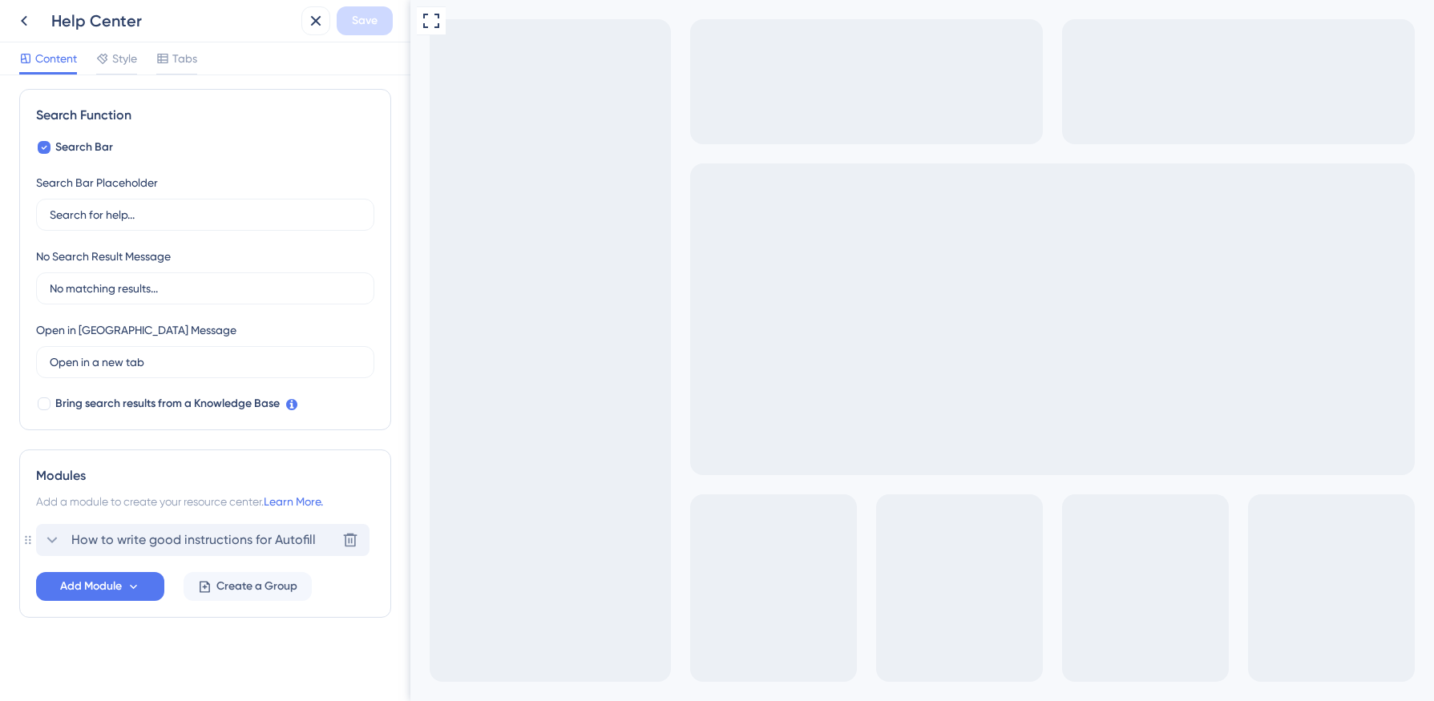
click at [272, 537] on span "How to write good instructions for Autofill" at bounding box center [193, 540] width 244 height 19
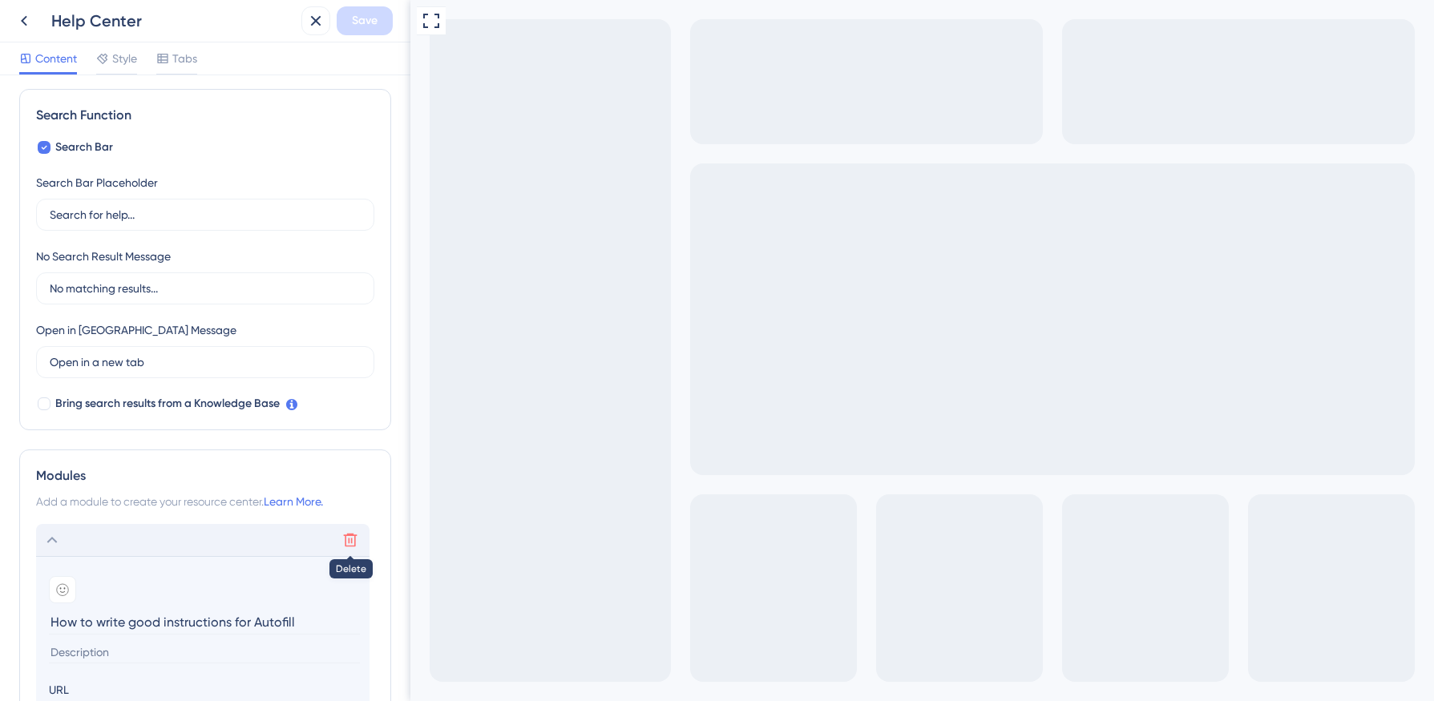
click at [351, 537] on icon at bounding box center [350, 540] width 16 height 16
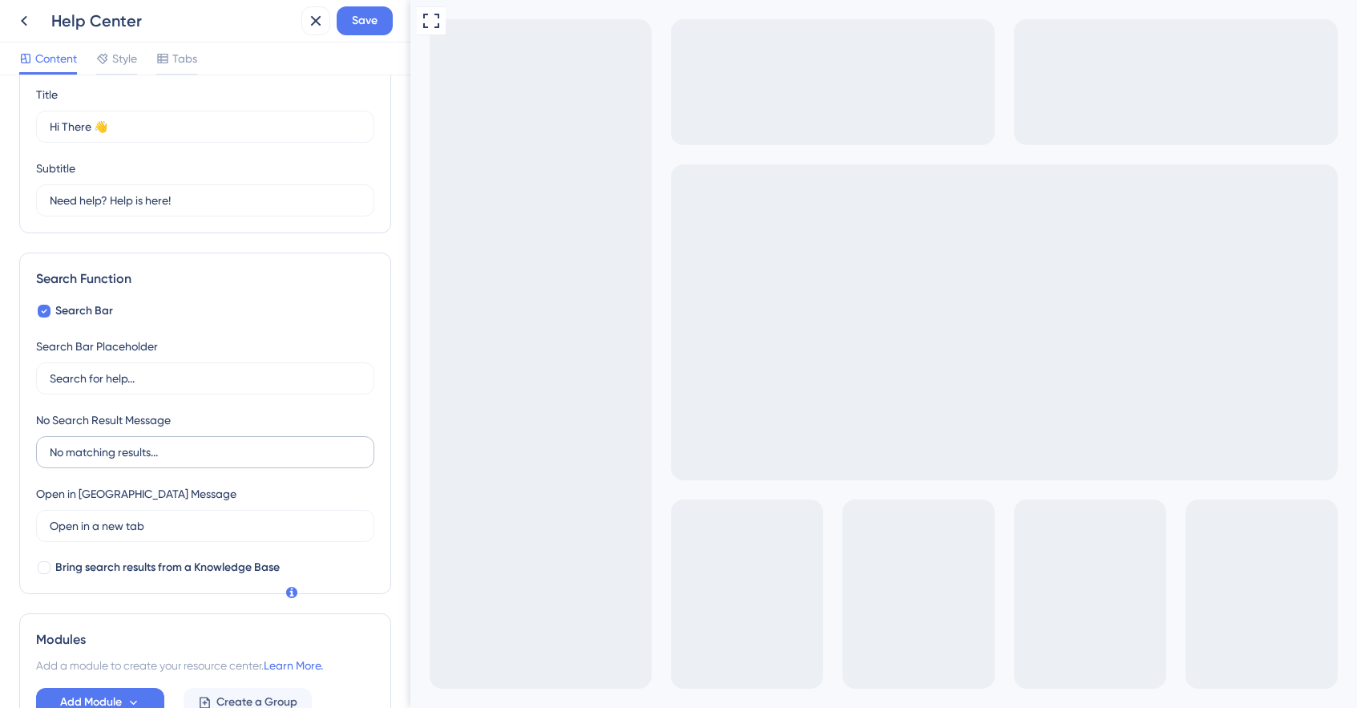
scroll to position [0, 0]
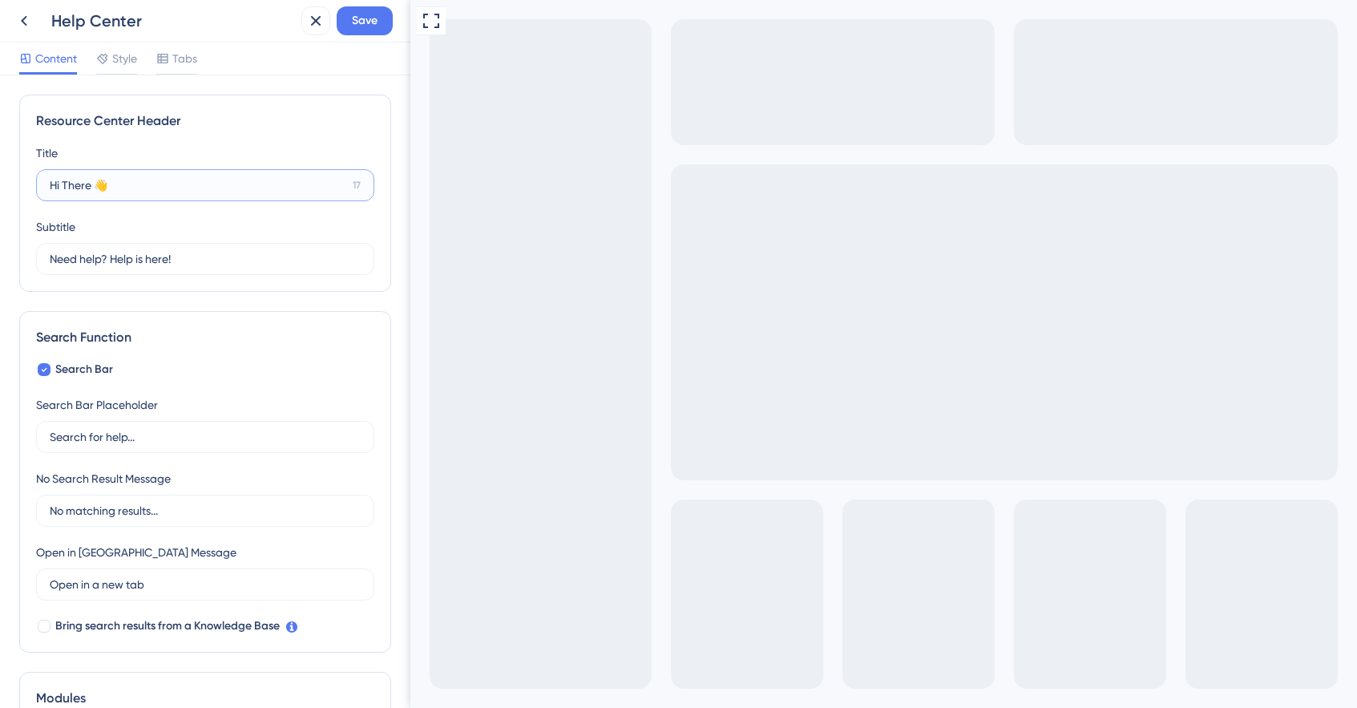
drag, startPoint x: 91, startPoint y: 184, endPoint x: 65, endPoint y: 182, distance: 26.6
click at [65, 182] on input "Hi There 👋" at bounding box center [198, 185] width 297 height 18
type input "Hi! 👋"
click at [94, 259] on input "Need help? Help is here!" at bounding box center [198, 259] width 297 height 18
click at [180, 433] on input "Search for help..." at bounding box center [205, 437] width 311 height 18
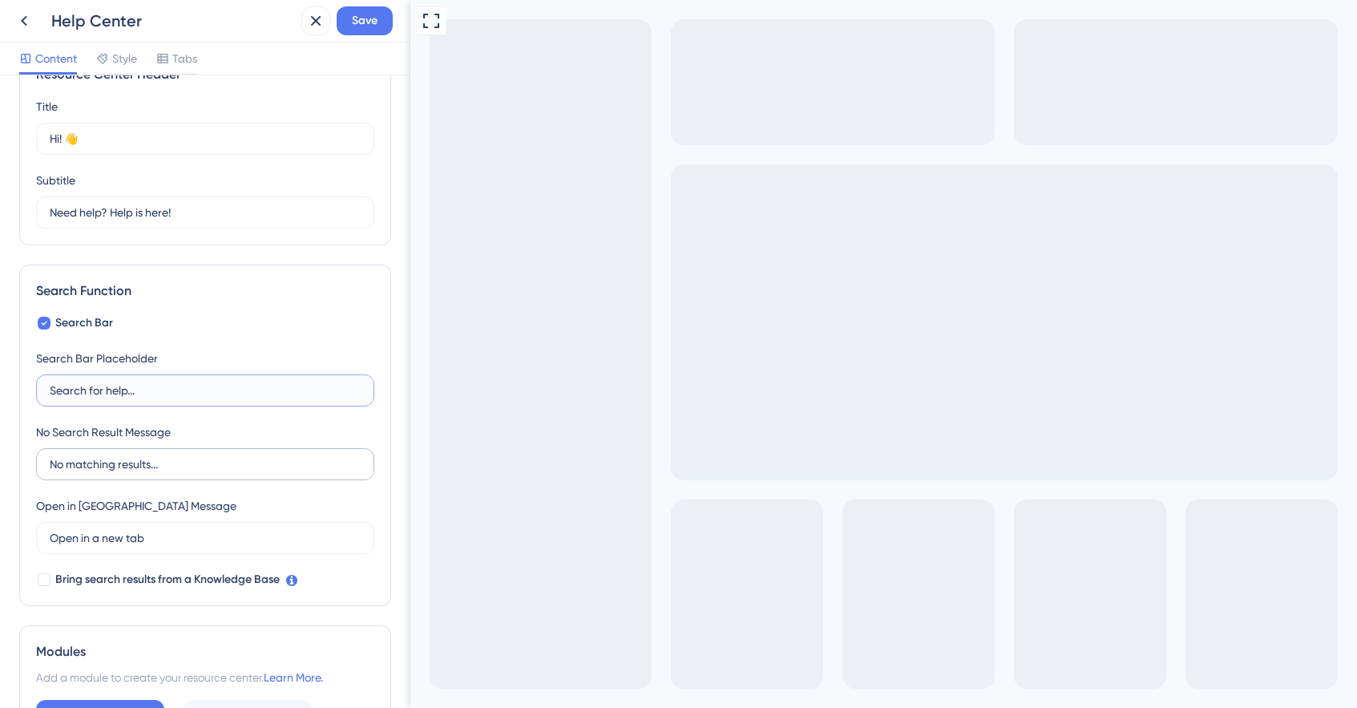
scroll to position [167, 0]
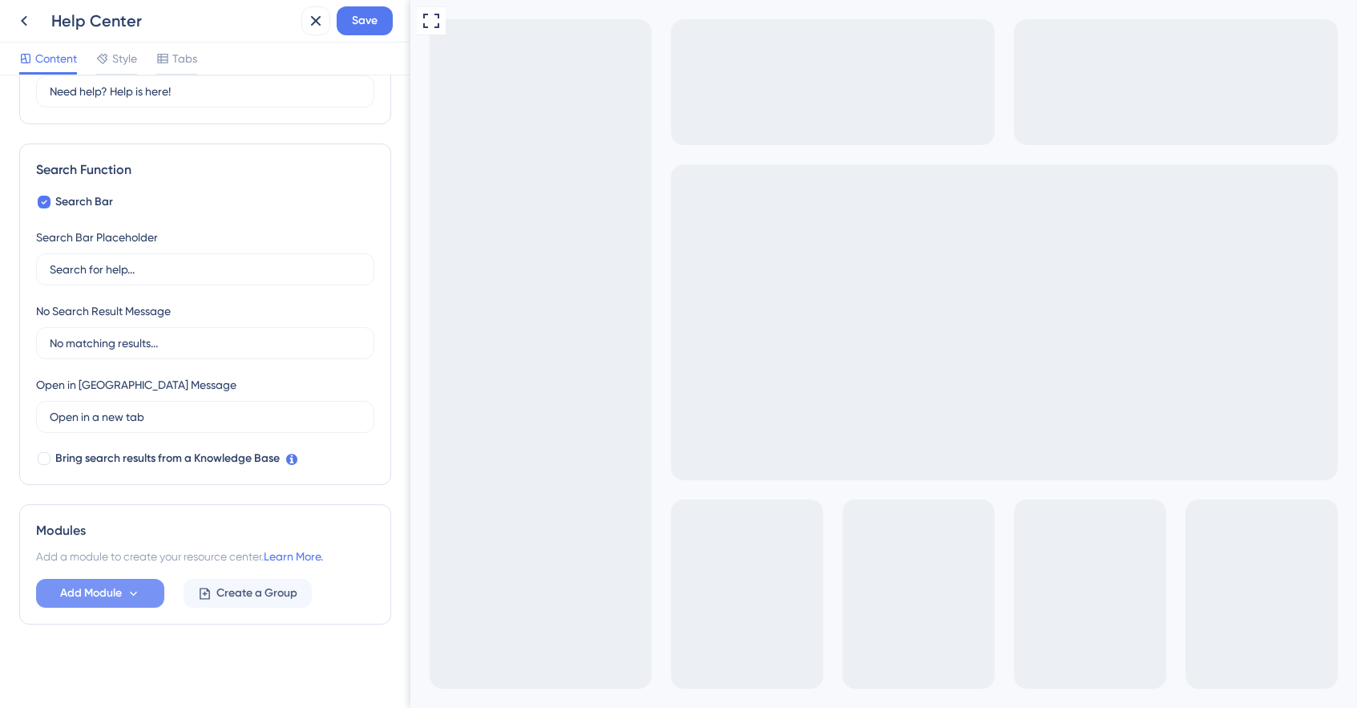
click at [128, 595] on icon at bounding box center [134, 594] width 14 height 14
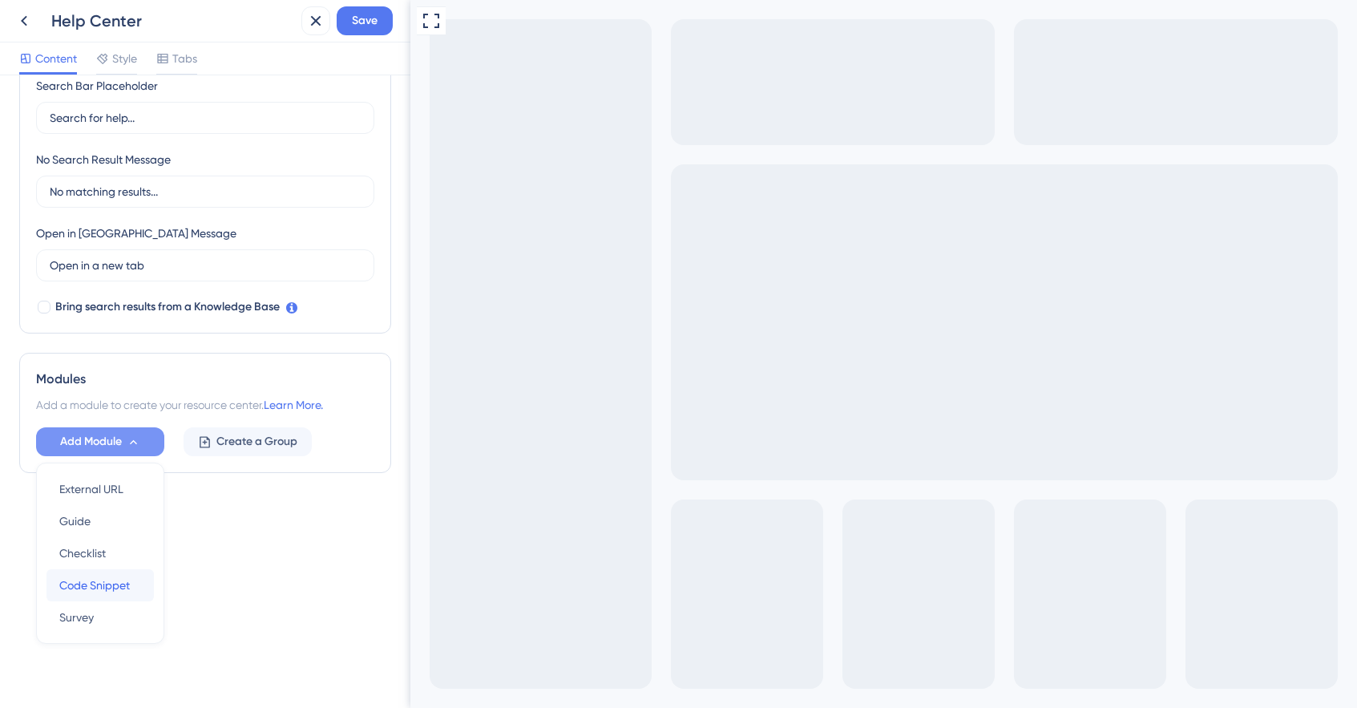
click at [107, 584] on span "Code Snippet" at bounding box center [94, 584] width 71 height 19
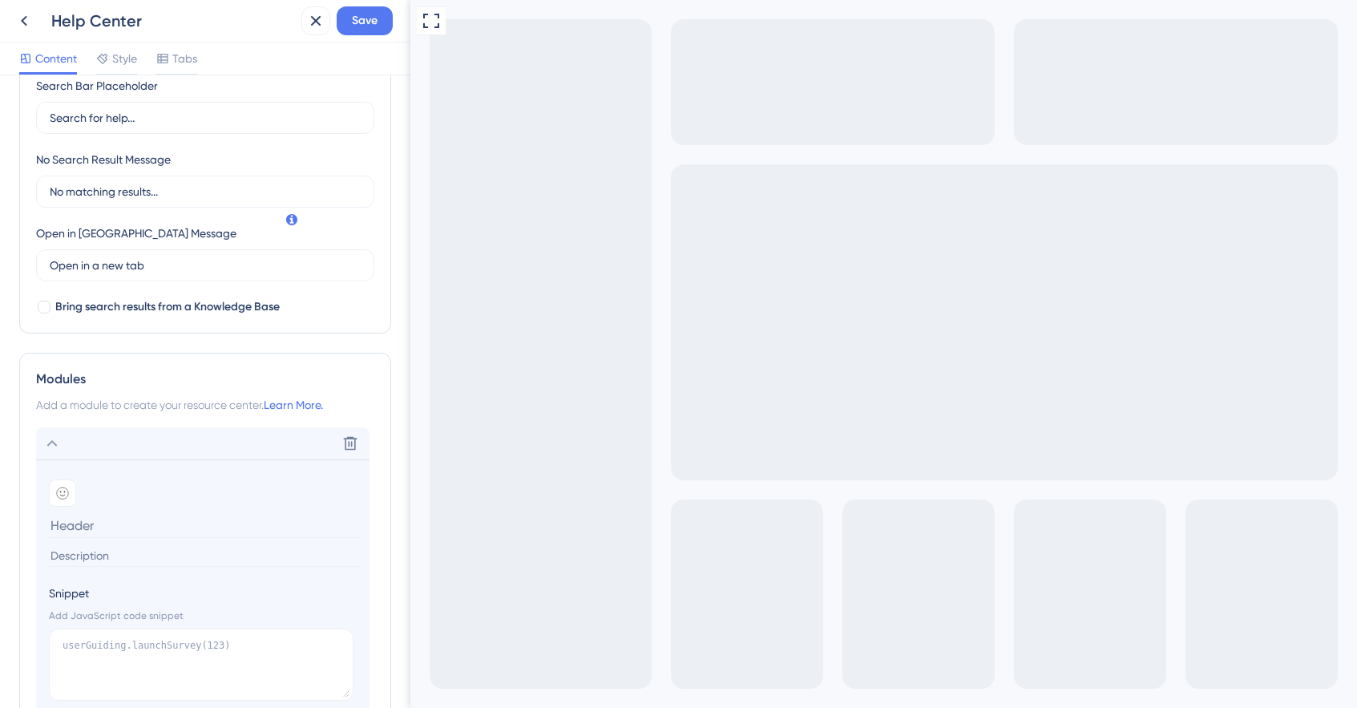
scroll to position [414, 0]
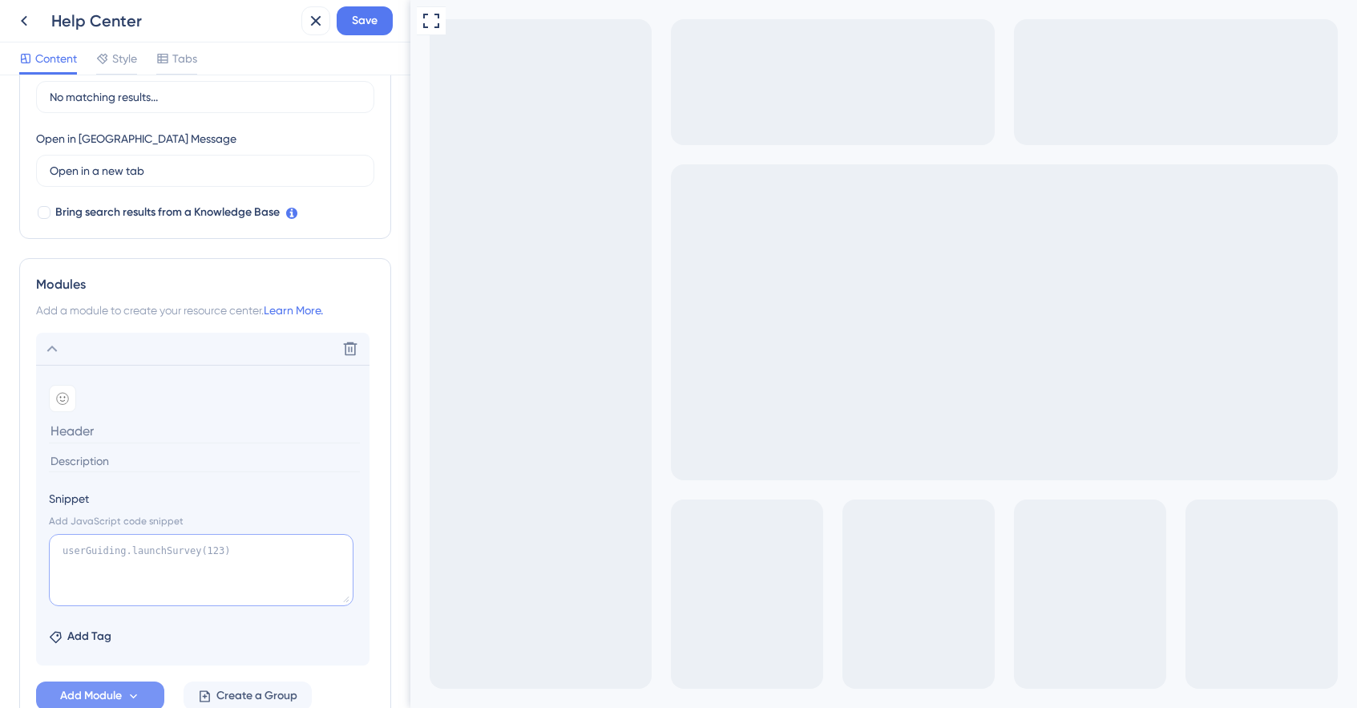
click at [123, 557] on textarea at bounding box center [201, 570] width 305 height 72
paste textarea "<!-- Start of Meetings Embed Script --> <div class="meetings-iframe-container" …"
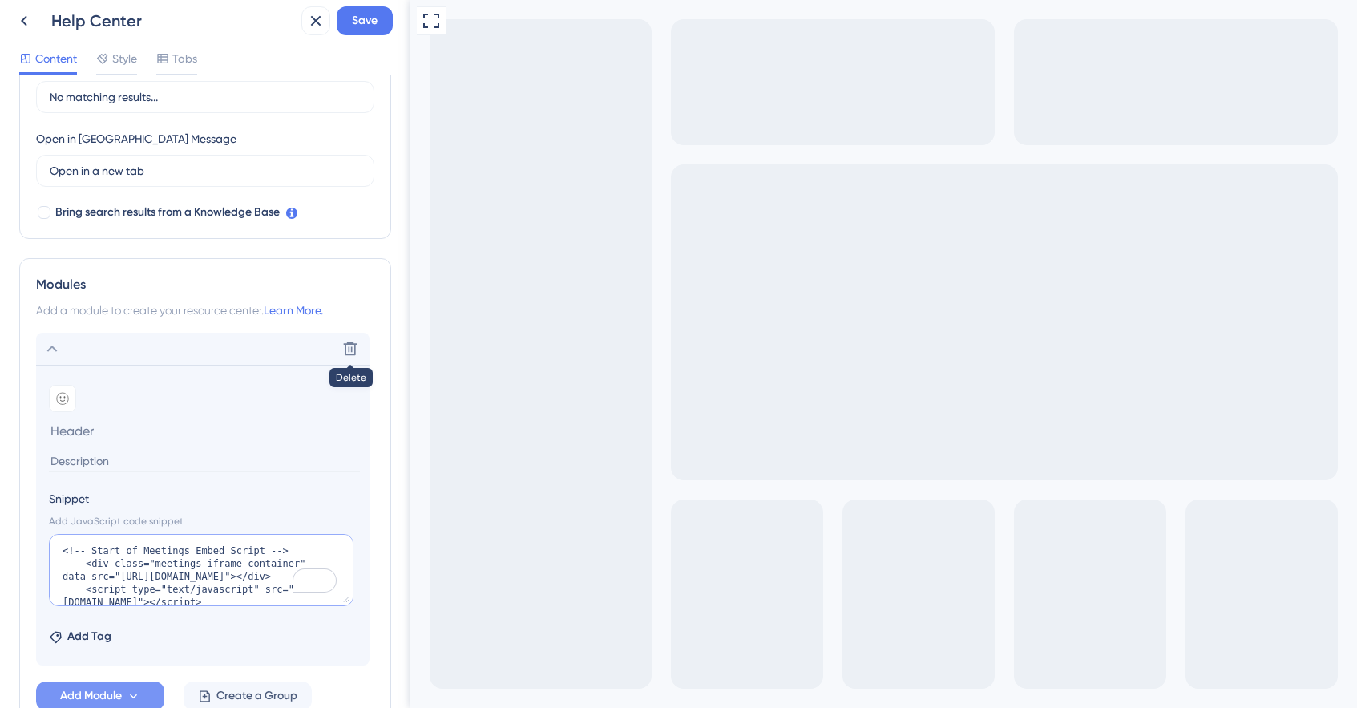
scroll to position [54, 0]
type textarea "<!-- Start of Meetings Embed Script --> <div class="meetings-iframe-container" …"
click at [102, 435] on input at bounding box center [204, 430] width 311 height 25
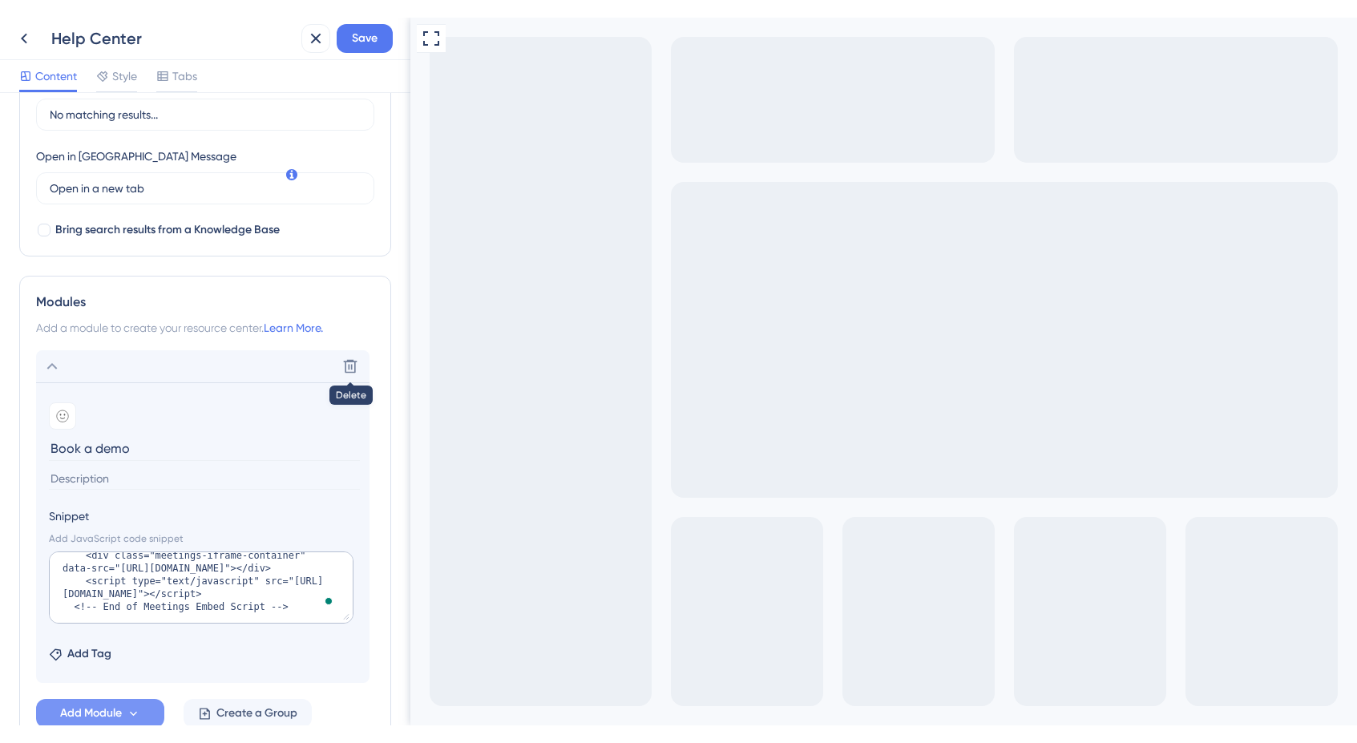
scroll to position [516, 0]
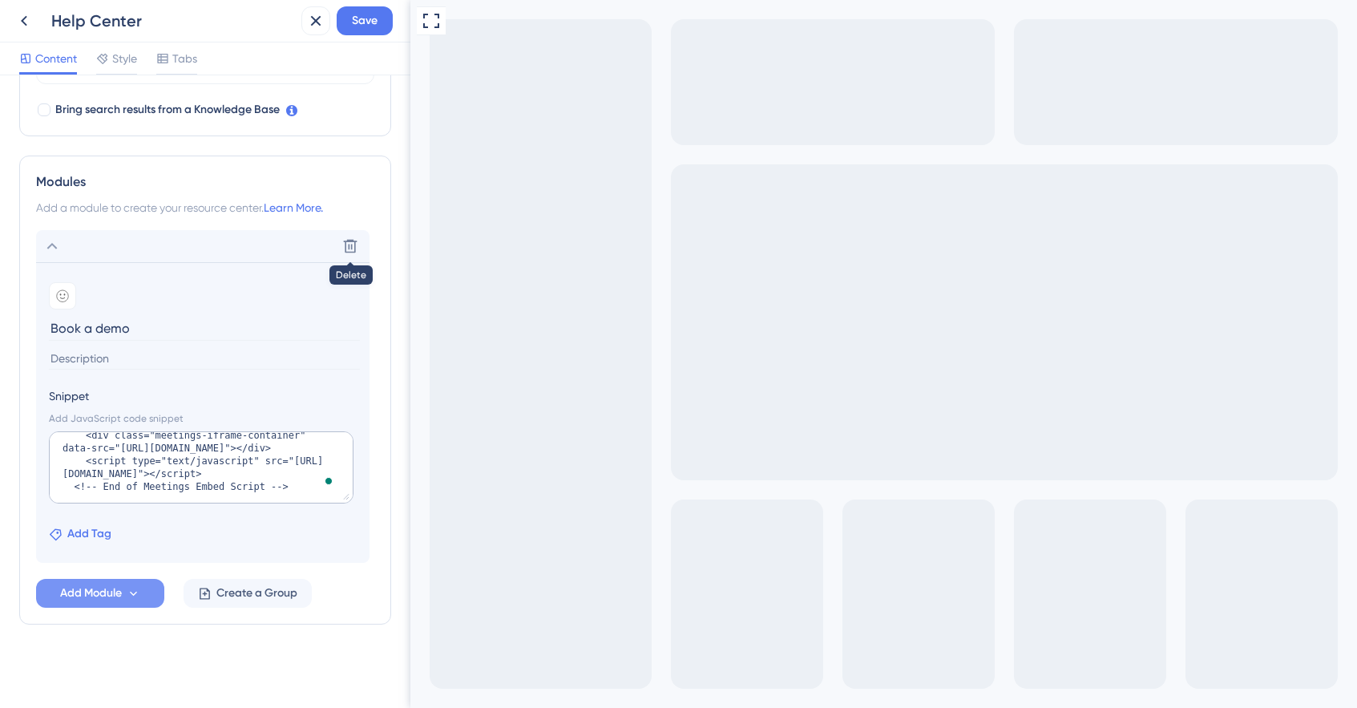
type input "Book a demo"
click at [87, 532] on span "Add Tag" at bounding box center [89, 533] width 44 height 19
type input "M"
click at [123, 644] on span "New Tag" at bounding box center [113, 648] width 45 height 19
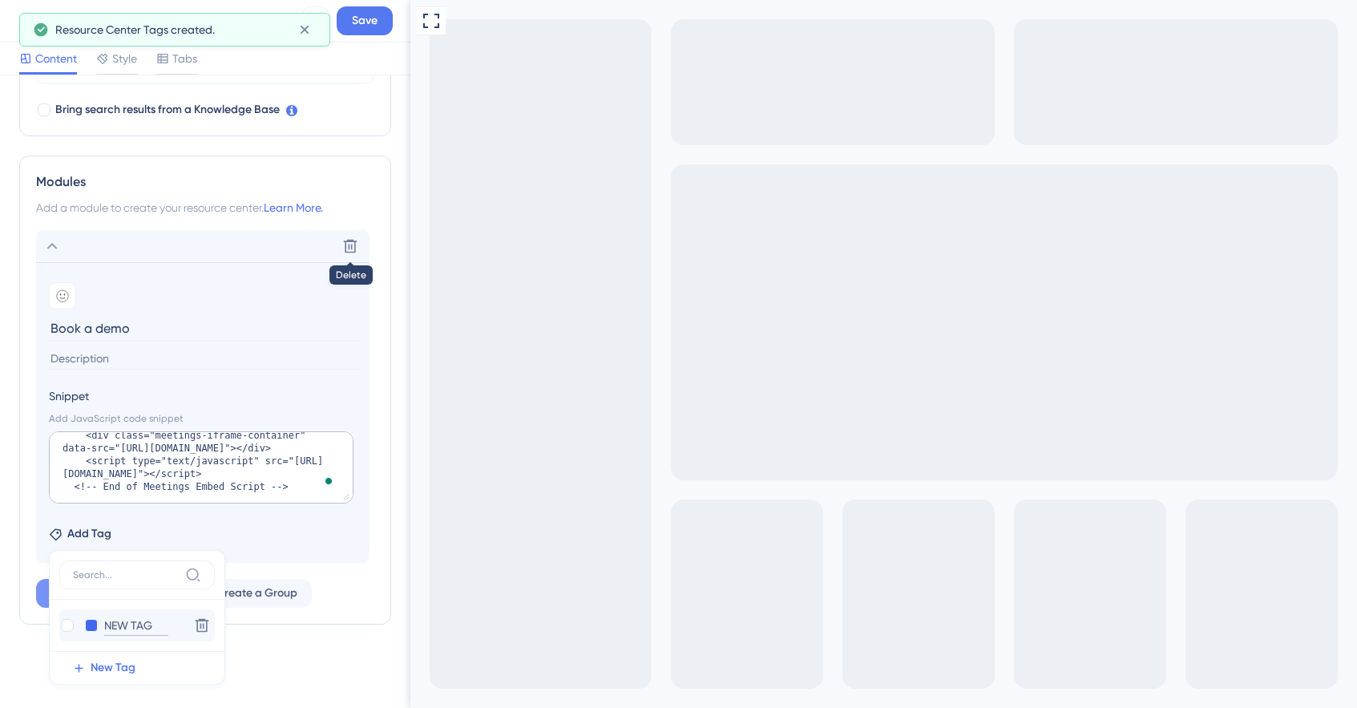
click at [135, 624] on input "NEW TAG" at bounding box center [136, 625] width 64 height 20
drag, startPoint x: 139, startPoint y: 628, endPoint x: 90, endPoint y: 624, distance: 49.8
click at [90, 624] on div "NEW TAG NEW TAG" at bounding box center [120, 625] width 123 height 20
type input "Meeting"
click at [95, 627] on button at bounding box center [91, 625] width 13 height 13
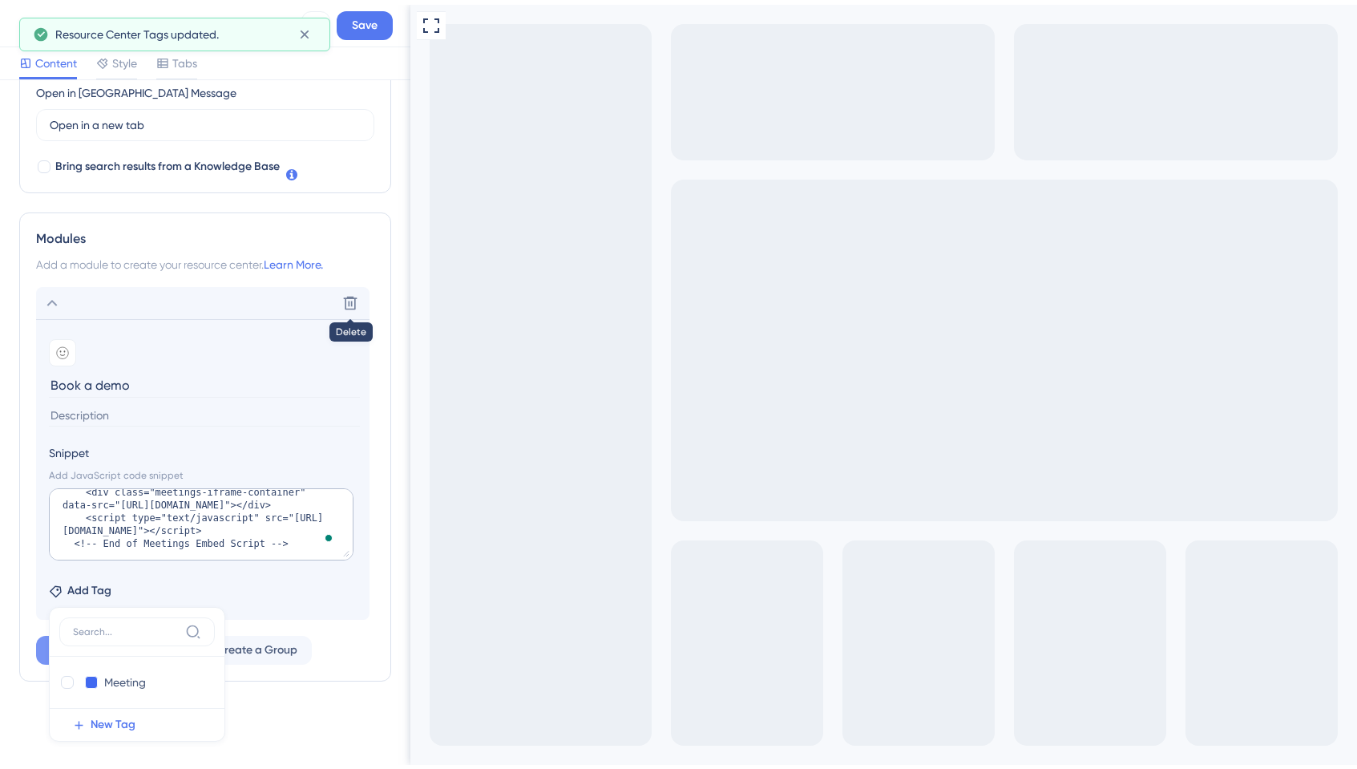
scroll to position [455, 0]
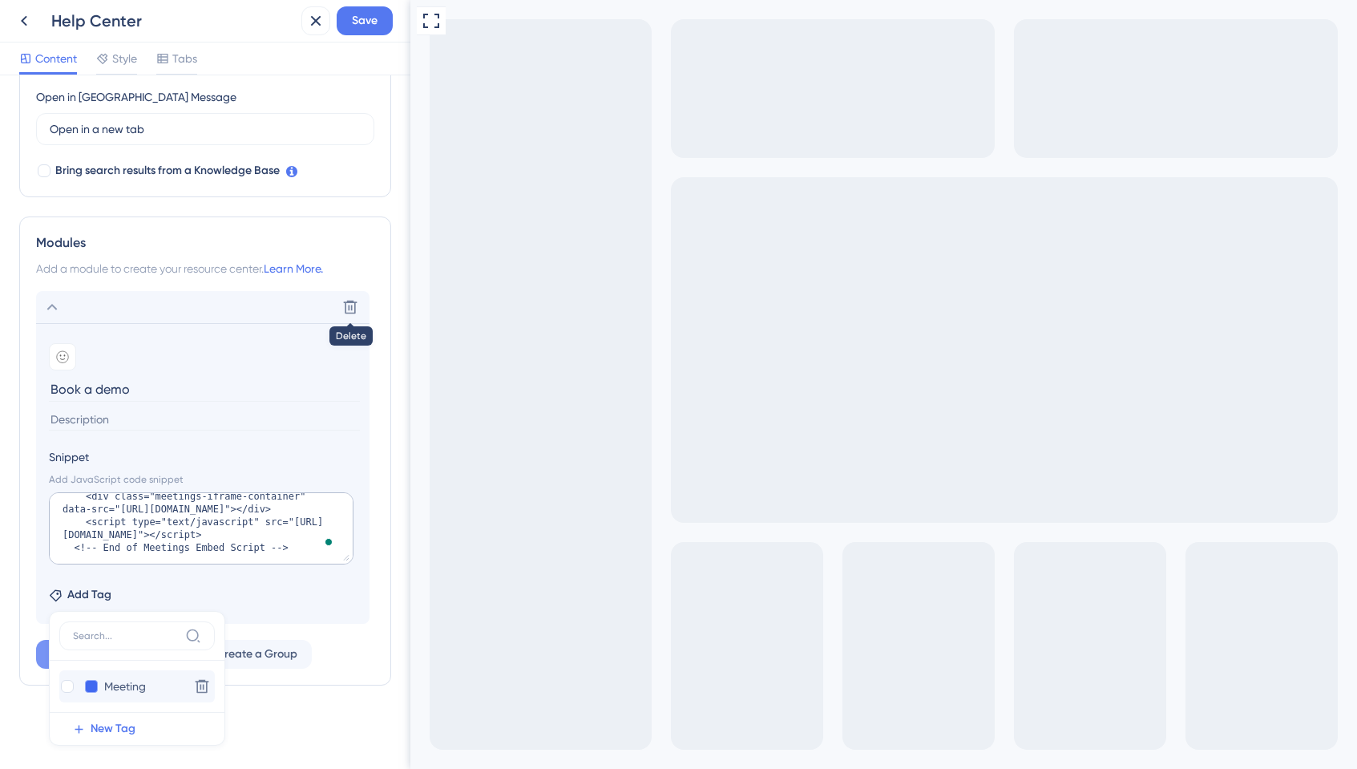
click at [91, 653] on button at bounding box center [91, 686] width 13 height 13
click at [119, 653] on div at bounding box center [136, 728] width 103 height 58
click at [150, 583] on div "Add Tag Meeting Meeting Delete New Tag" at bounding box center [203, 592] width 308 height 26
click at [91, 591] on span "Add Tag" at bounding box center [89, 594] width 44 height 19
click at [93, 653] on button at bounding box center [91, 686] width 13 height 13
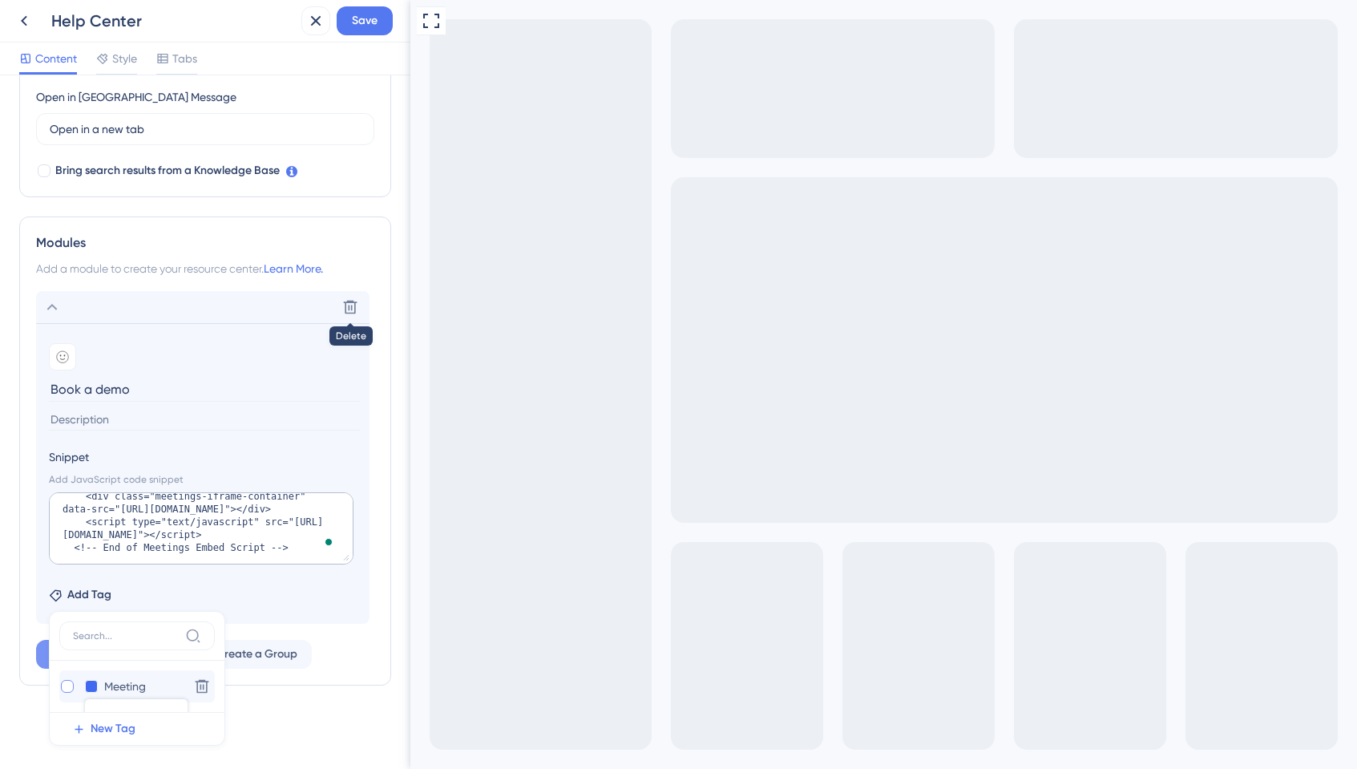
click at [67, 653] on div at bounding box center [67, 686] width 13 height 13
checkbox input "true"
click at [201, 443] on section "Add emoji Book a demo Snippet Add JavaScript code snippet <!-- Start of Meeting…" at bounding box center [202, 473] width 333 height 301
click at [80, 406] on section "Add emoji Book a demo" at bounding box center [203, 385] width 308 height 85
click at [75, 423] on input at bounding box center [204, 420] width 311 height 22
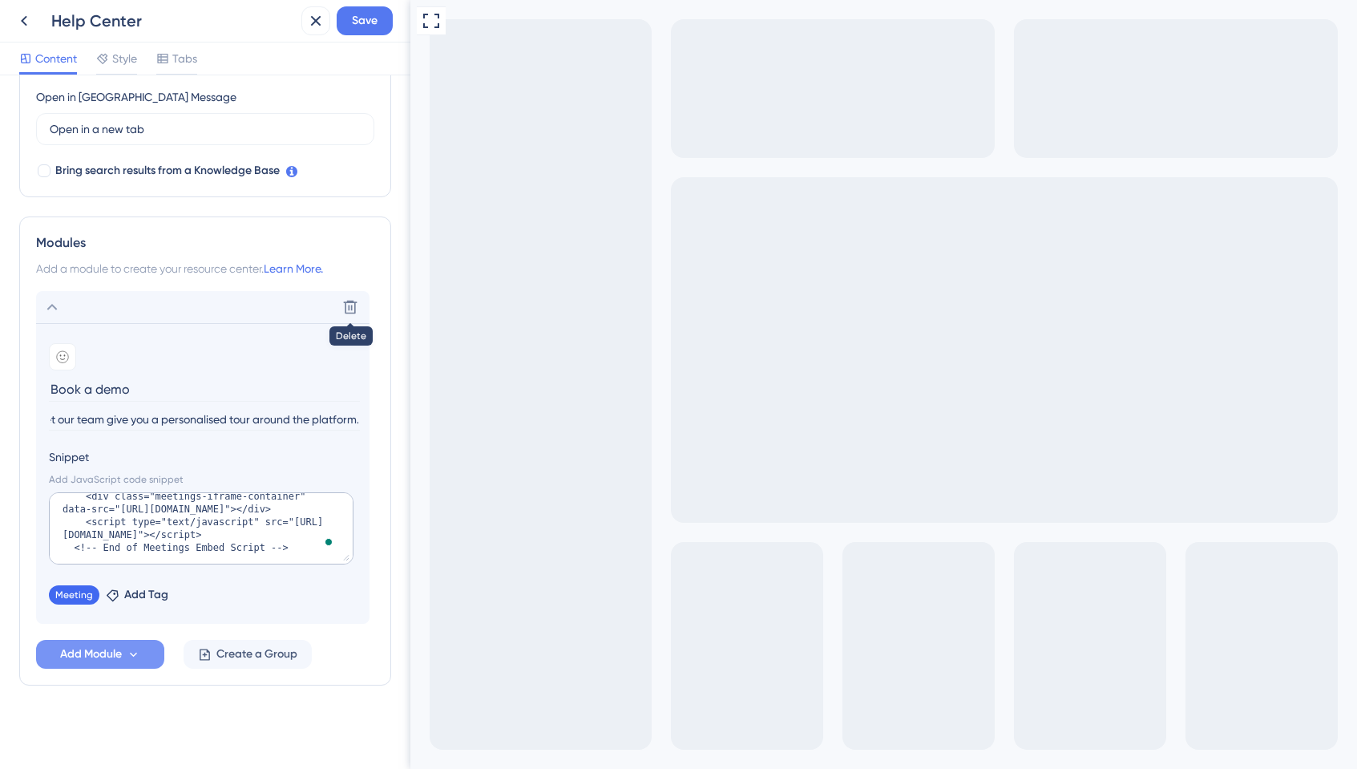
scroll to position [0, 14]
type input "Let our team give you a personalised tour around the platform."
click at [71, 356] on div at bounding box center [62, 356] width 27 height 27
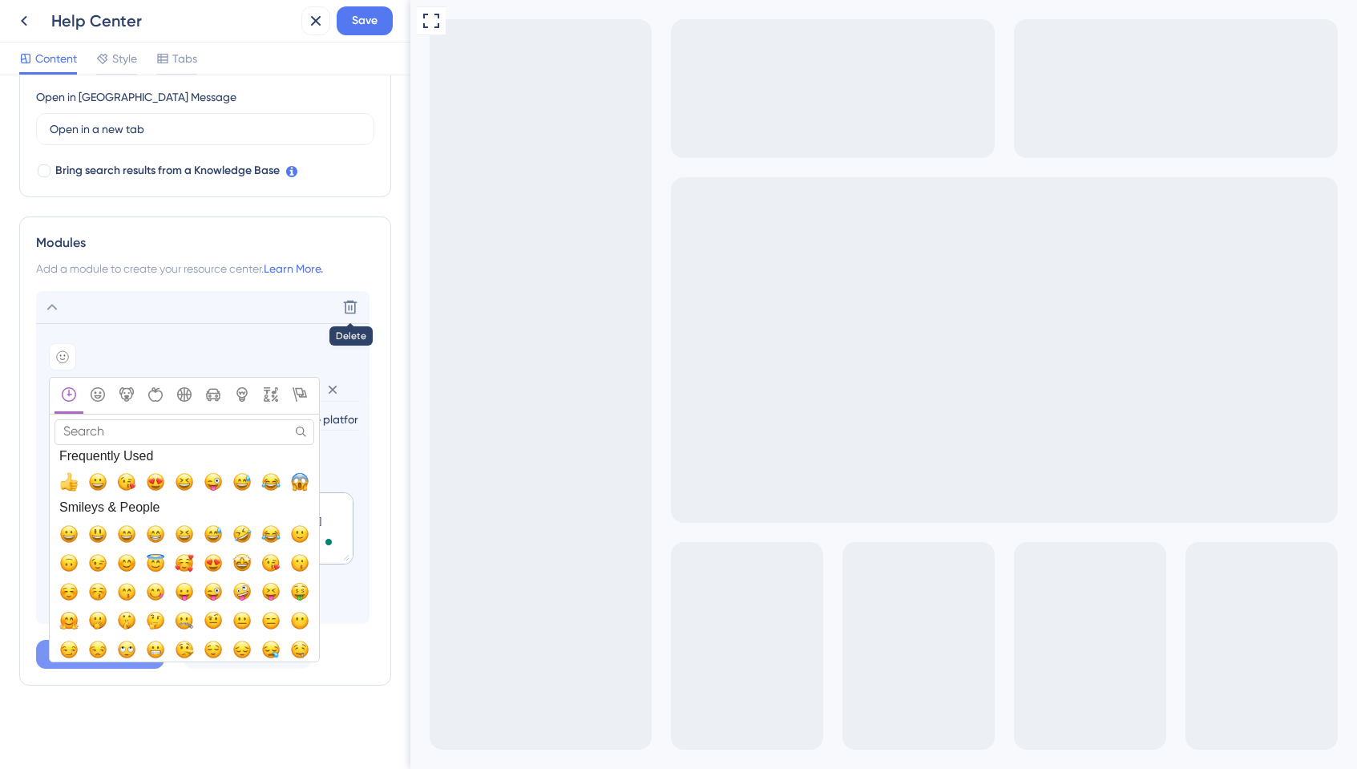
click at [99, 430] on input "Search" at bounding box center [184, 431] width 260 height 25
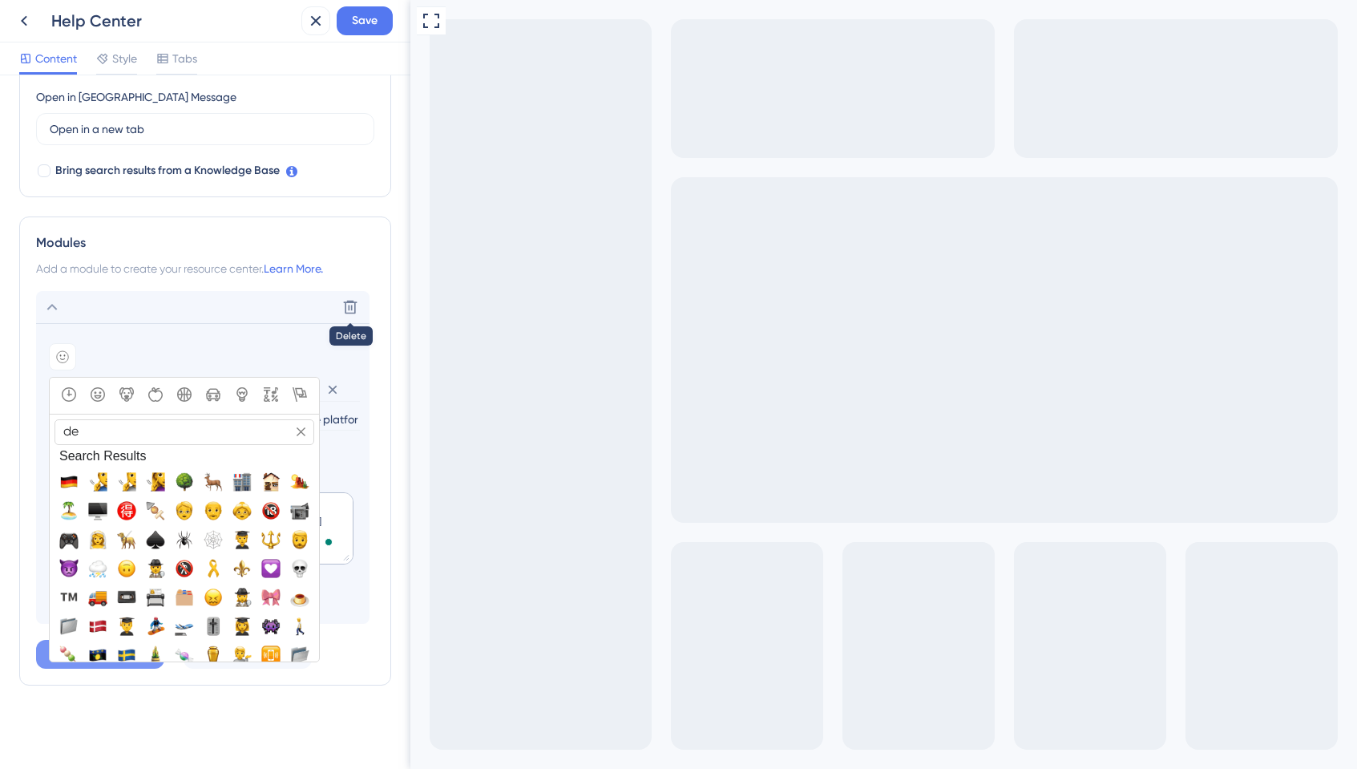
type input "d"
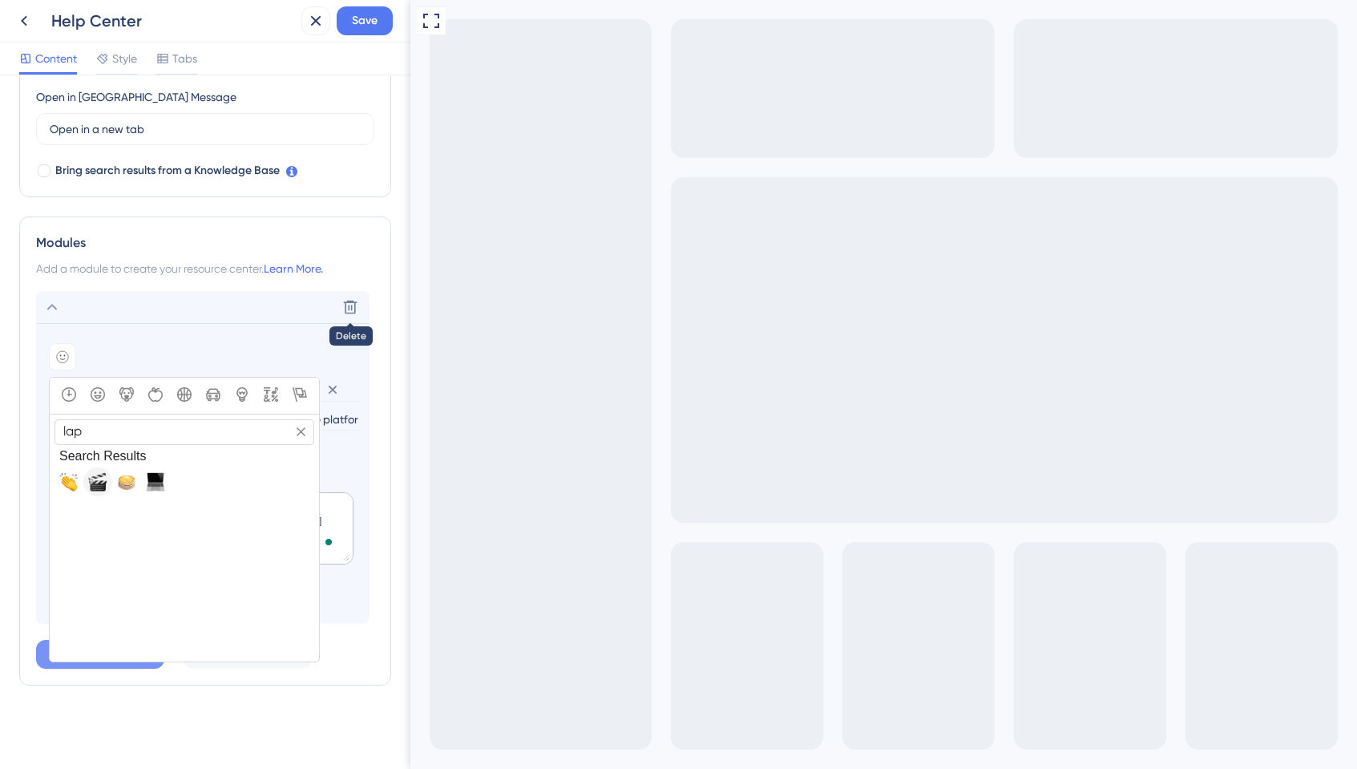
type input "lap"
click at [98, 483] on span "🎬, clapper" at bounding box center [97, 481] width 19 height 19
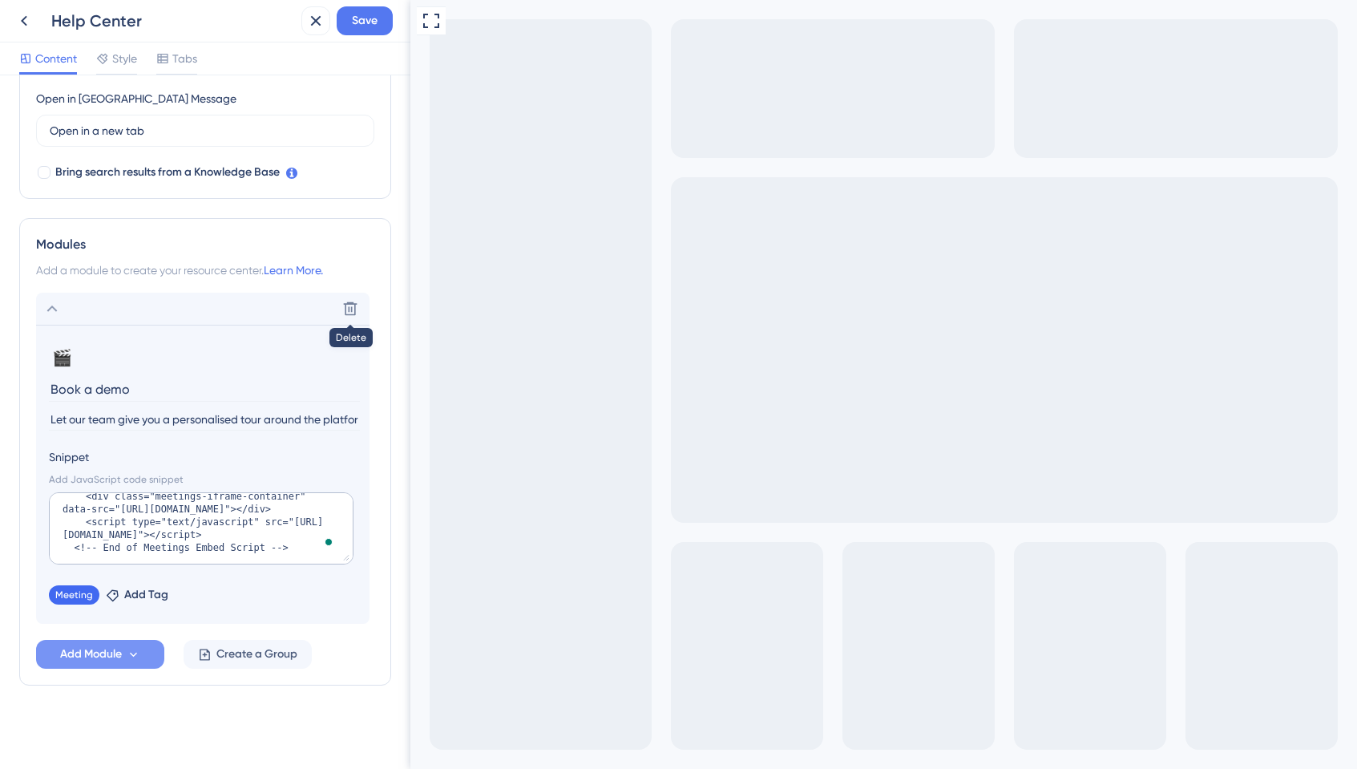
scroll to position [454, 0]
click at [198, 361] on div "🎬 Change emoji Remove emoji" at bounding box center [203, 358] width 308 height 26
click at [136, 653] on icon at bounding box center [134, 655] width 14 height 14
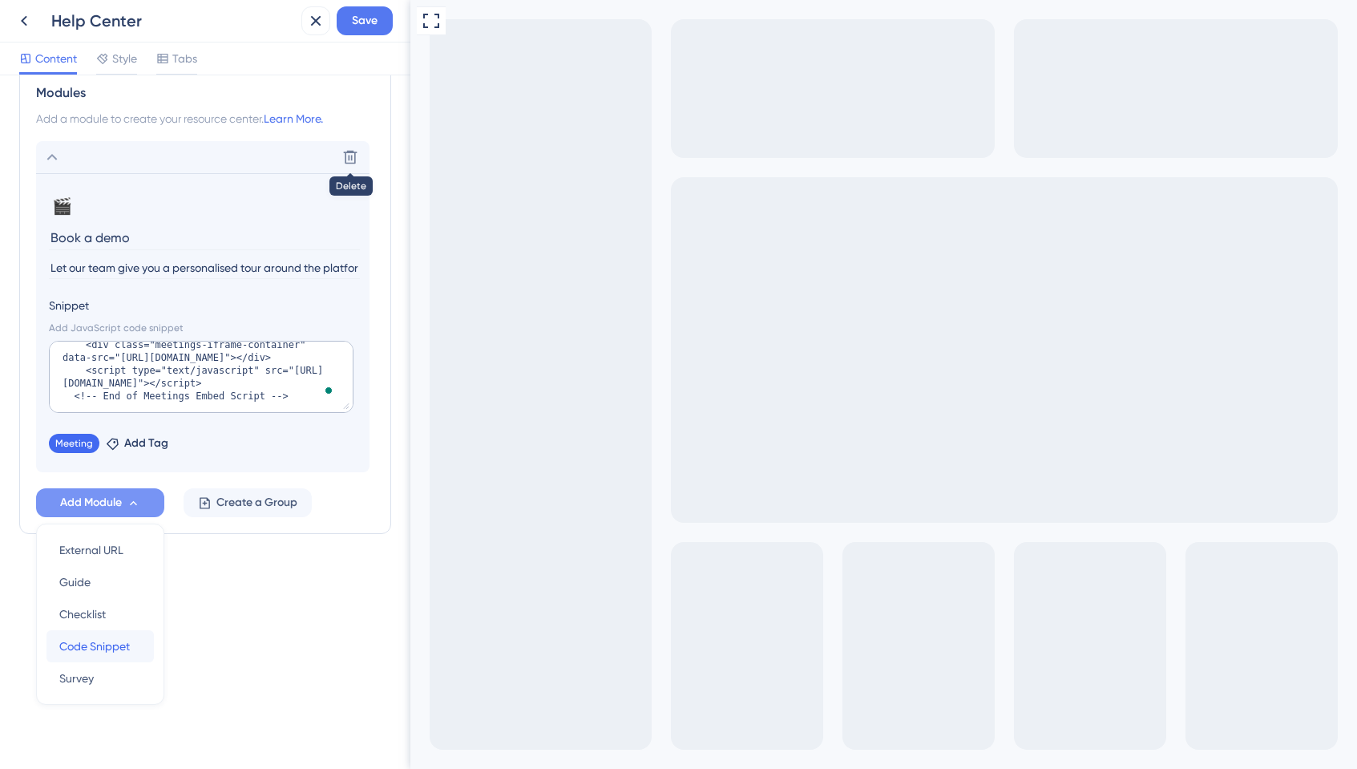
click at [100, 644] on span "Code Snippet" at bounding box center [94, 645] width 71 height 19
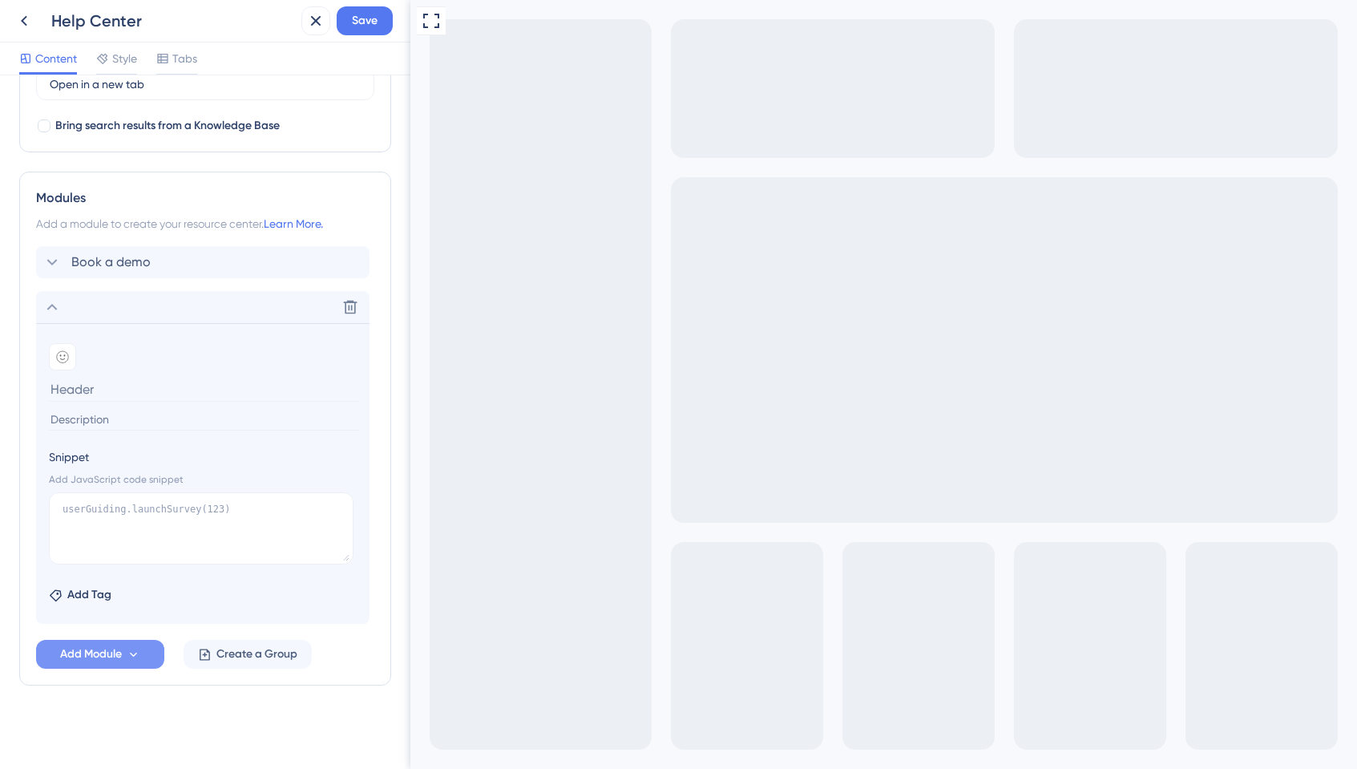
scroll to position [500, 0]
click at [114, 515] on textarea "To enrich screen reader interactions, please activate Accessibility in Grammarl…" at bounding box center [201, 528] width 305 height 72
paste textarea "<script charset="utf-8" type="text/javascript" src="//[DOMAIN_NAME][URL]"></scr…"
type textarea "<script charset="utf-8" type="text/javascript" src="//[DOMAIN_NAME][URL]"></scr…"
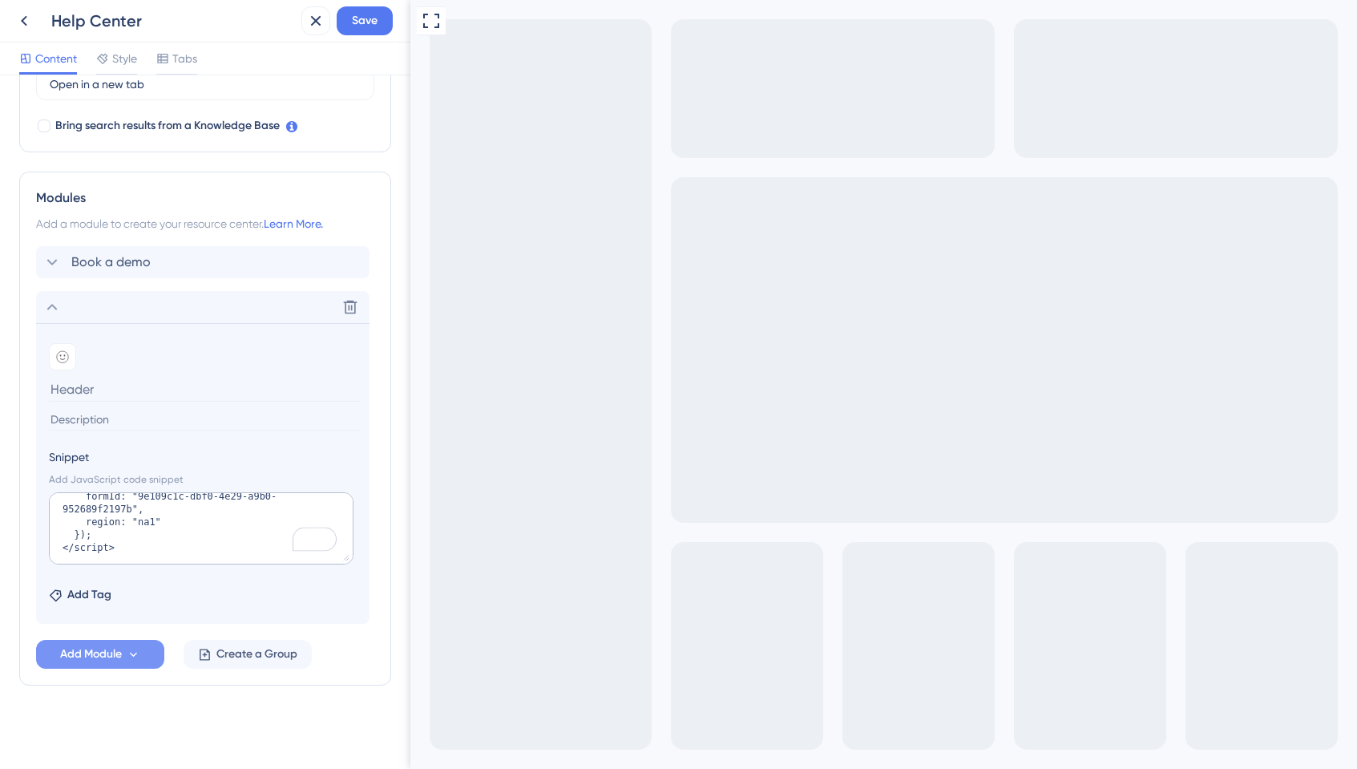
click at [270, 441] on section "Add emoji Snippet Add JavaScript code snippet <script charset="utf-8" type="tex…" at bounding box center [202, 473] width 333 height 301
click at [152, 643] on button "Add Module" at bounding box center [100, 653] width 128 height 29
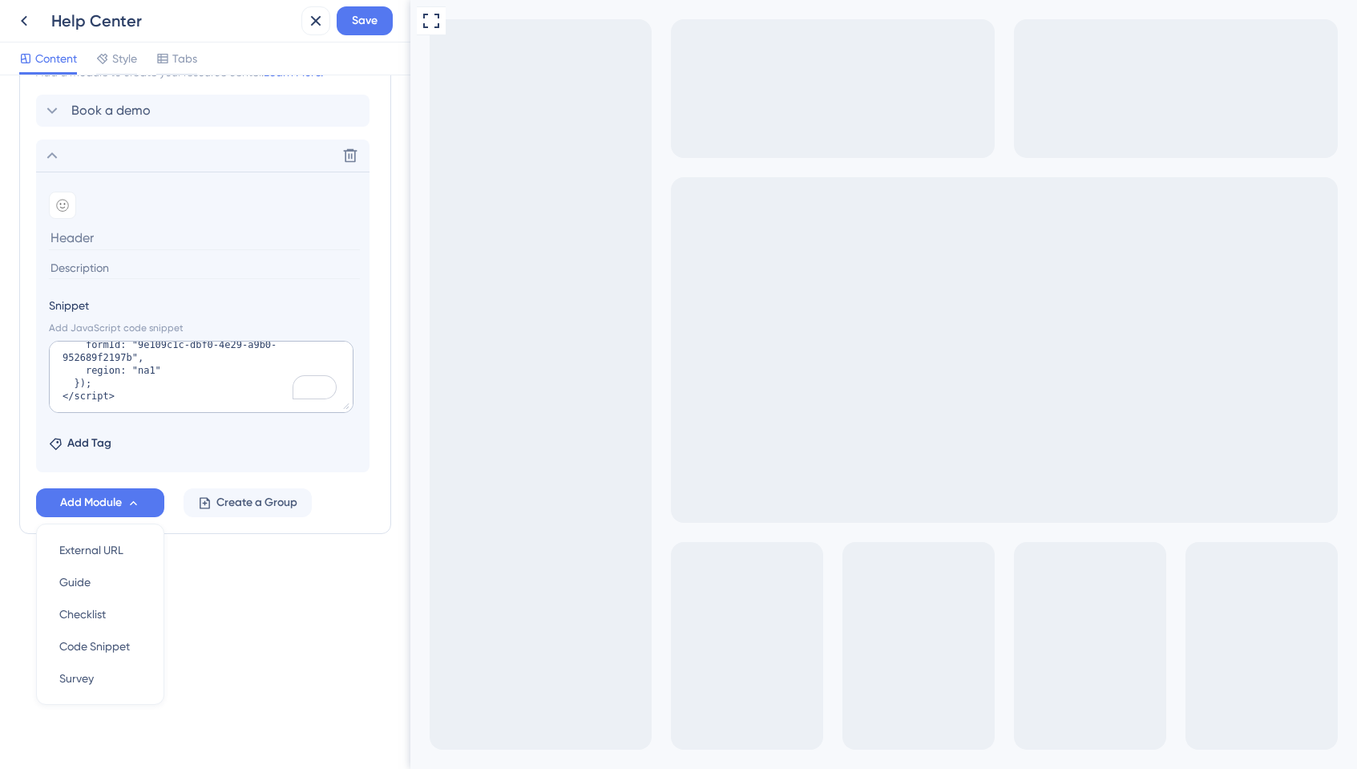
click at [203, 582] on div "Resource Center Header Title Hi! 👋 22 Hi! 👋 Subtitle Need help? Help is here! 1…" at bounding box center [205, 20] width 372 height 1155
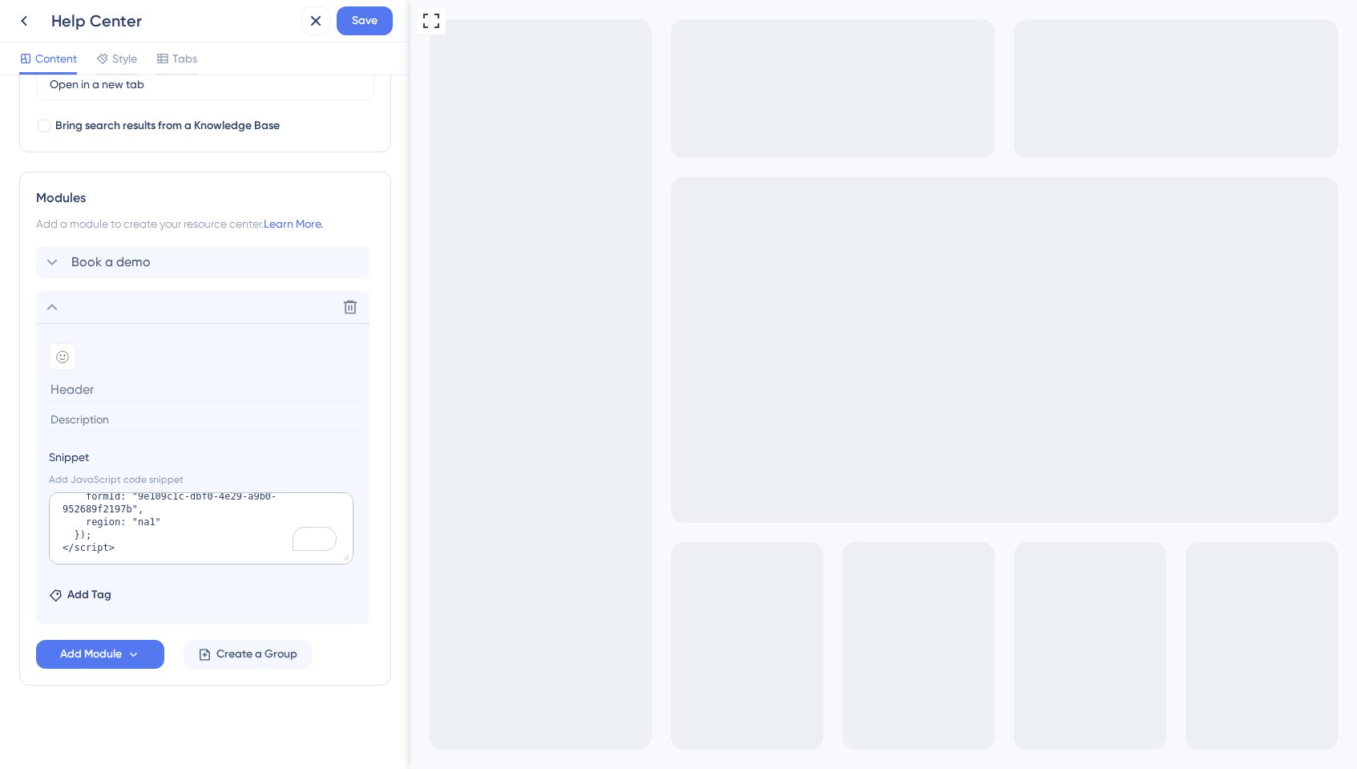
scroll to position [500, 0]
click at [103, 369] on div "Add emoji" at bounding box center [203, 356] width 308 height 27
click at [103, 387] on input at bounding box center [204, 389] width 311 height 25
drag, startPoint x: 96, startPoint y: 389, endPoint x: 4, endPoint y: 384, distance: 92.3
click at [4, 384] on div "Resource Center Header Title Hi! 👋 22 Hi! 👋 Subtitle Need help? Help is here! 1…" at bounding box center [205, 421] width 410 height 693
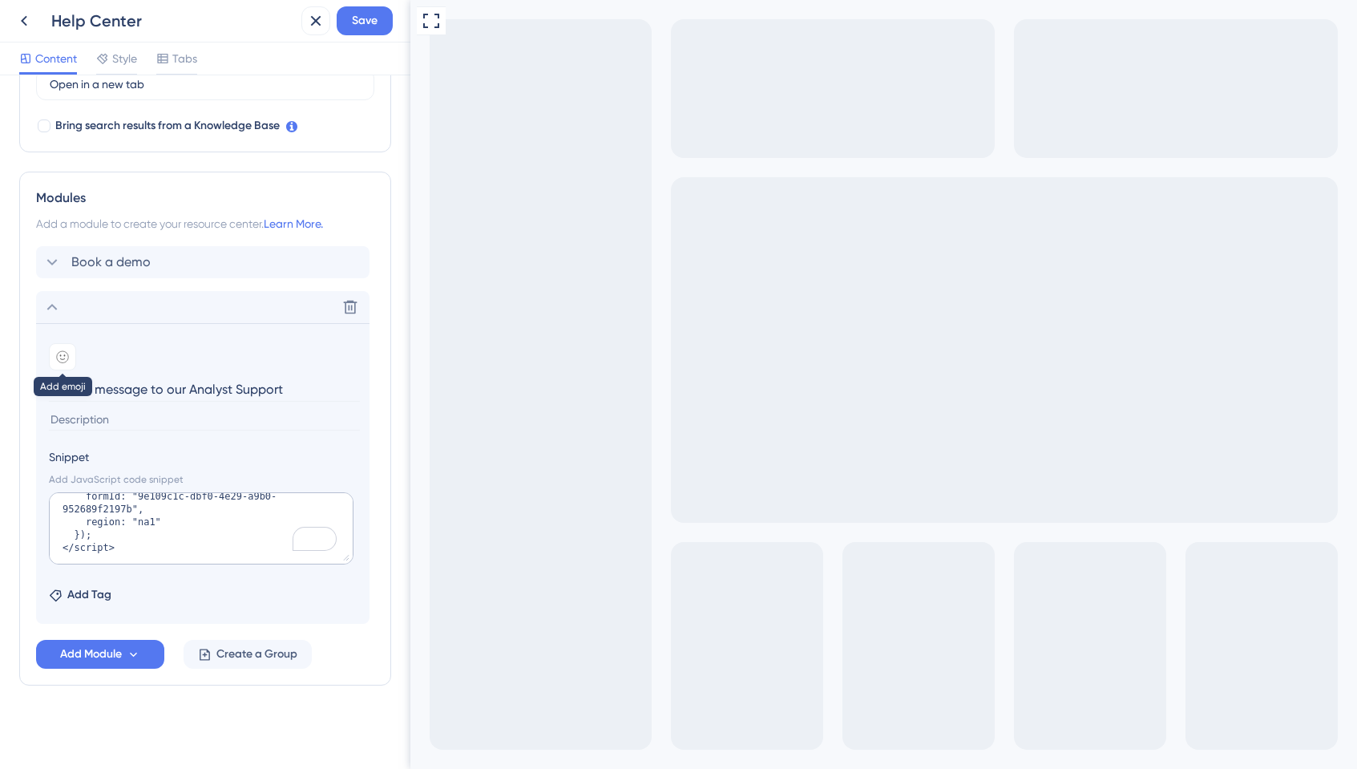
type input "Send a message to our Analyst Support"
click at [63, 353] on icon at bounding box center [62, 356] width 13 height 13
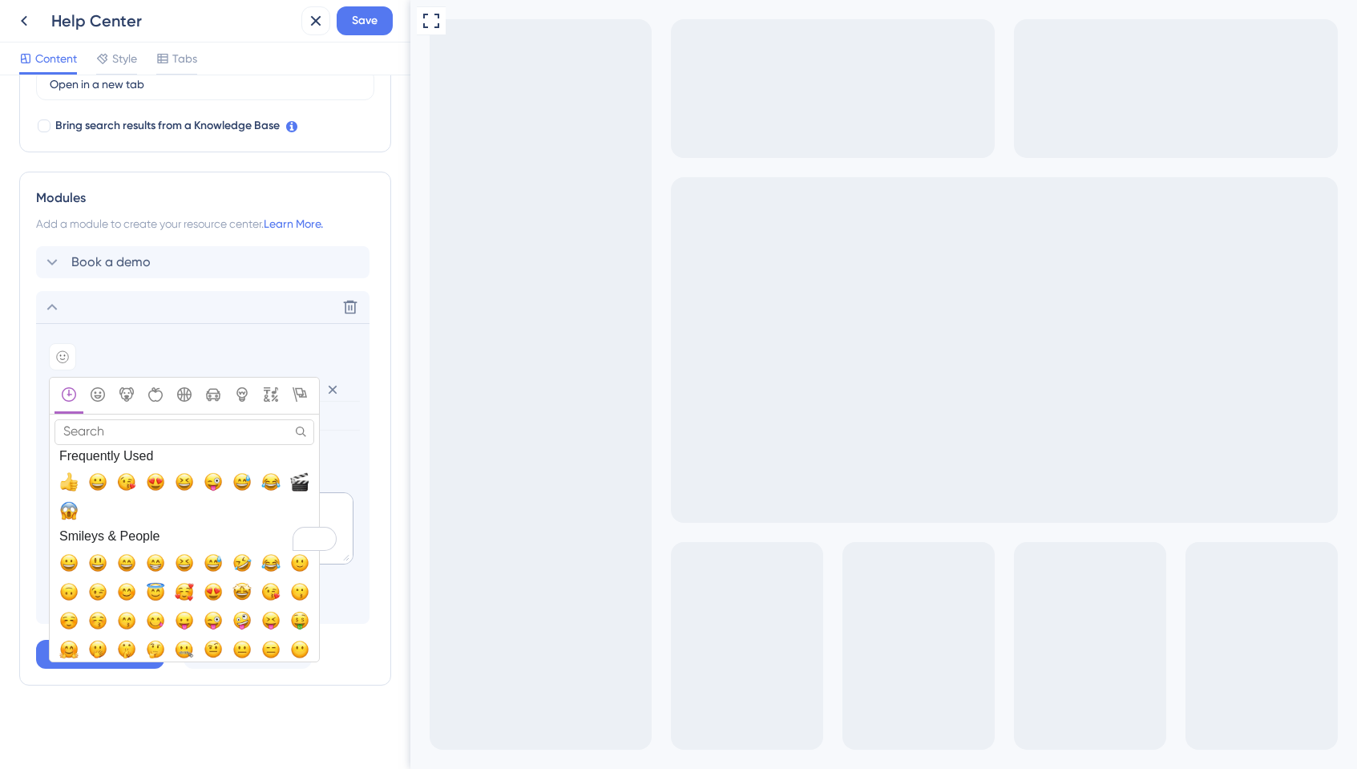
click at [146, 428] on input "Search" at bounding box center [184, 431] width 260 height 25
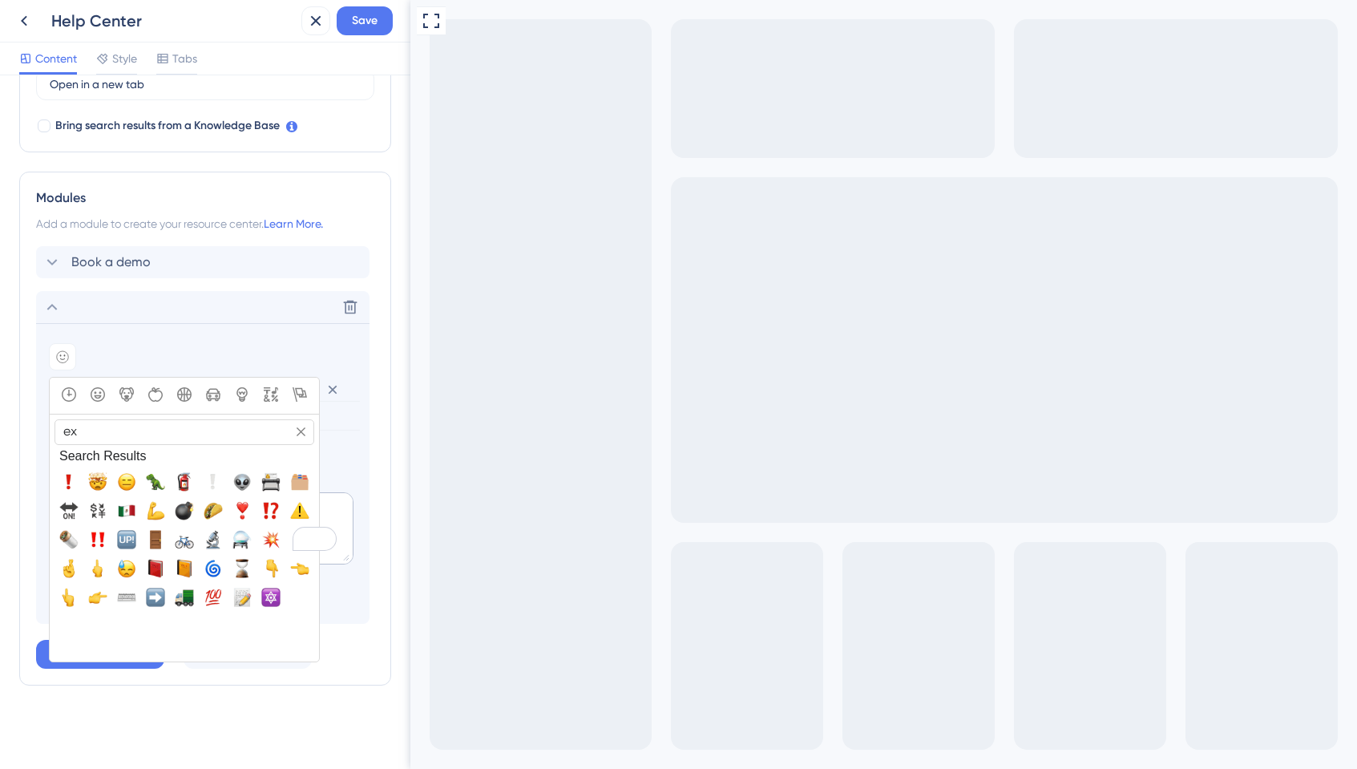
type input "e"
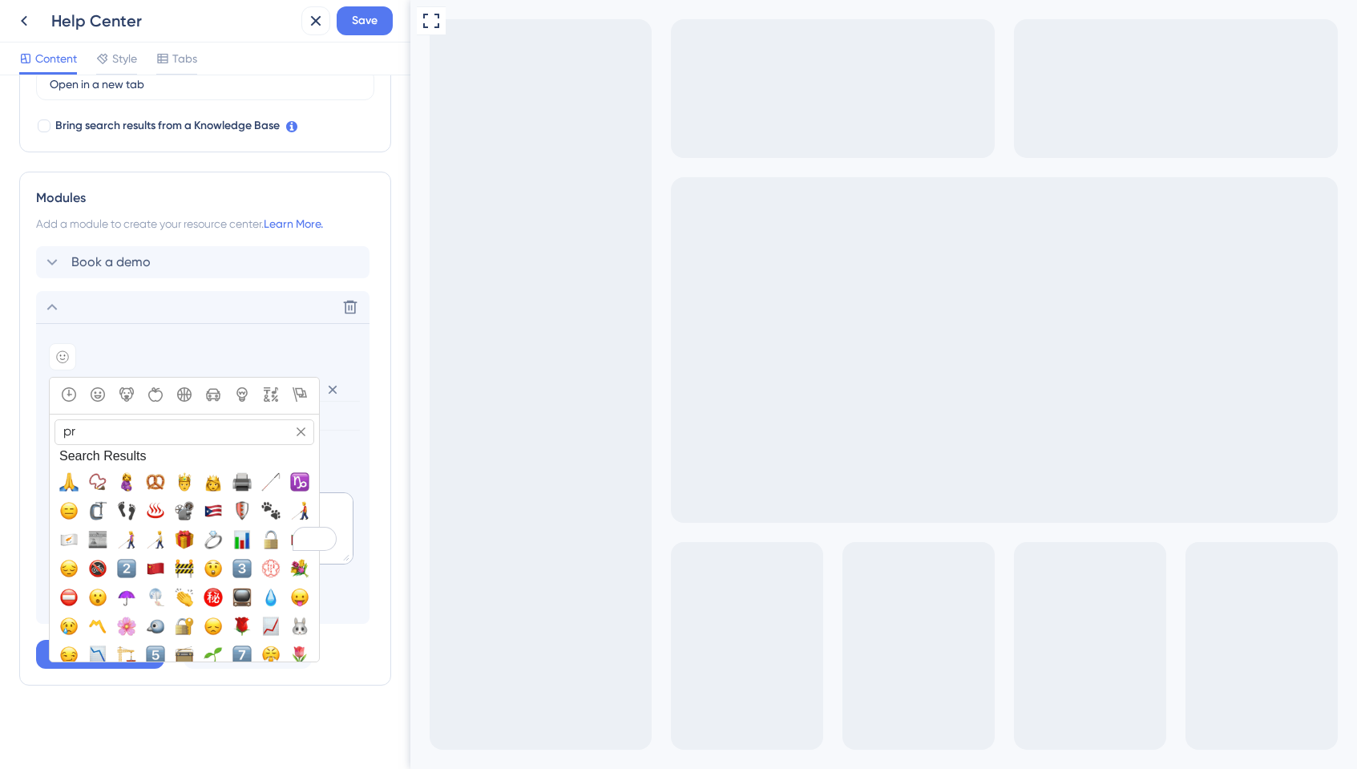
type input "p"
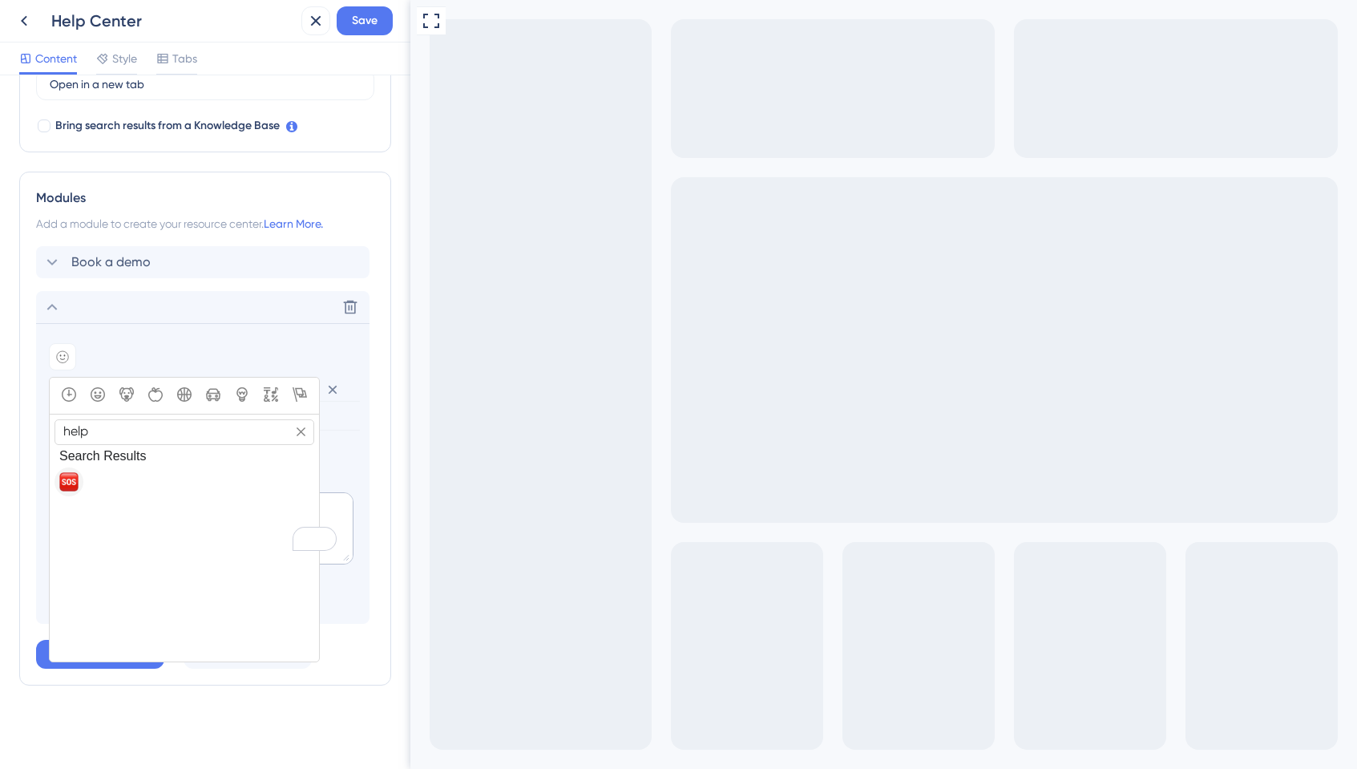
type input "help"
click at [80, 479] on button "🆘, sos" at bounding box center [68, 481] width 29 height 29
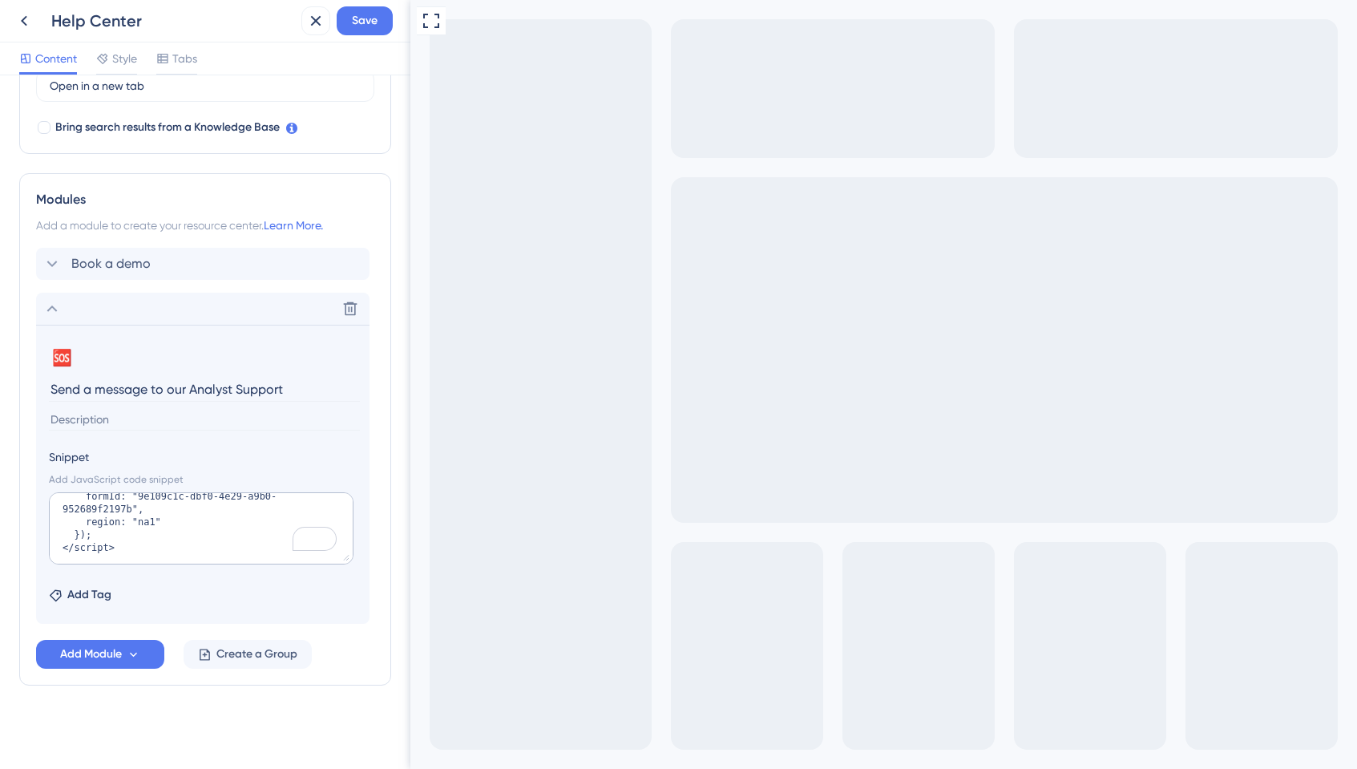
scroll to position [498, 0]
click at [120, 419] on input at bounding box center [204, 420] width 311 height 22
drag, startPoint x: 232, startPoint y: 388, endPoint x: 301, endPoint y: 384, distance: 69.0
click at [301, 388] on input "Send a message to our Analyst Support" at bounding box center [204, 389] width 311 height 25
type input "Send a message to our Analysts"
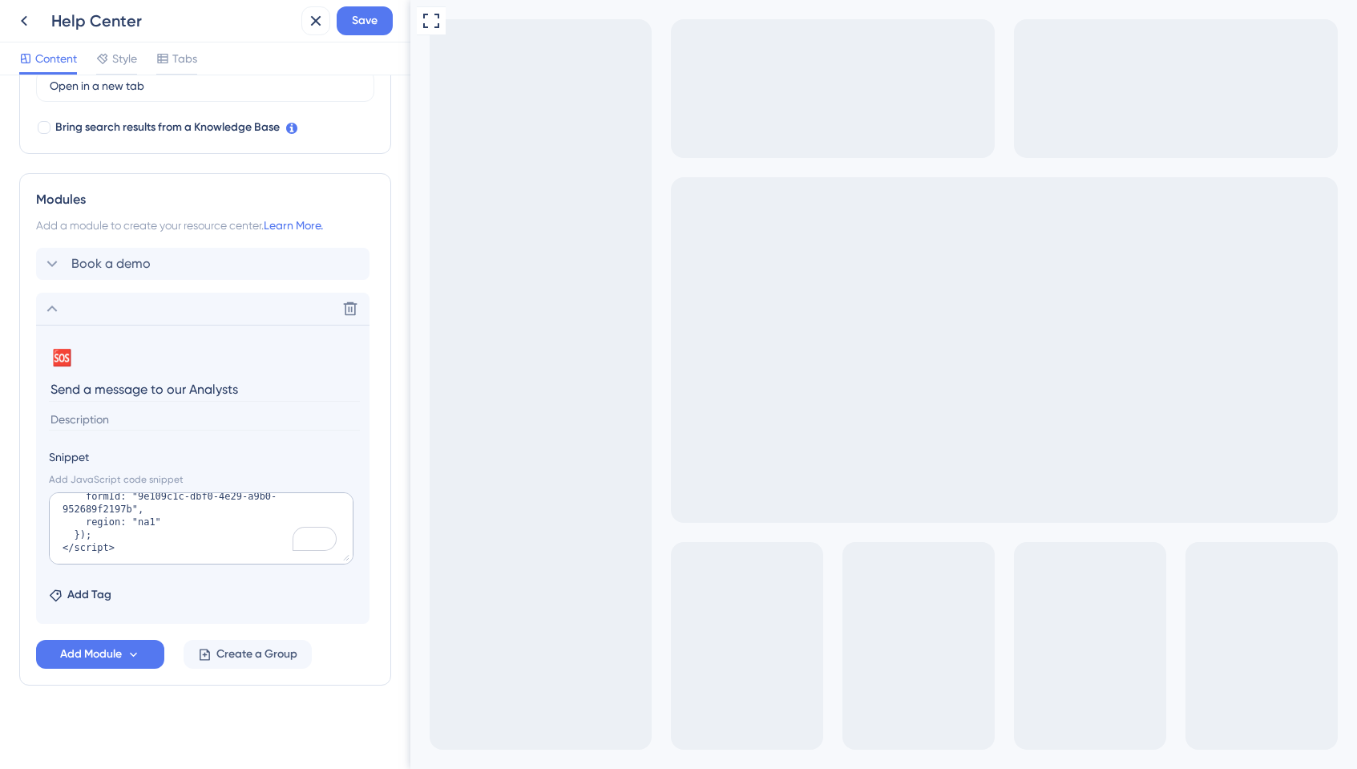
click at [196, 417] on input at bounding box center [204, 420] width 311 height 22
type input "If you need any support you can at any time"
click at [97, 591] on span "Add Tag" at bounding box center [89, 594] width 44 height 19
click at [123, 627] on label at bounding box center [136, 635] width 155 height 29
click at [123, 629] on input at bounding box center [126, 635] width 106 height 13
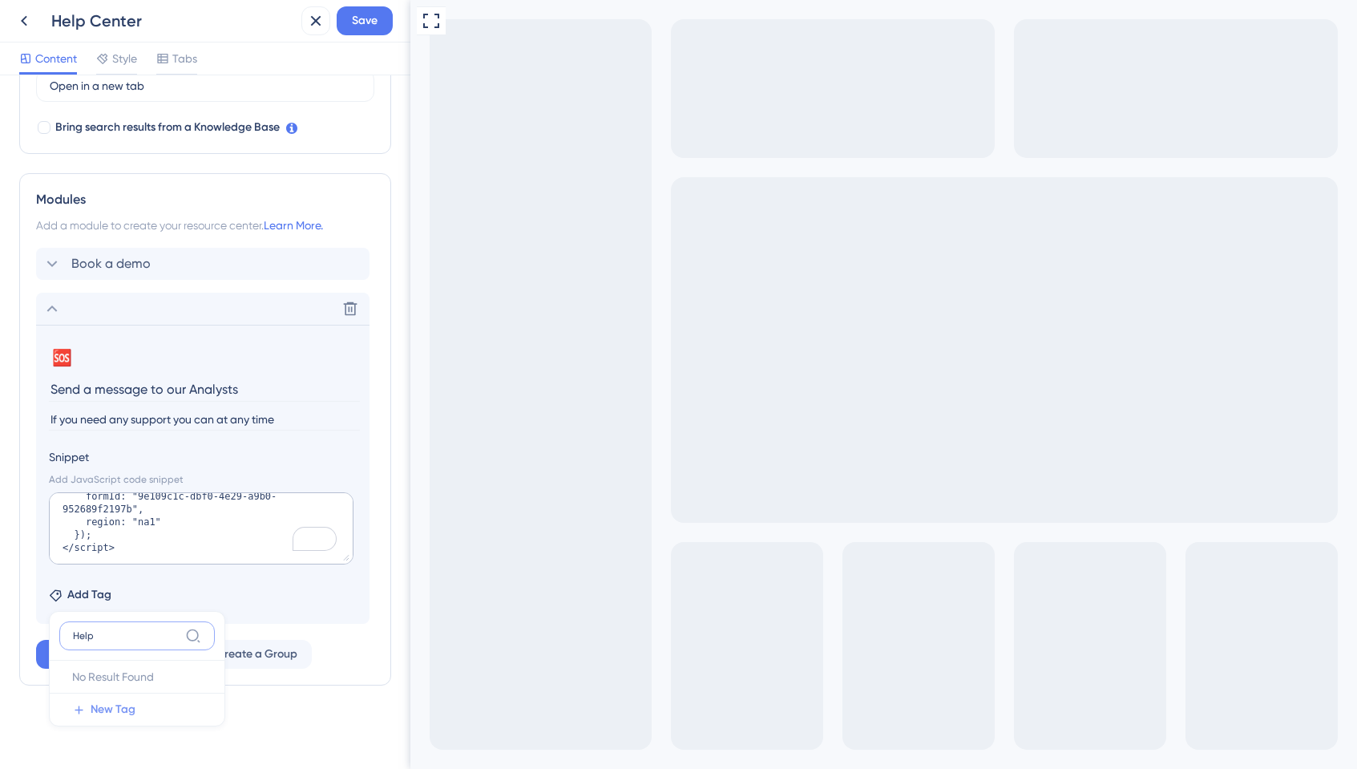
type input "Help"
click at [100, 653] on span "New Tag" at bounding box center [113, 709] width 45 height 19
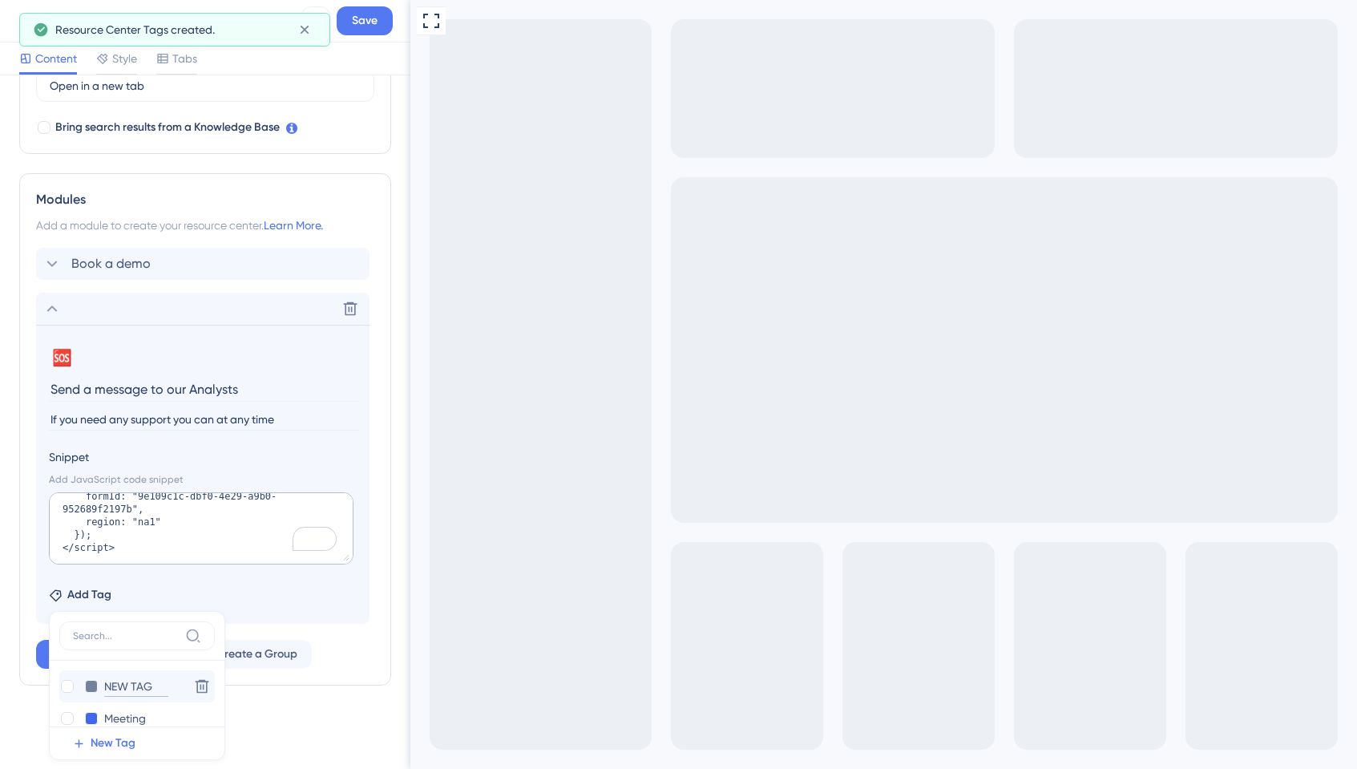
click at [136, 653] on input "NEW TAG" at bounding box center [136, 686] width 64 height 20
drag, startPoint x: 159, startPoint y: 680, endPoint x: 50, endPoint y: 654, distance: 112.0
click at [95, 653] on div "NEW TAG NEW TAG" at bounding box center [120, 686] width 123 height 20
type input "Help"
click at [291, 592] on div "Add Tag Help Help Delete Meeting Meeting Delete New Tag" at bounding box center [203, 592] width 308 height 26
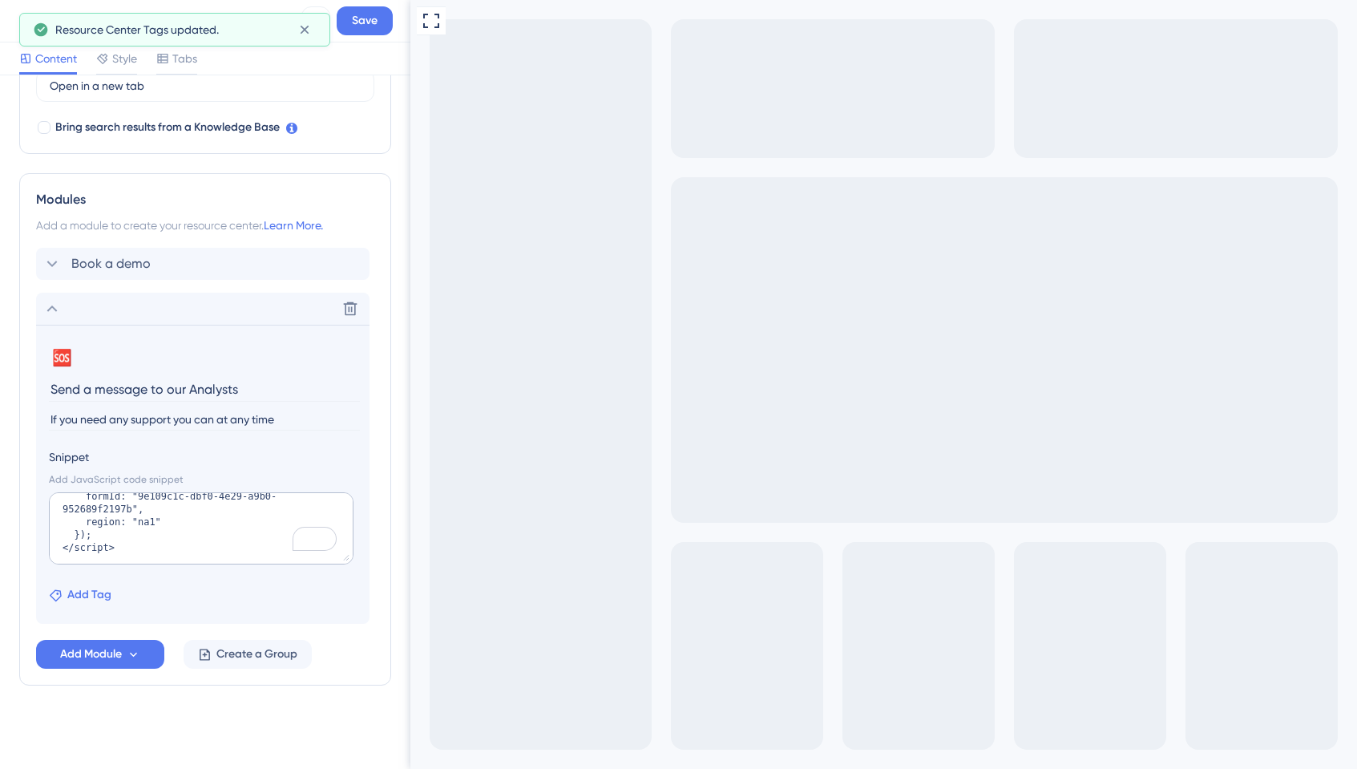
click at [84, 595] on span "Add Tag" at bounding box center [89, 594] width 44 height 19
click at [62, 653] on div at bounding box center [67, 686] width 13 height 13
checkbox input "true"
click at [310, 619] on section "🆘 Change emoji Remove emoji Send a message to our Analysts If you need any supp…" at bounding box center [202, 474] width 333 height 299
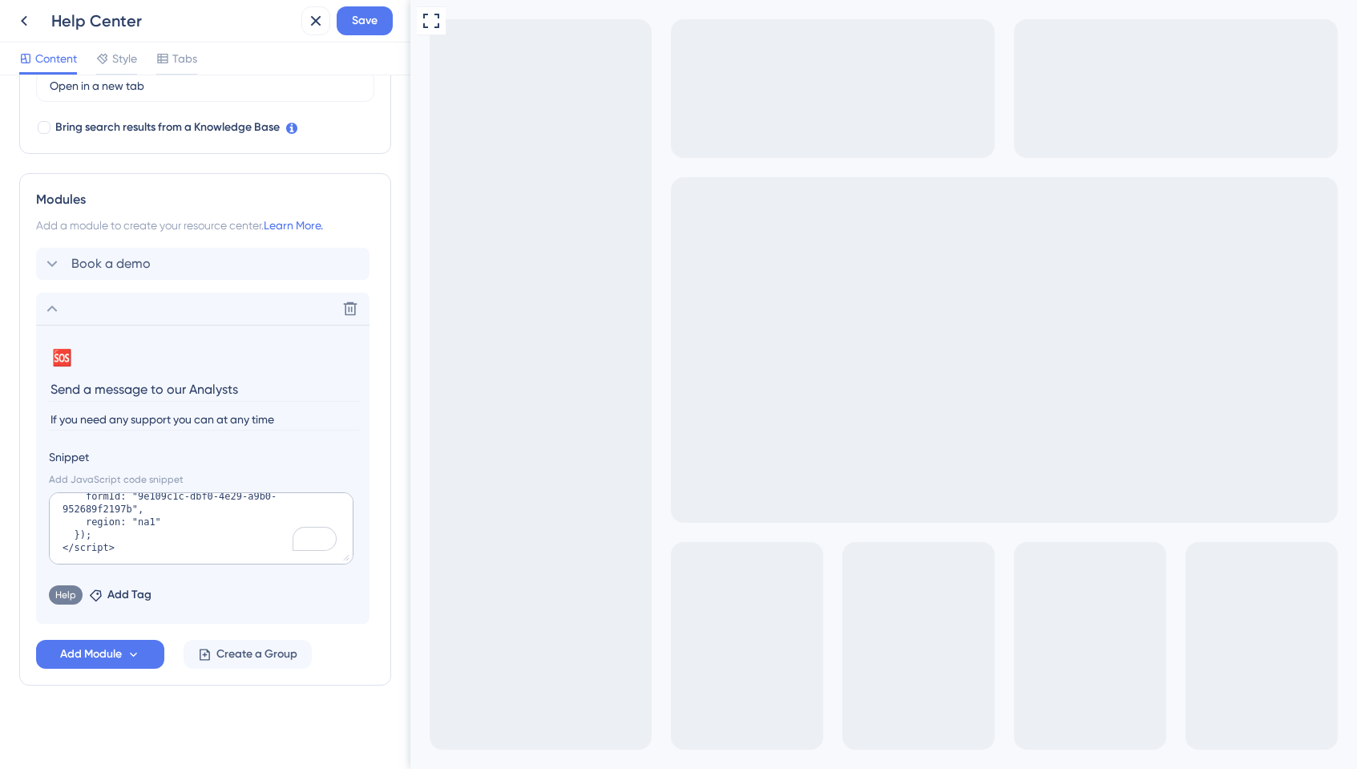
click at [264, 420] on input "If you need any support you can at any time" at bounding box center [204, 420] width 311 height 22
click at [313, 421] on input "If you need any support you can at any time" at bounding box center [204, 420] width 311 height 22
type input "If you need any support you can at any time pop a message to our analysts and t…"
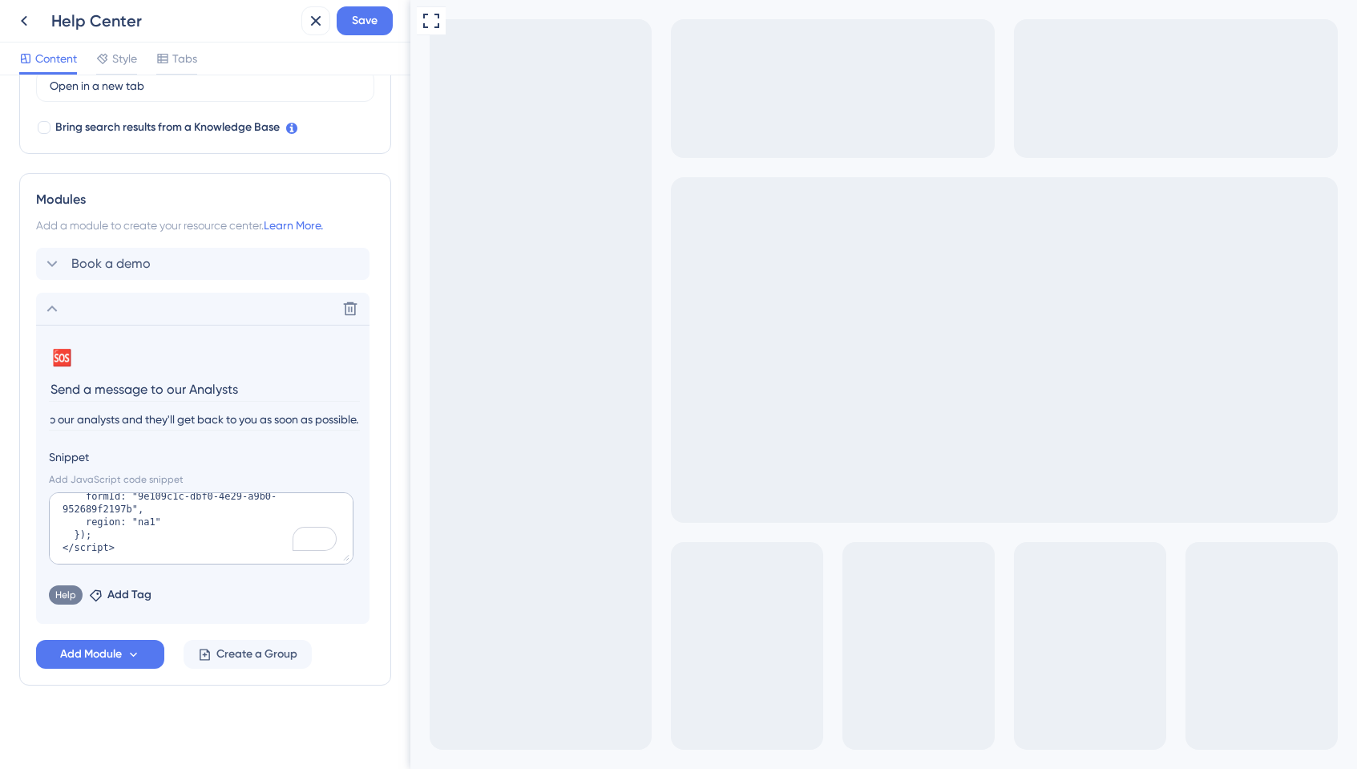
scroll to position [0, 0]
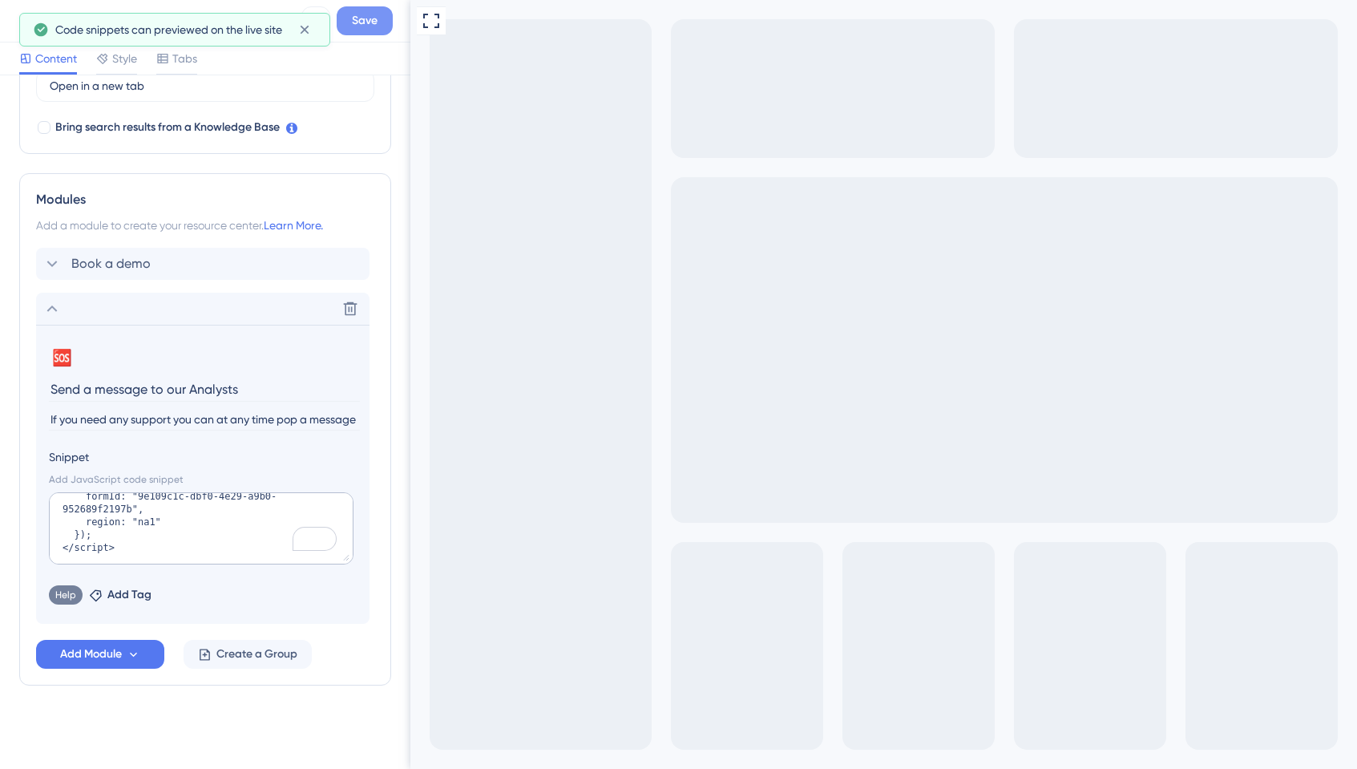
click at [365, 19] on span "Save" at bounding box center [365, 20] width 26 height 19
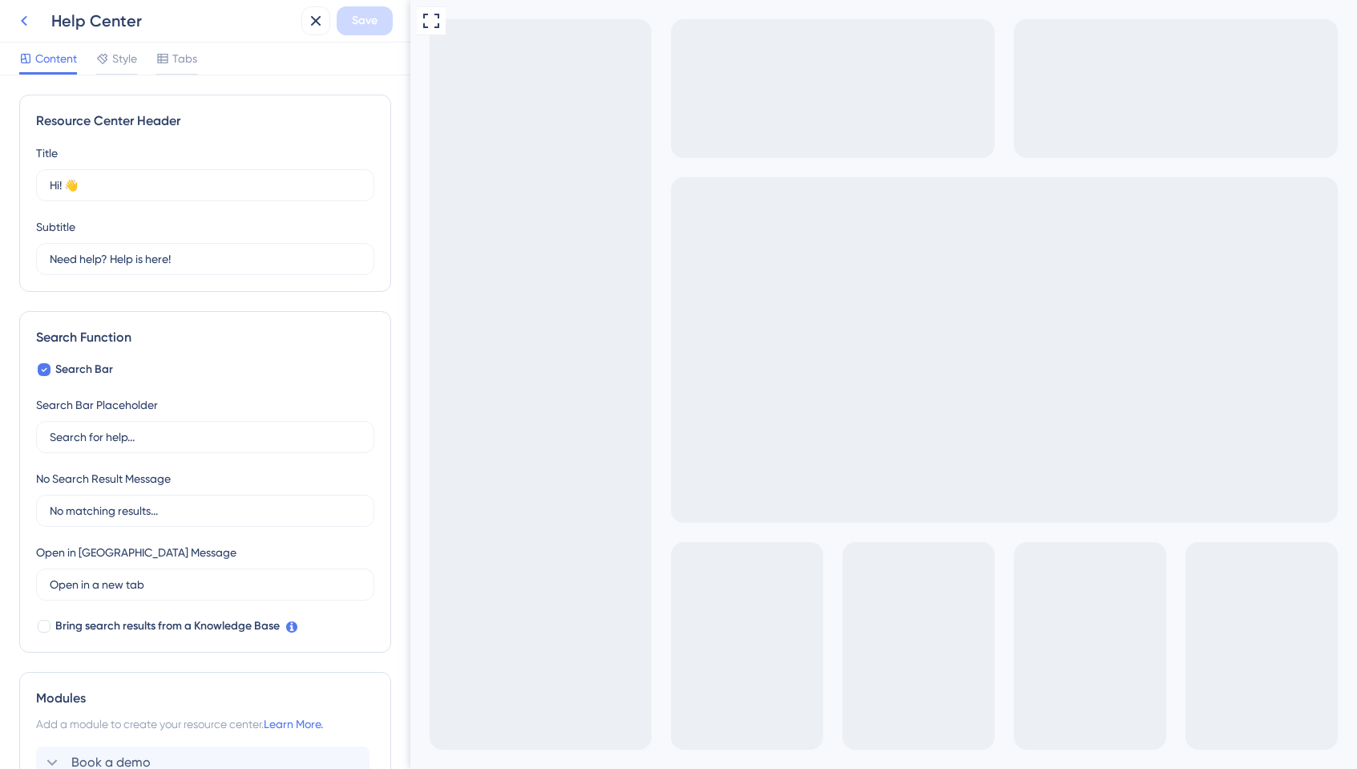
click at [29, 23] on icon at bounding box center [23, 20] width 19 height 19
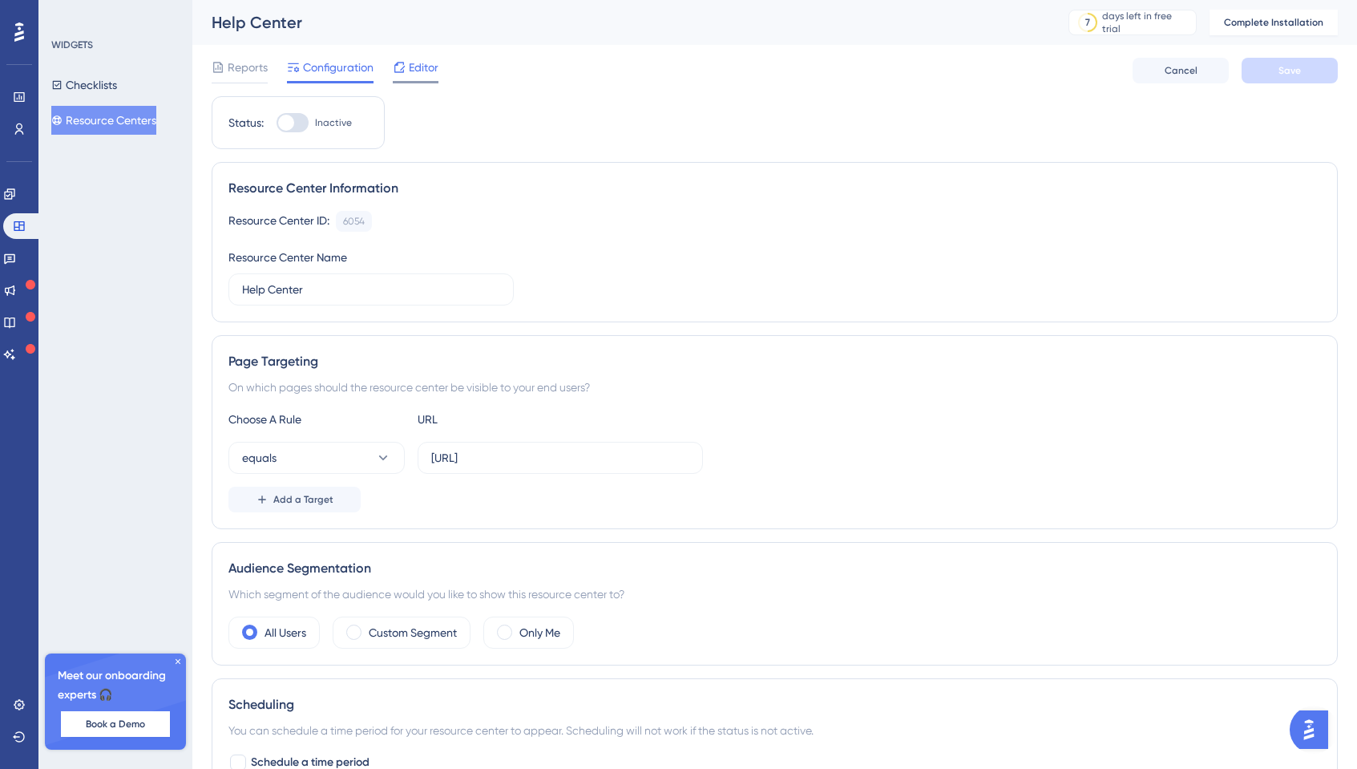
click at [402, 72] on icon at bounding box center [399, 67] width 13 height 13
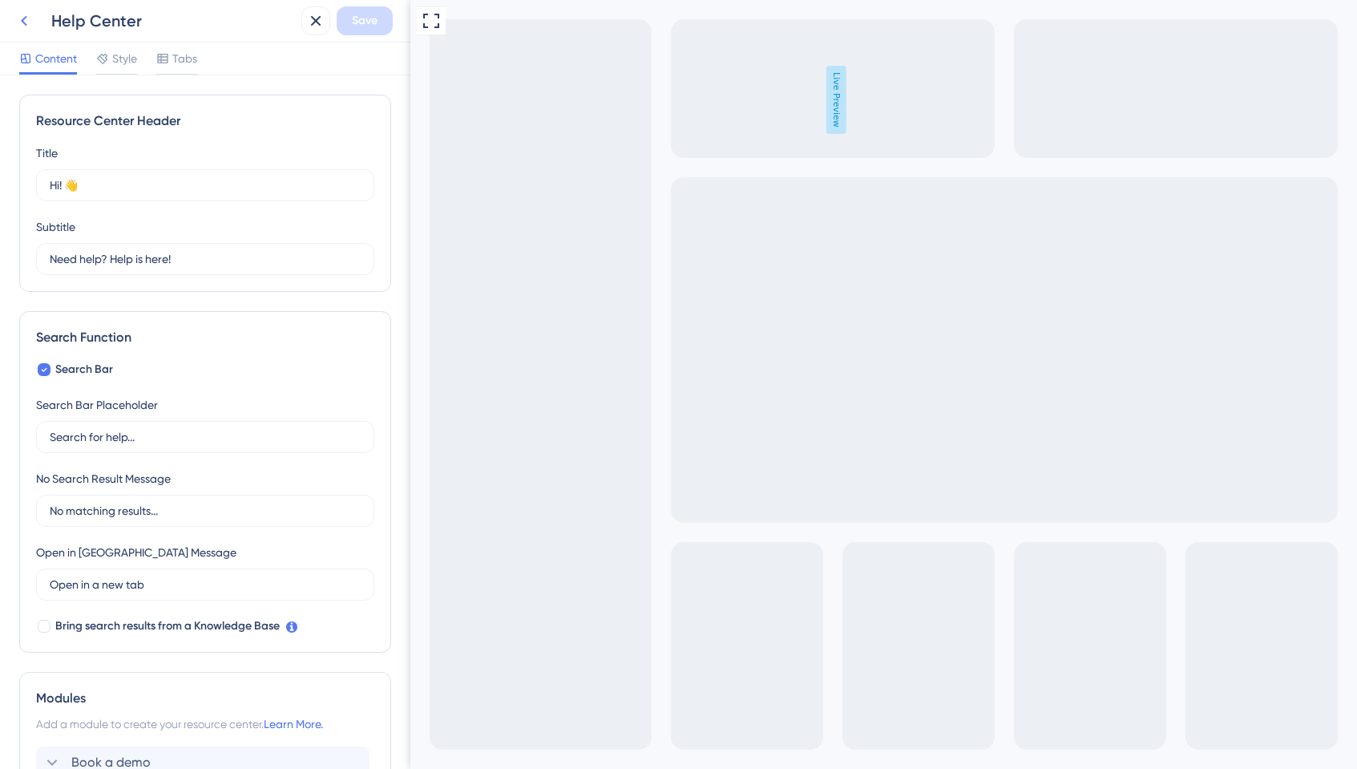
click at [28, 19] on icon at bounding box center [23, 20] width 19 height 19
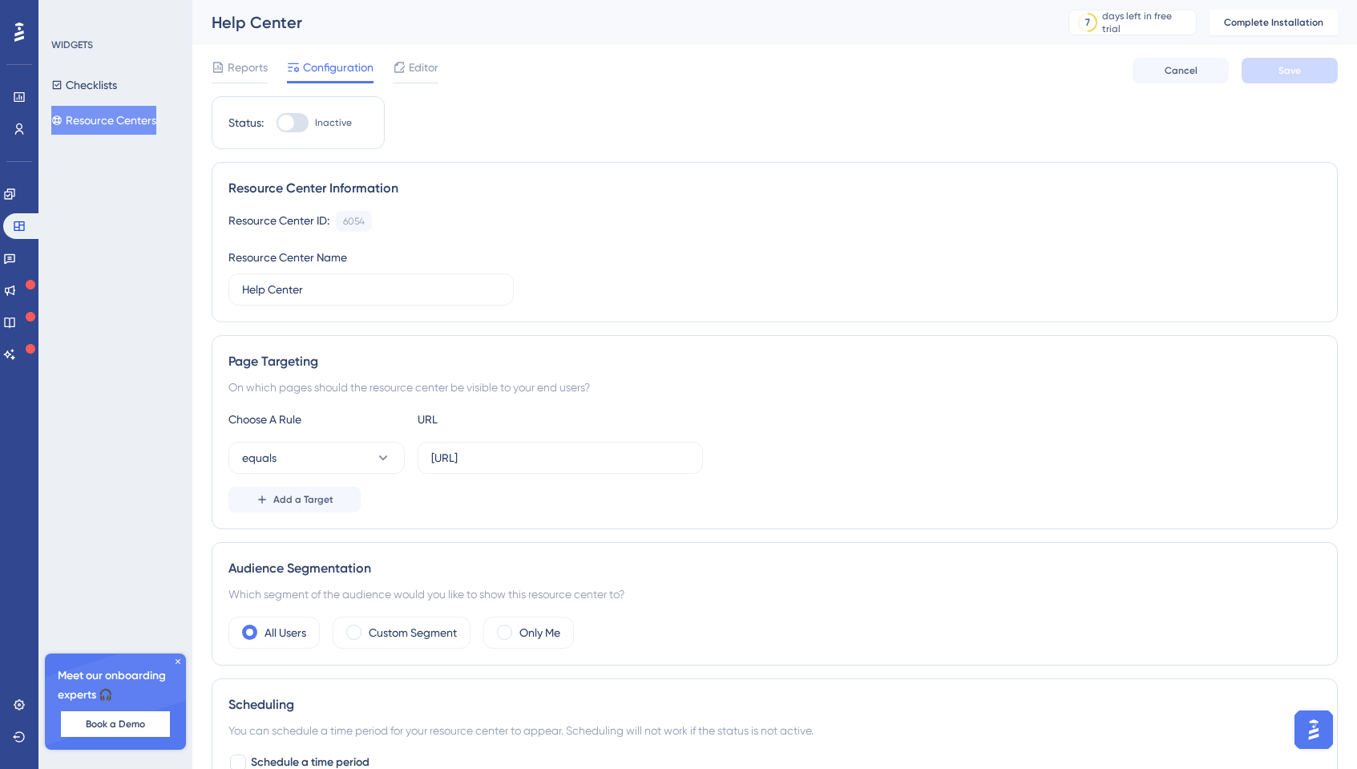
click at [292, 126] on div at bounding box center [286, 123] width 16 height 16
click at [276, 123] on input "Inactive" at bounding box center [276, 123] width 1 height 1
checkbox input "false"
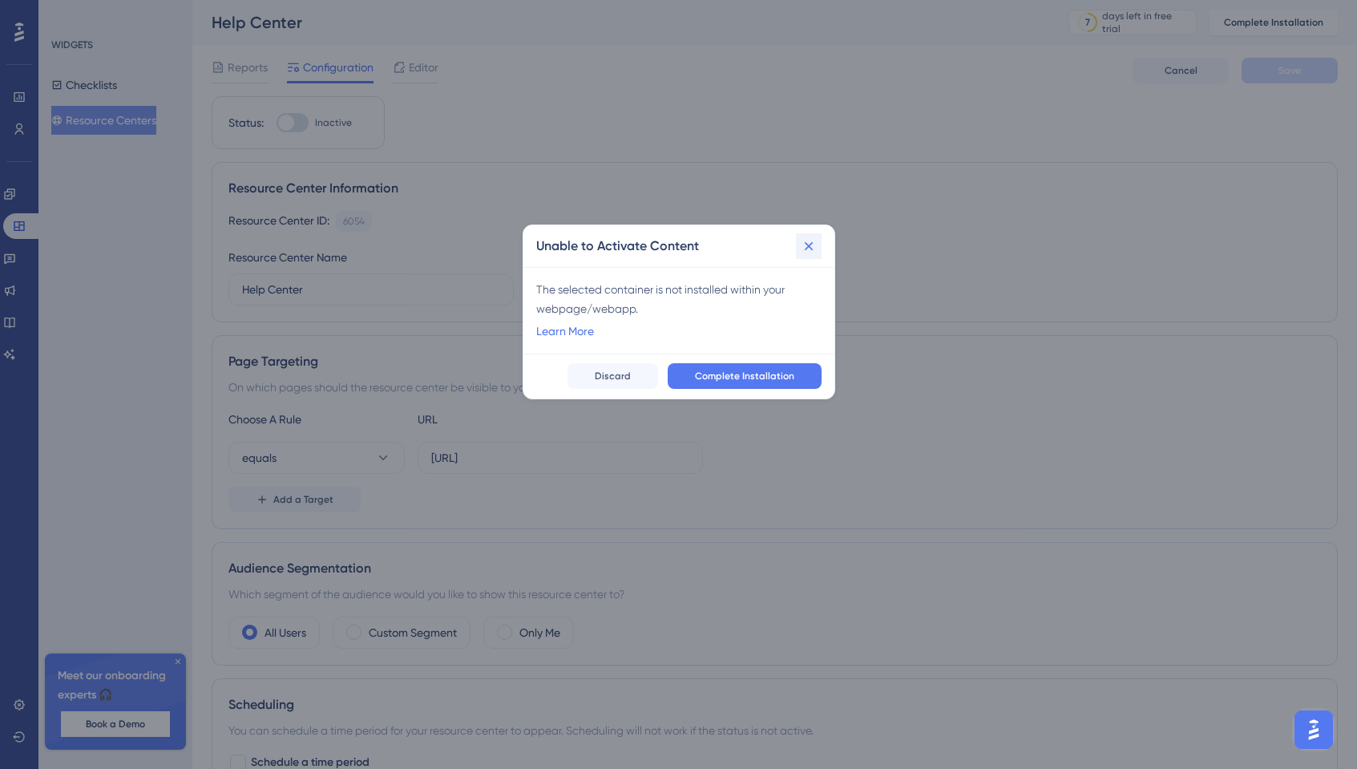
click at [811, 246] on icon at bounding box center [809, 246] width 16 height 16
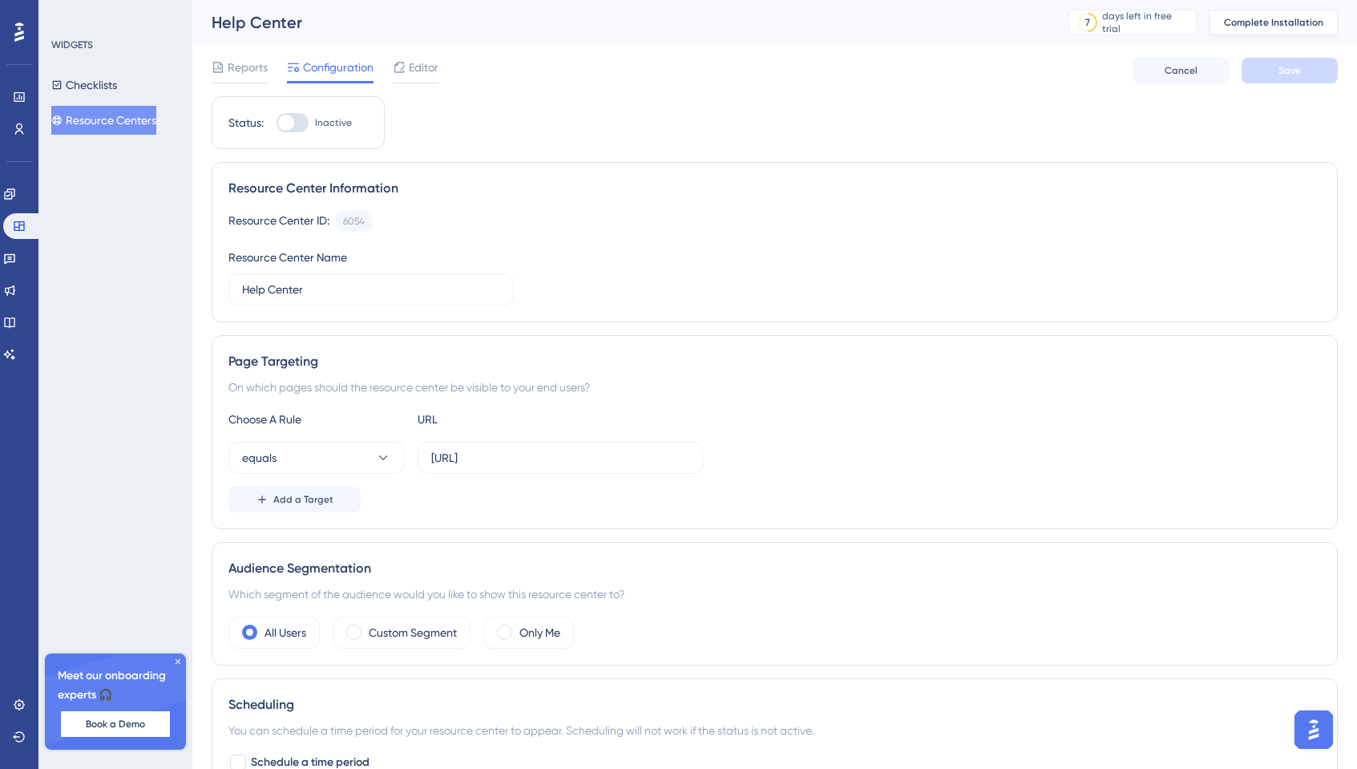
click at [1190, 25] on span "Complete Installation" at bounding box center [1273, 22] width 99 height 13
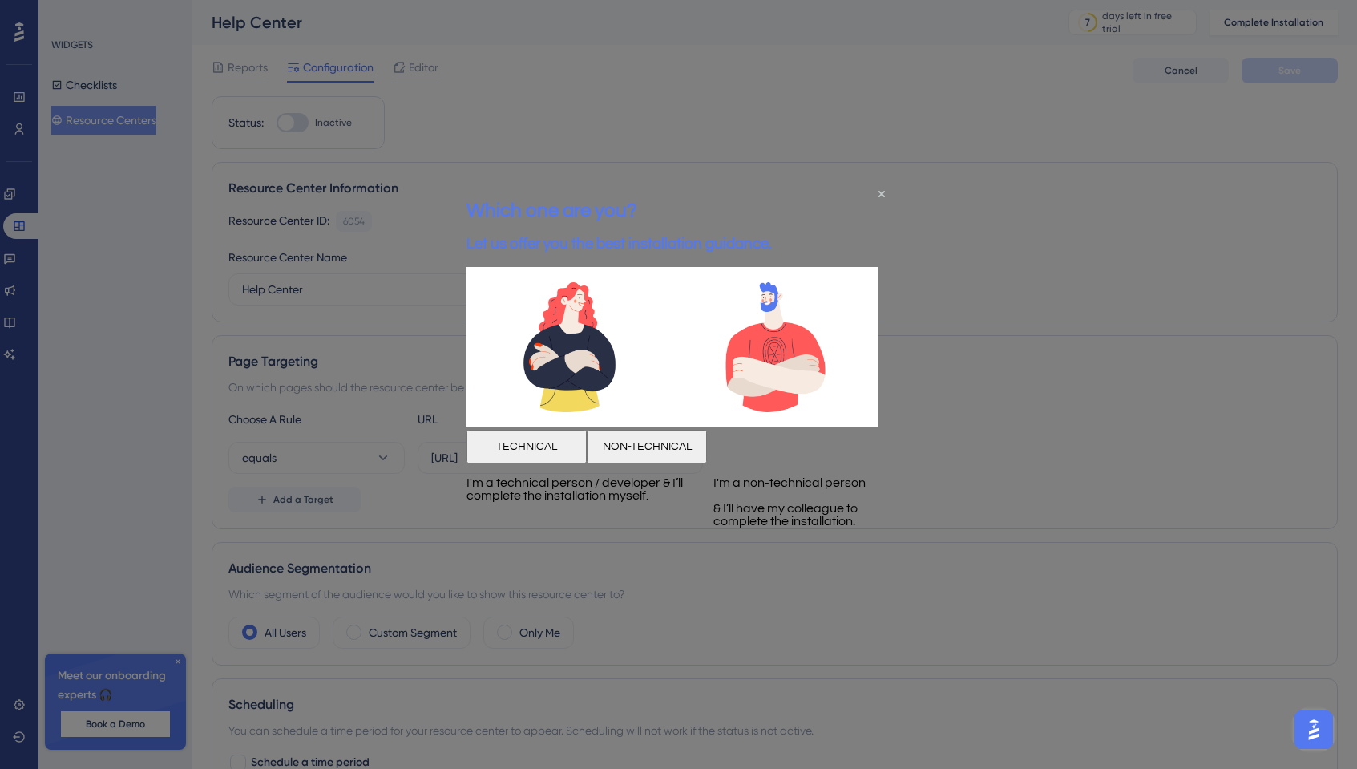
click at [571, 463] on button "TECHNICAL" at bounding box center [526, 447] width 120 height 34
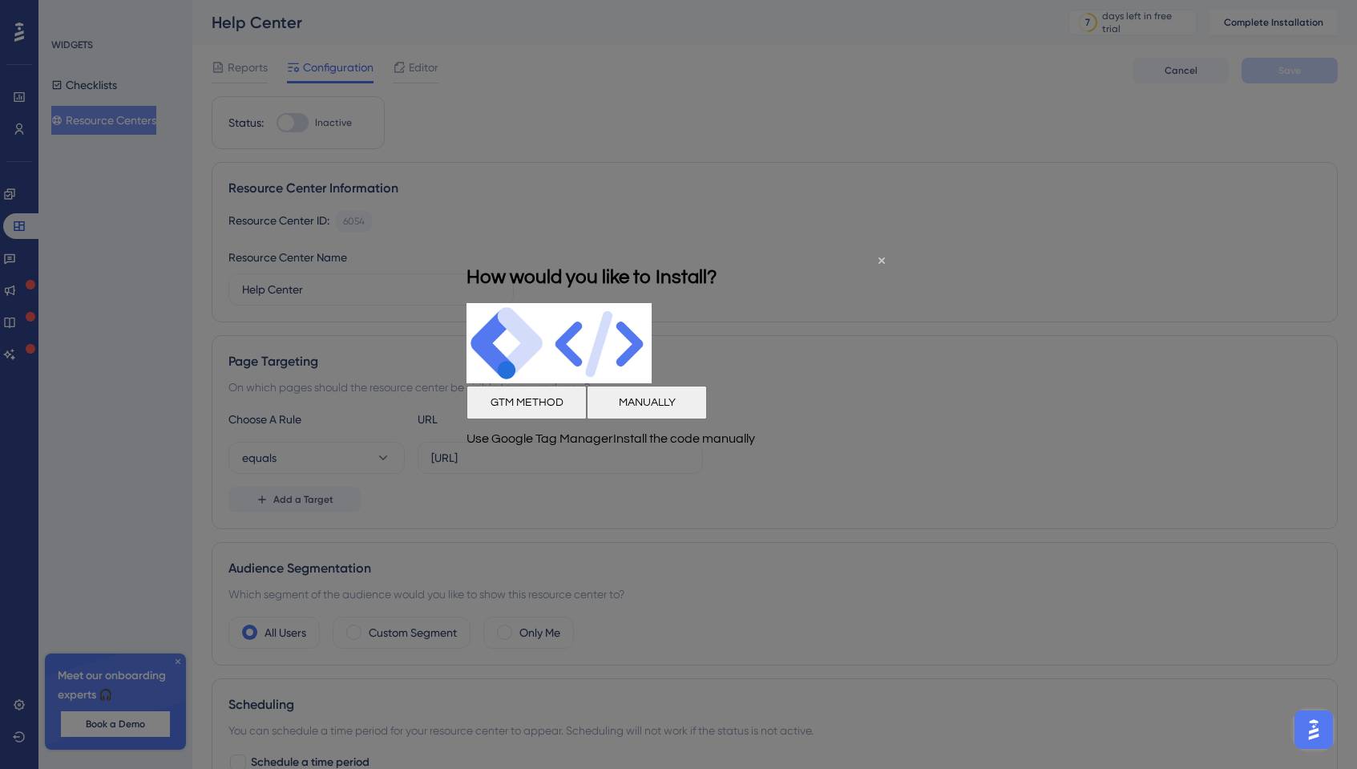
click at [706, 418] on button "MANUALLY" at bounding box center [646, 402] width 120 height 34
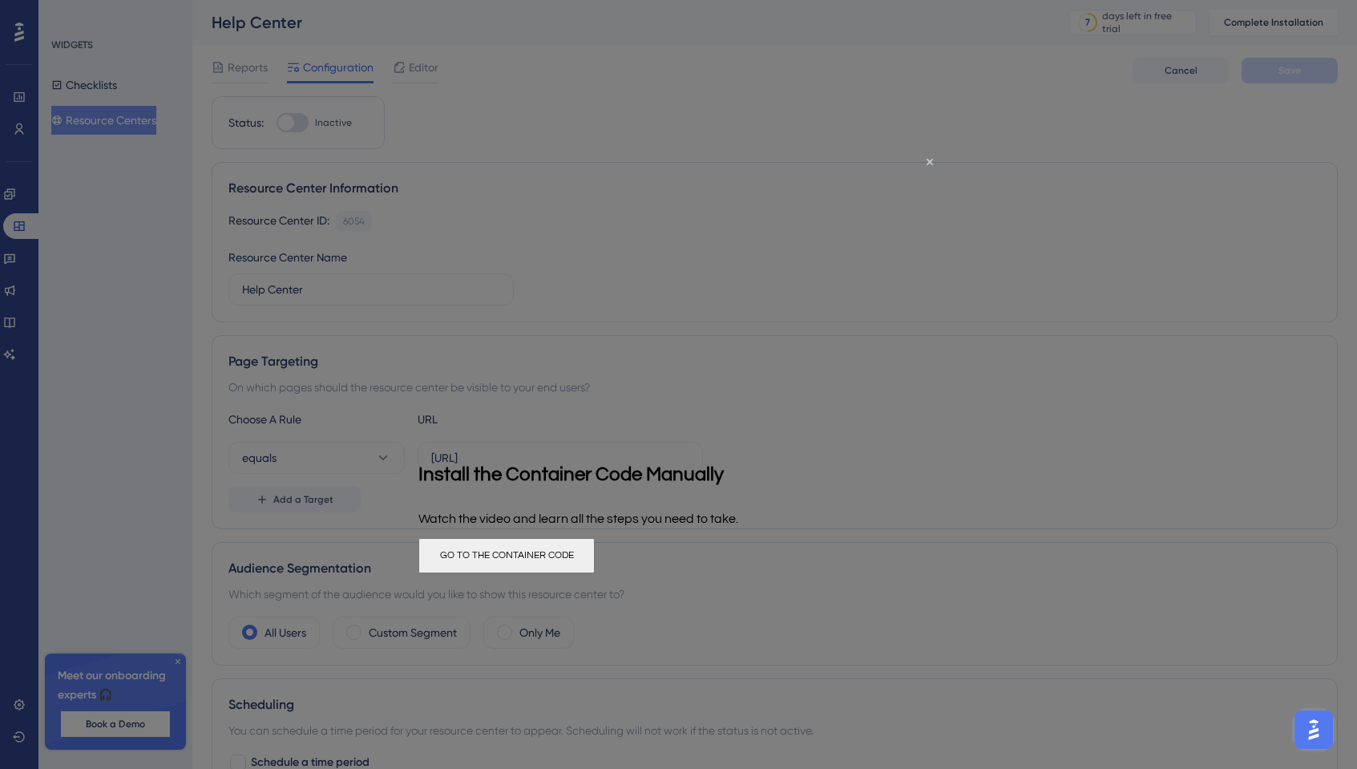
click at [594, 573] on button "GO TO THE CONTAINER CODE" at bounding box center [506, 555] width 176 height 35
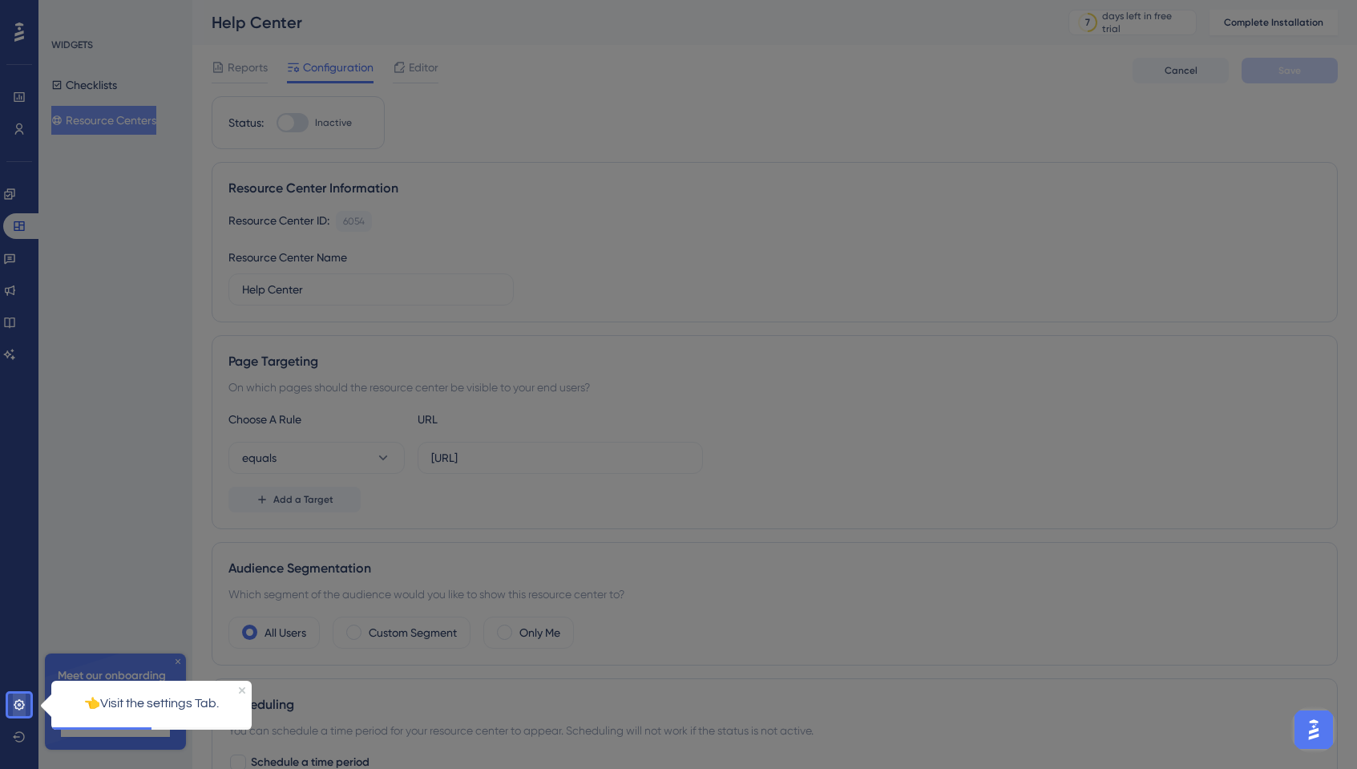
click at [14, 653] on link at bounding box center [19, 705] width 13 height 26
click at [15, 653] on icon at bounding box center [19, 704] width 13 height 13
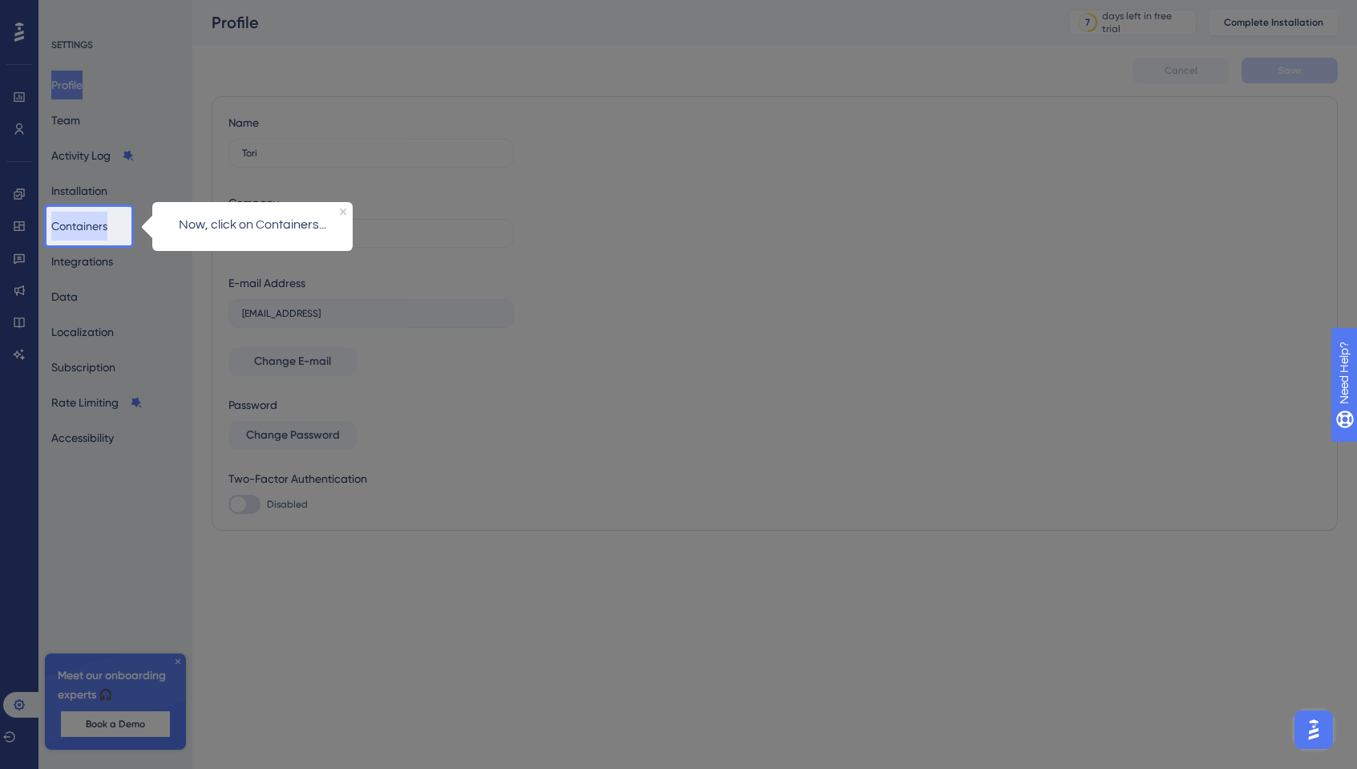
click at [99, 220] on button "Containers" at bounding box center [79, 226] width 56 height 29
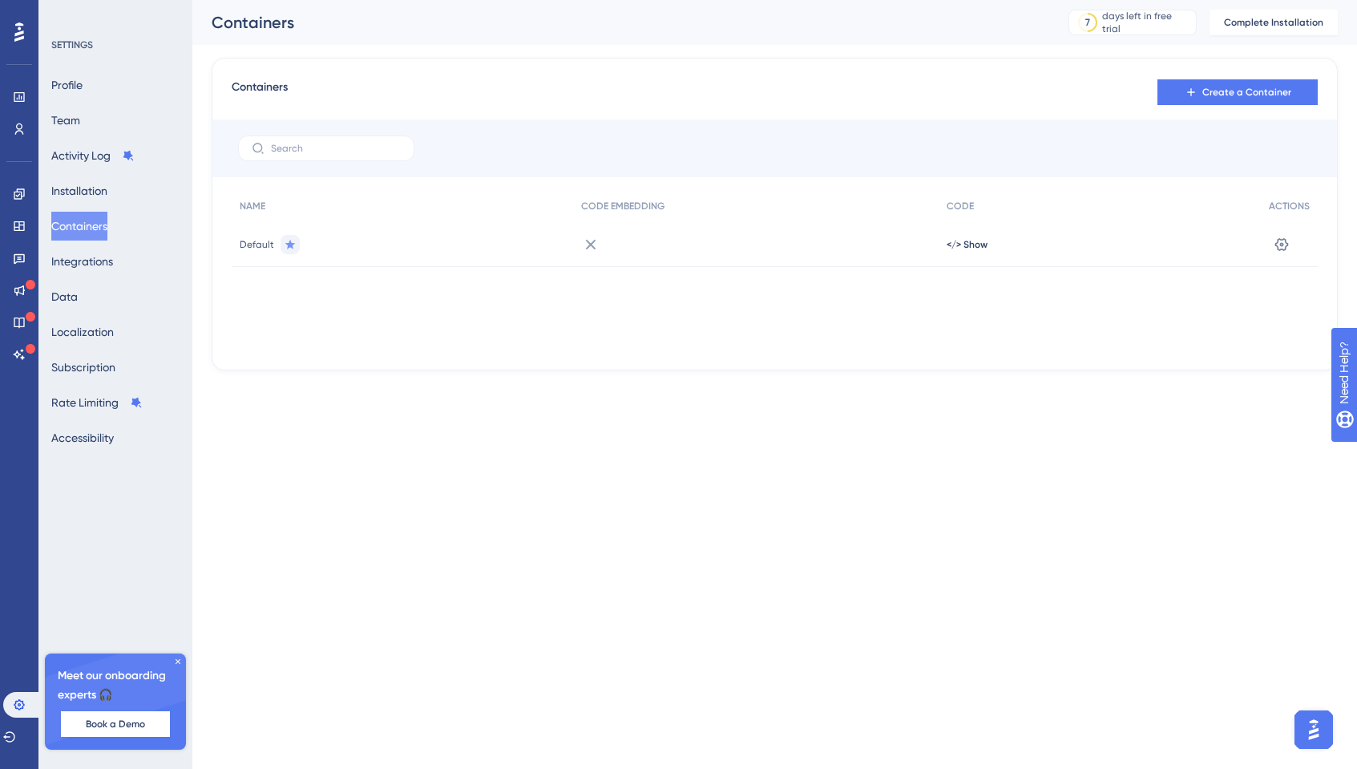
click at [87, 235] on button "Containers" at bounding box center [79, 226] width 56 height 29
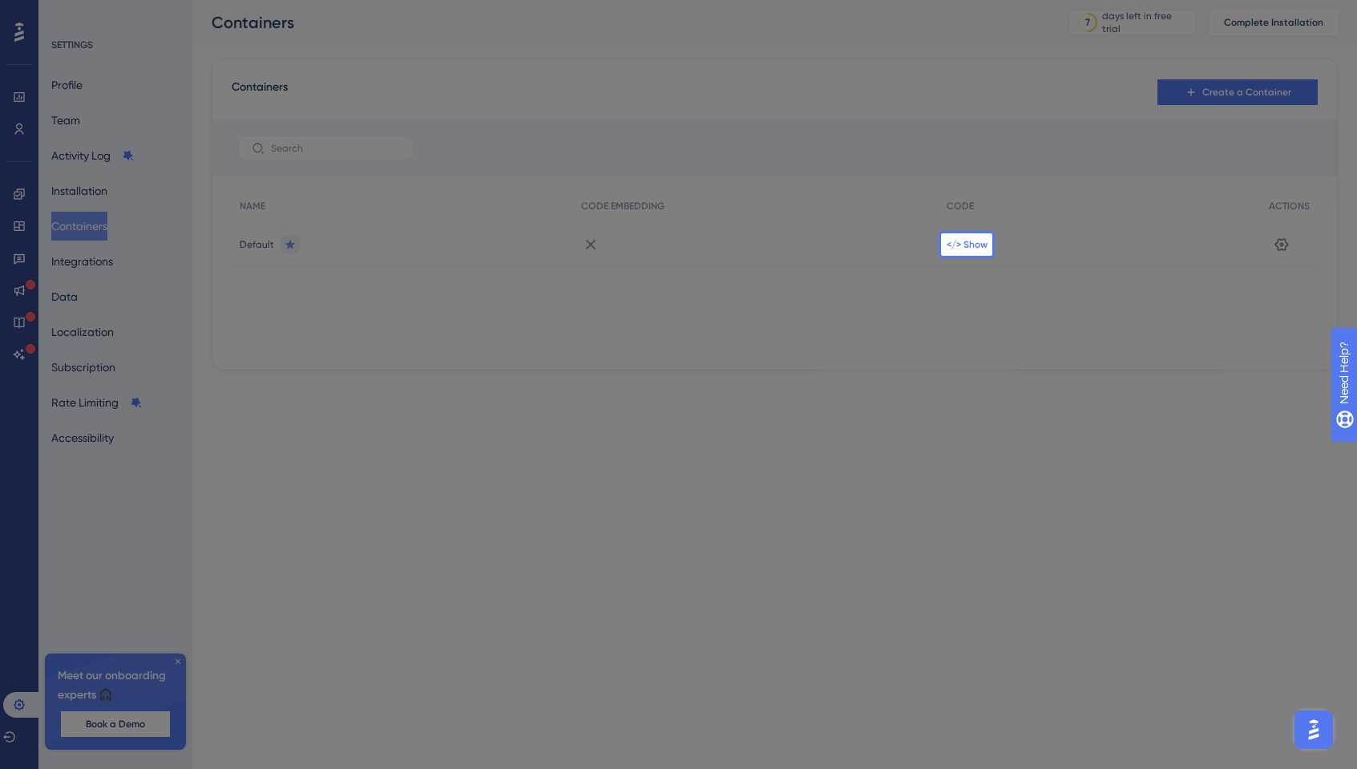
click at [954, 243] on span "</> Show" at bounding box center [966, 244] width 41 height 13
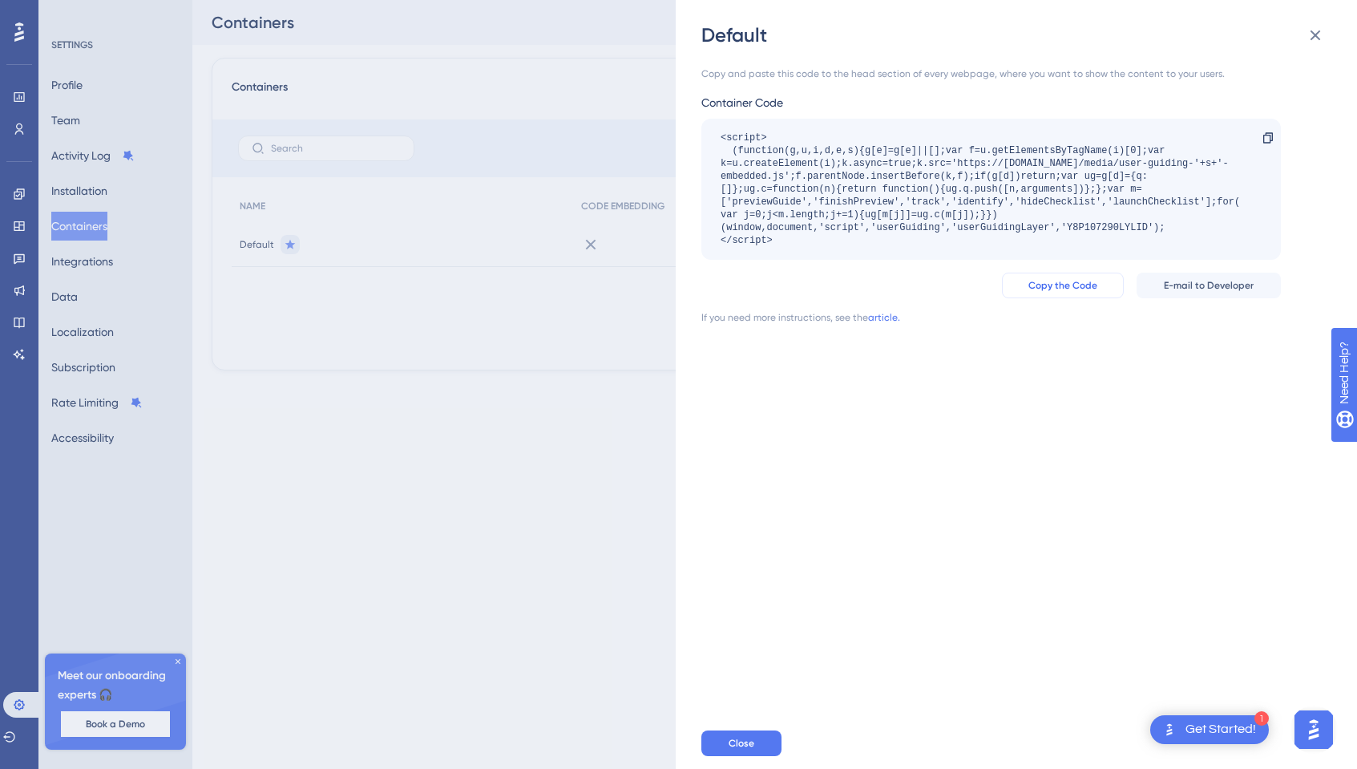
click at [1074, 284] on span "Copy the Code" at bounding box center [1062, 285] width 69 height 13
click at [1190, 34] on icon at bounding box center [1314, 35] width 19 height 19
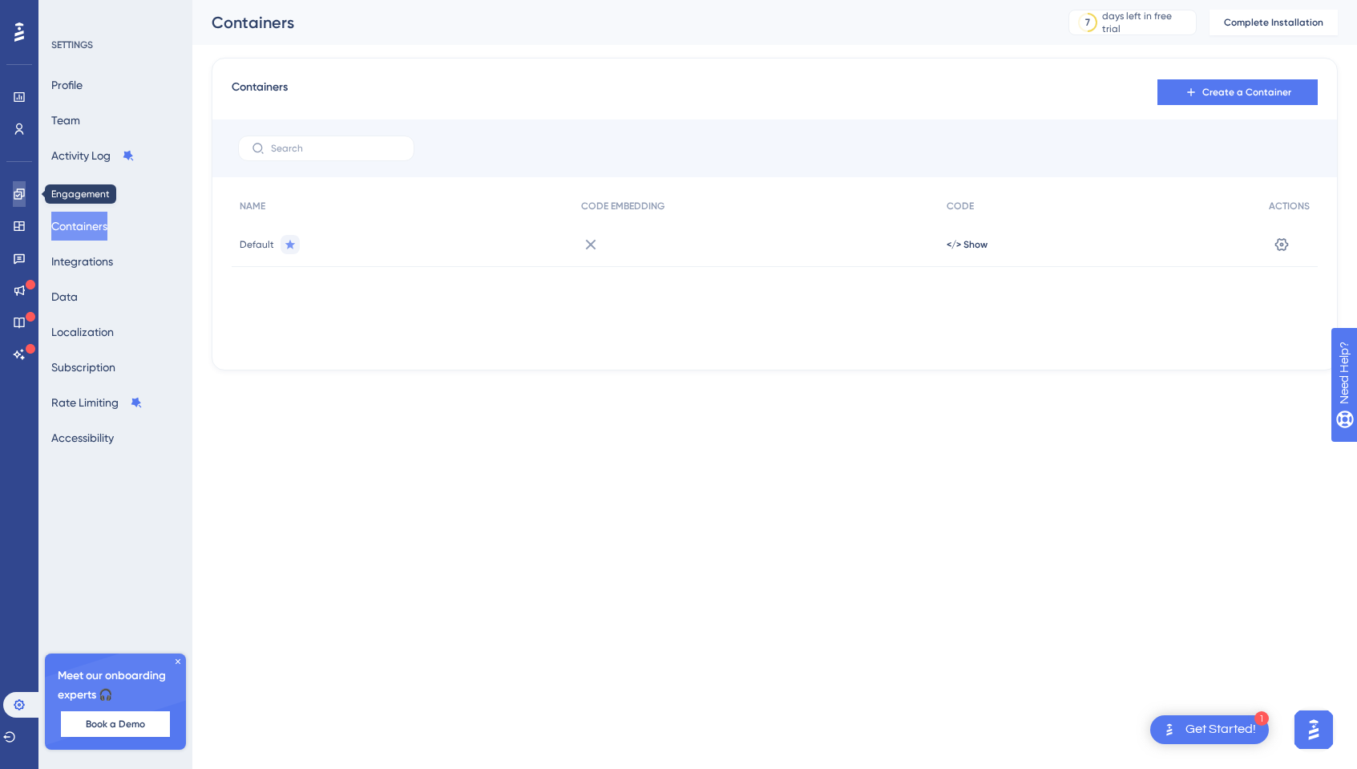
click at [22, 188] on icon at bounding box center [19, 194] width 13 height 13
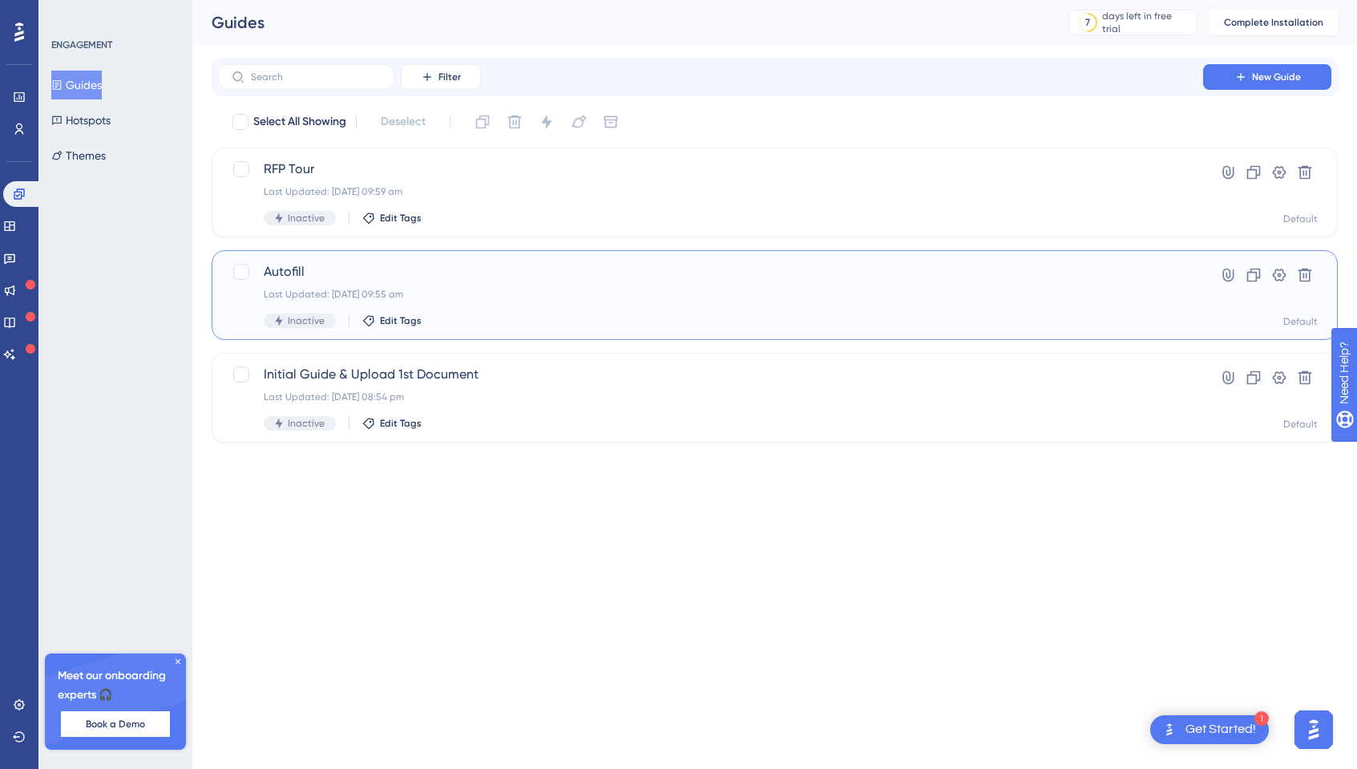
click at [562, 296] on div "Last Updated: [DATE] 09:55 am" at bounding box center [711, 294] width 894 height 13
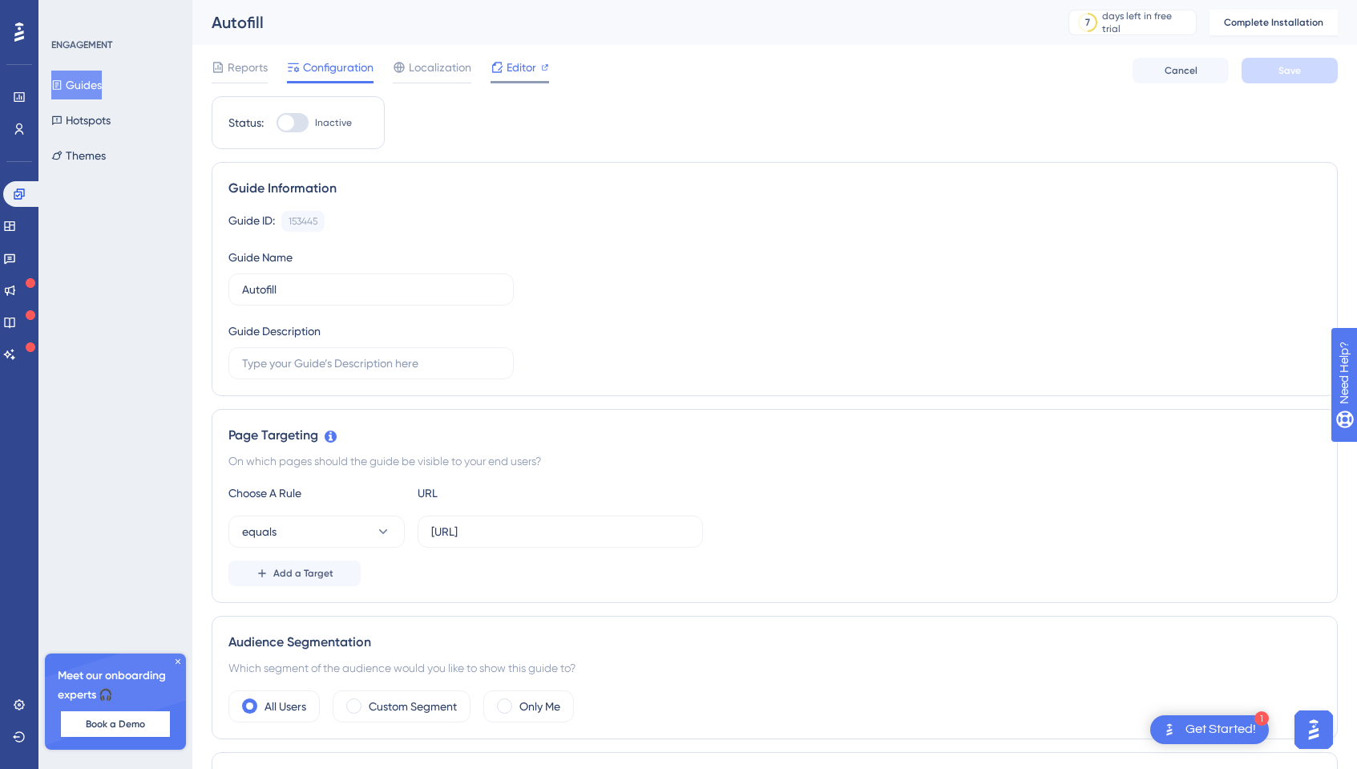
click at [522, 71] on span "Editor" at bounding box center [521, 67] width 30 height 19
click at [514, 58] on span "Editor" at bounding box center [521, 67] width 30 height 19
